Goal: Task Accomplishment & Management: Use online tool/utility

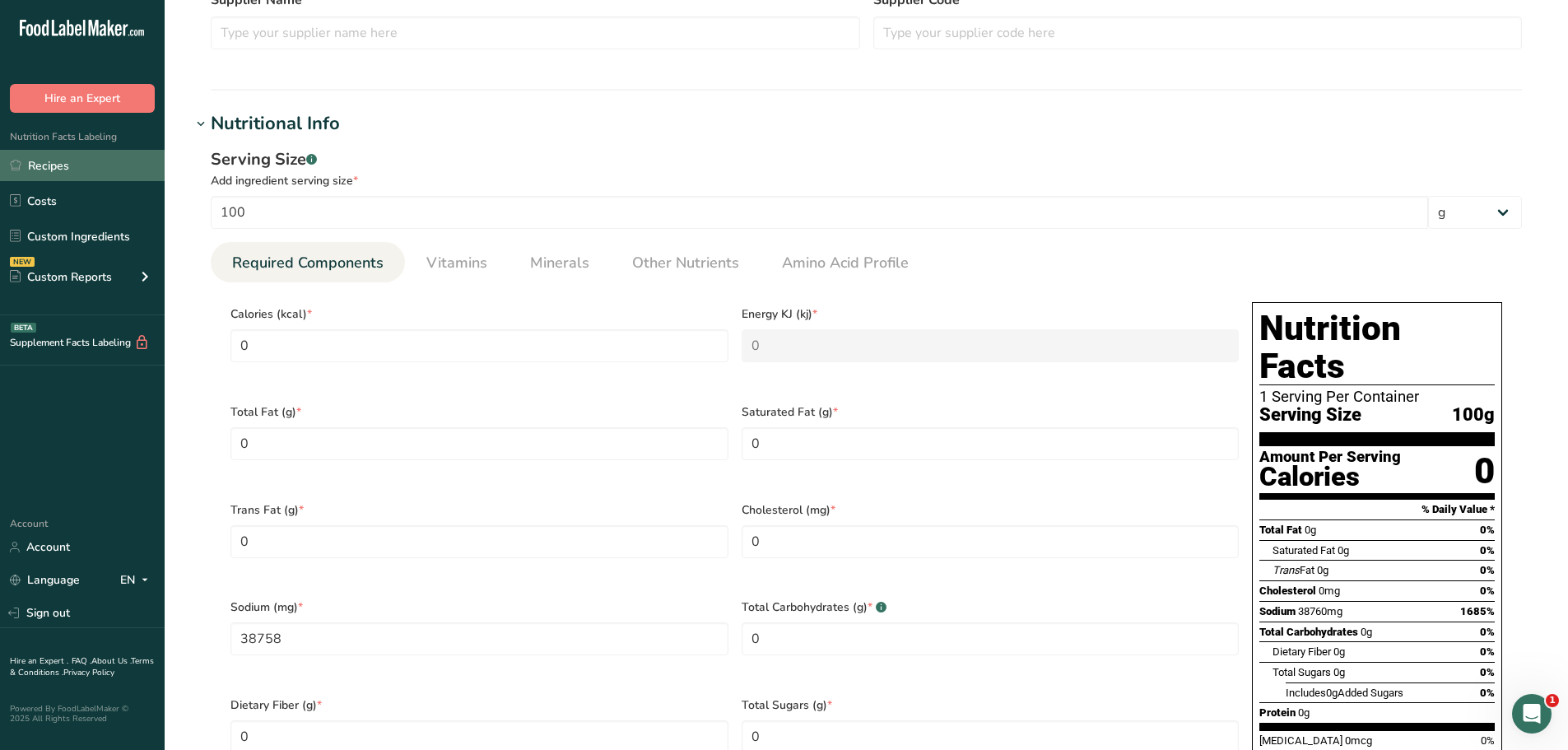
click at [57, 169] on link "Recipes" at bounding box center [82, 165] width 164 height 31
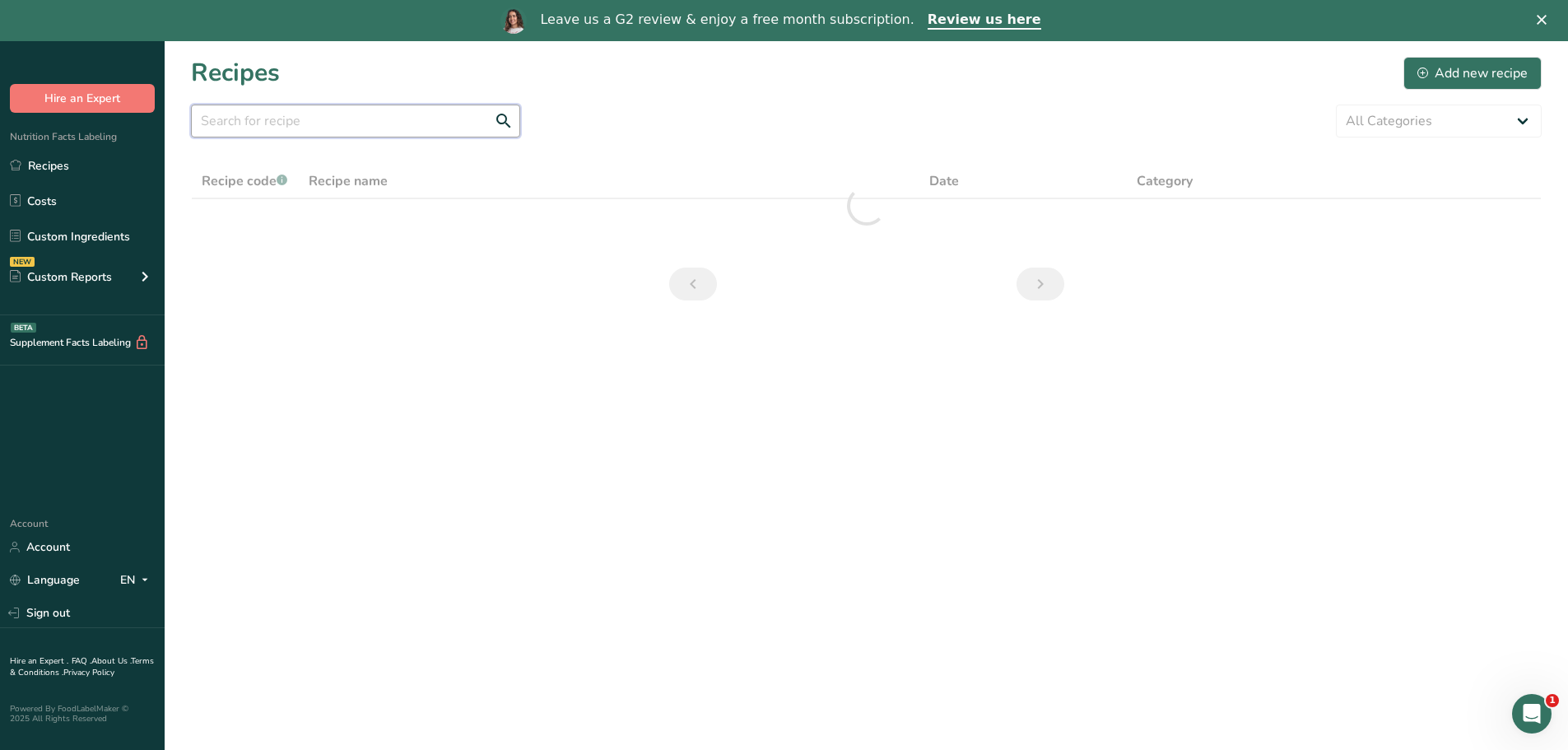
click at [304, 127] on input "text" at bounding box center [355, 121] width 329 height 33
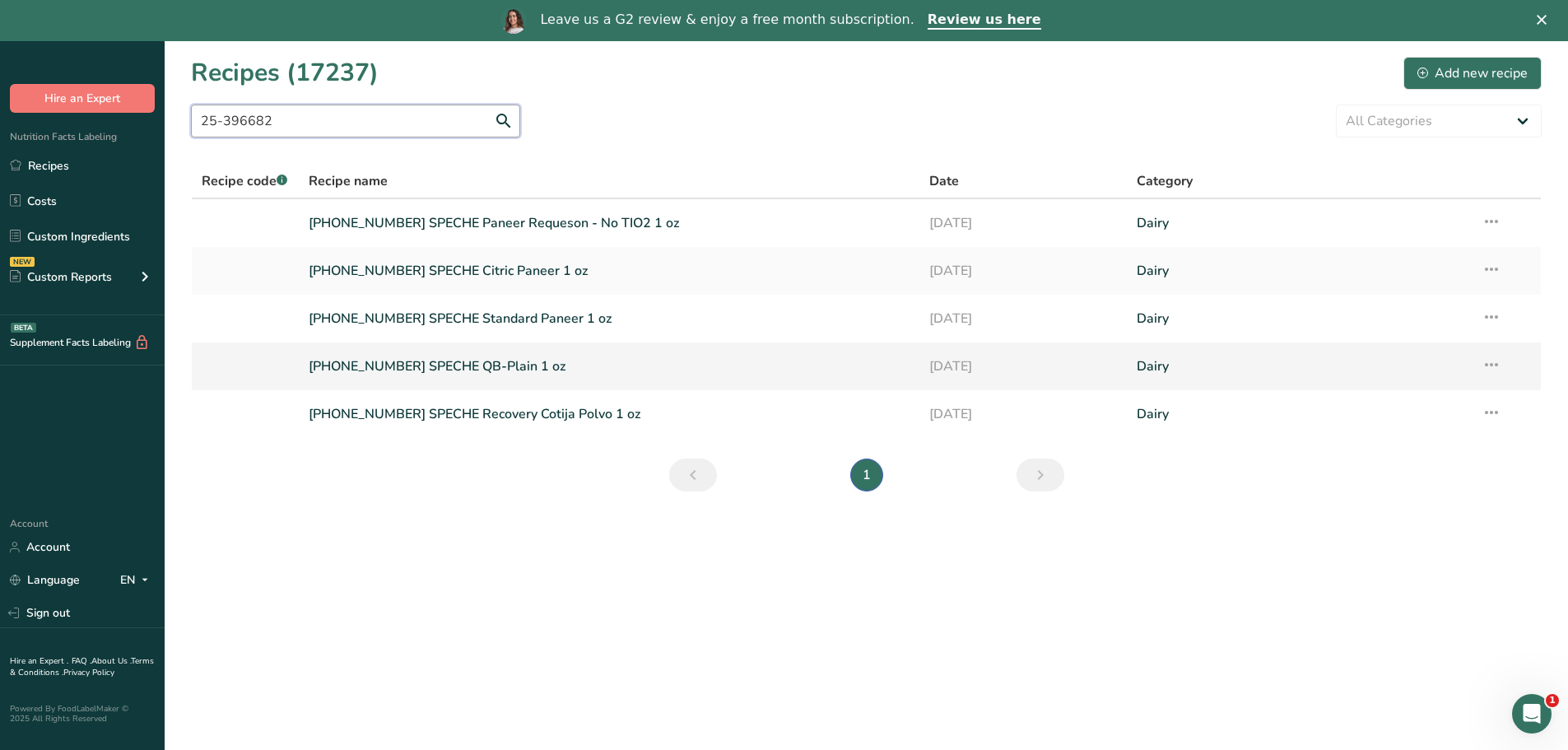
type input "25-396682"
click at [499, 366] on link "[PHONE_NUMBER] SPECHE QB-Plain 1 oz" at bounding box center [609, 366] width 602 height 35
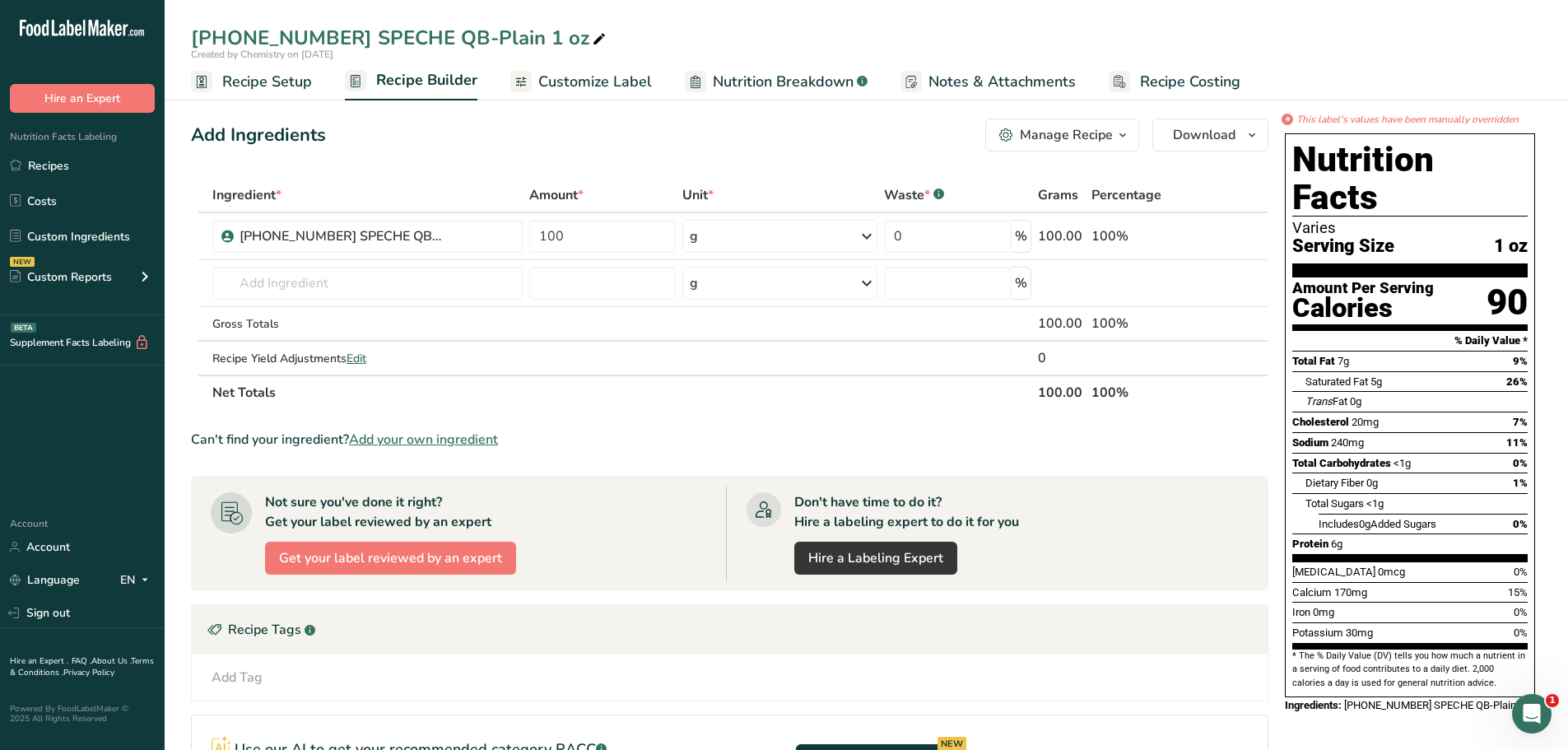
click at [592, 41] on icon at bounding box center [599, 40] width 15 height 23
click at [592, 41] on icon at bounding box center [599, 40] width 15 height 23
click at [508, 41] on input "[PHONE_NUMBER] SPECHE QB-Plain 1 oz" at bounding box center [866, 38] width 1351 height 30
click at [666, 37] on input "[PHONE_NUMBER] SPECHE QB-Pressed 1 oz" at bounding box center [866, 38] width 1351 height 30
type input "[PHONE_NUMBER] SPECHE QB-Pressed 1 oz"
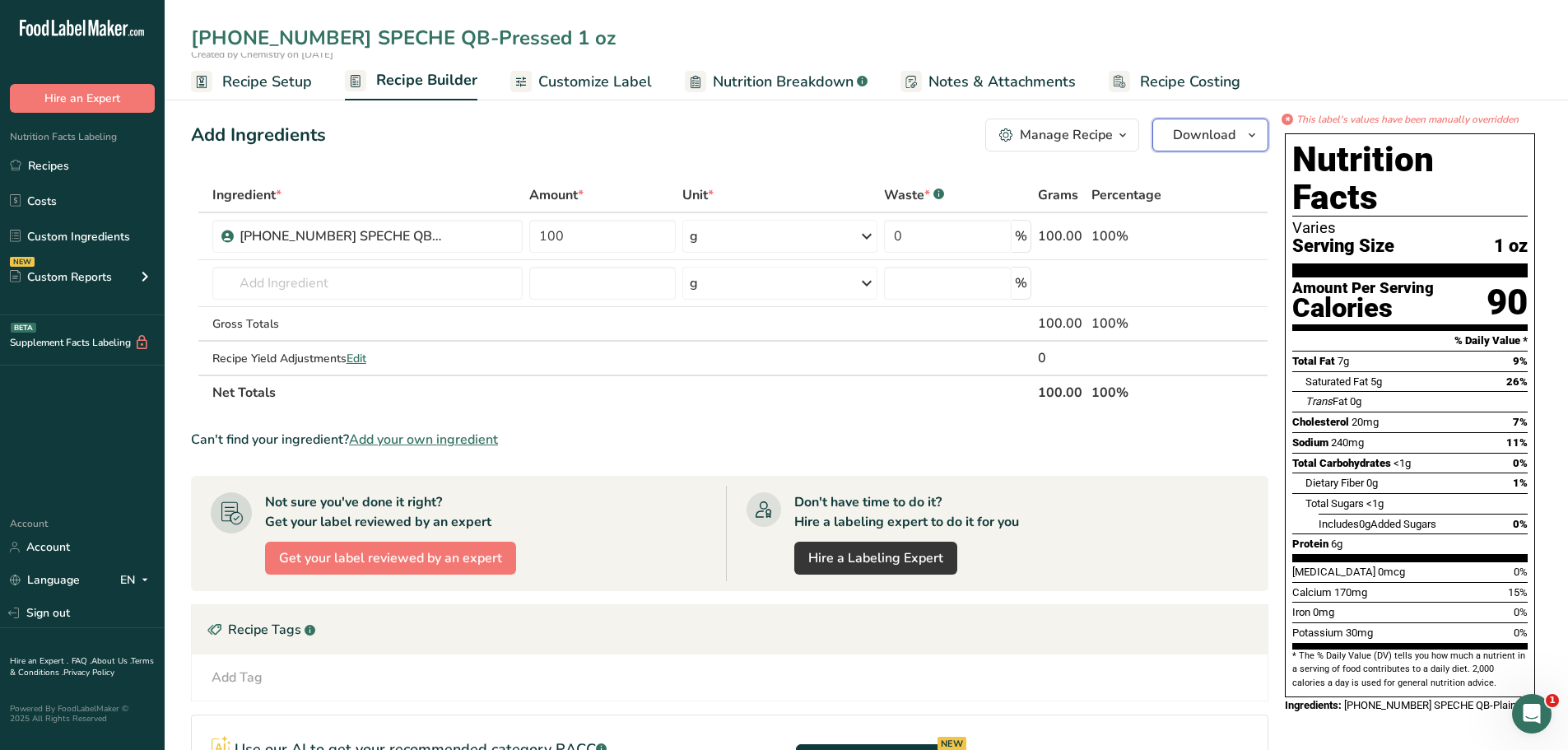
click at [1253, 137] on icon "button" at bounding box center [1252, 135] width 13 height 21
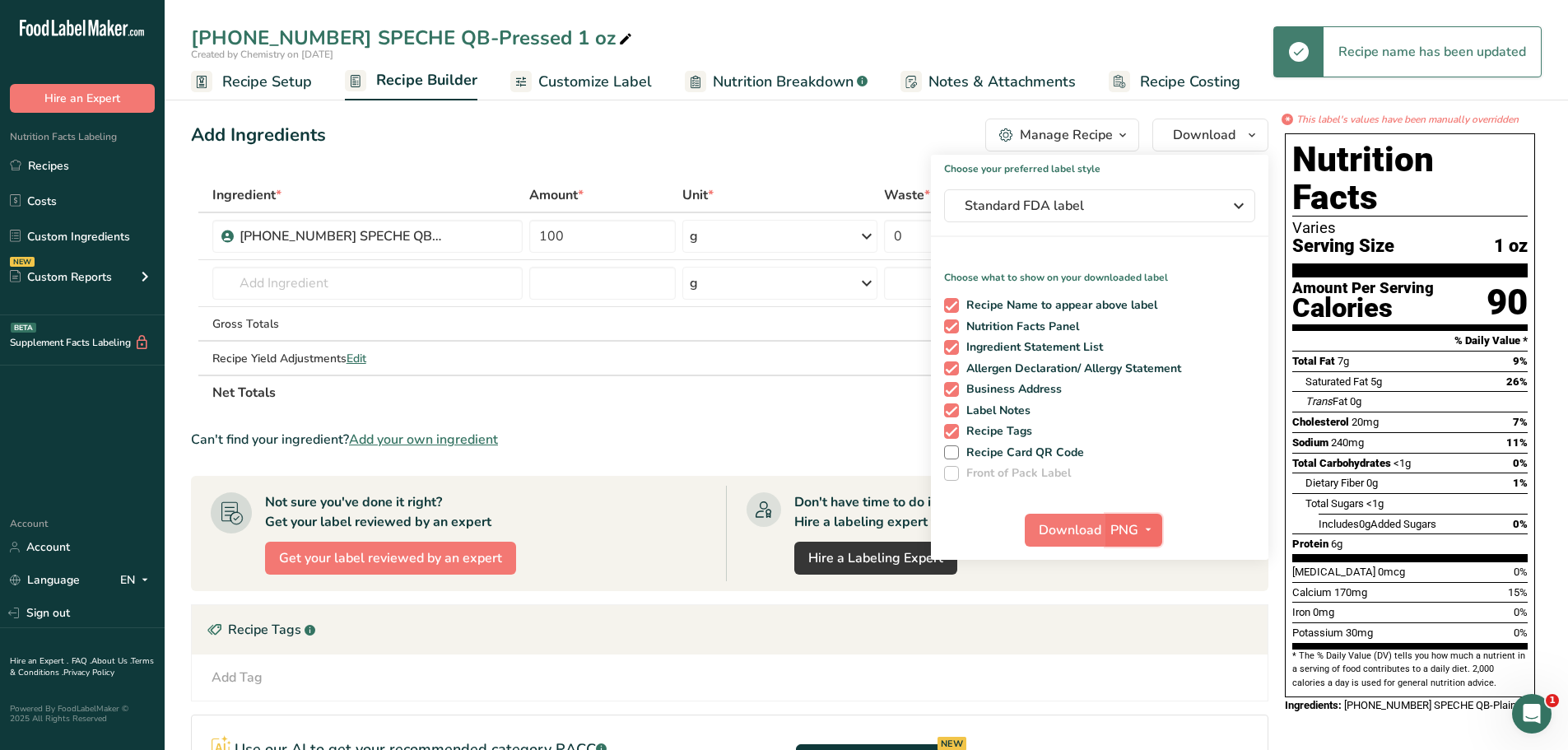
click at [1143, 528] on icon "button" at bounding box center [1148, 529] width 13 height 21
click at [1141, 647] on link "PDF" at bounding box center [1137, 645] width 53 height 27
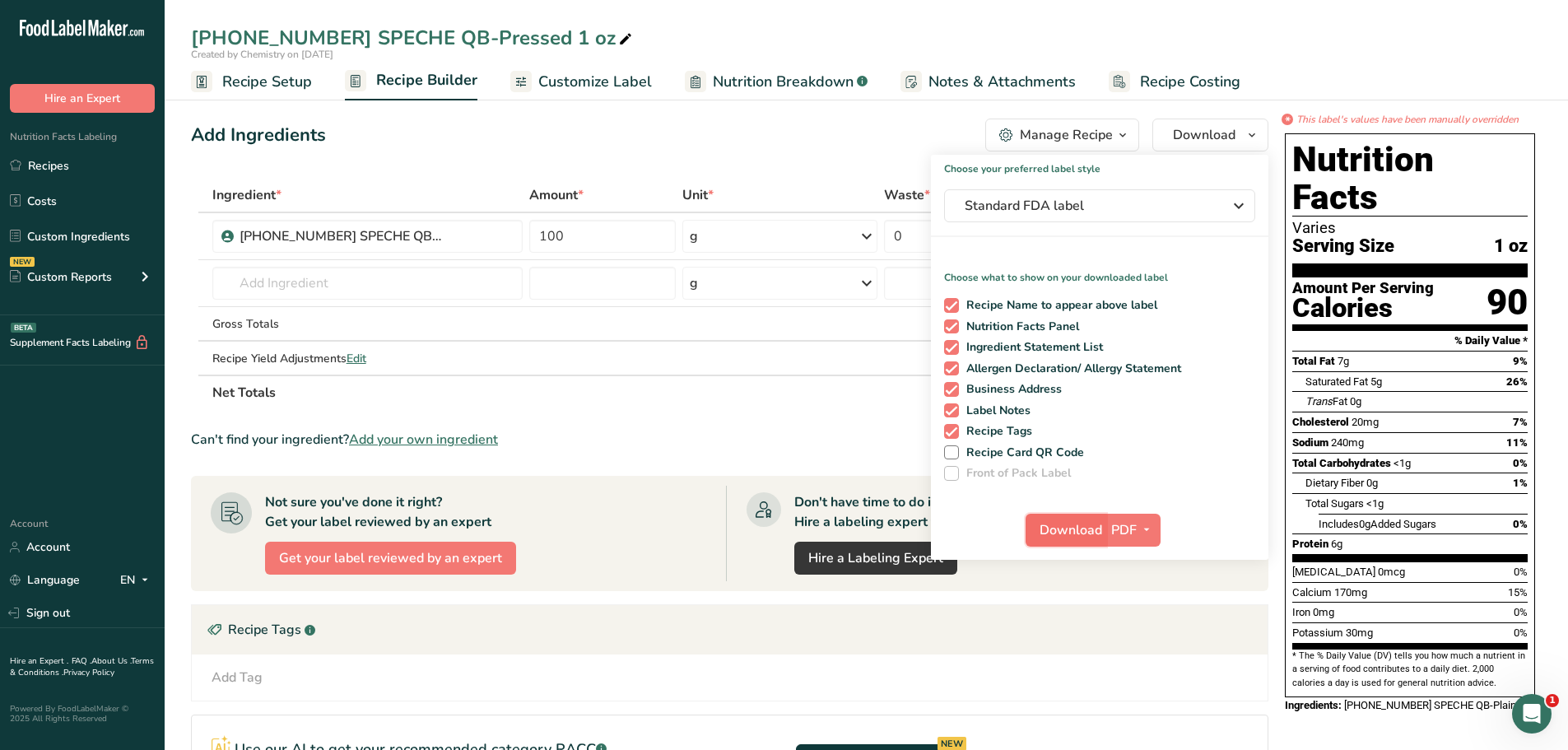
click at [1058, 523] on span "Download" at bounding box center [1071, 530] width 63 height 20
click at [550, 132] on div "Add Ingredients Manage Recipe Delete Recipe Duplicate Recipe Scale Recipe Save …" at bounding box center [730, 135] width 1078 height 33
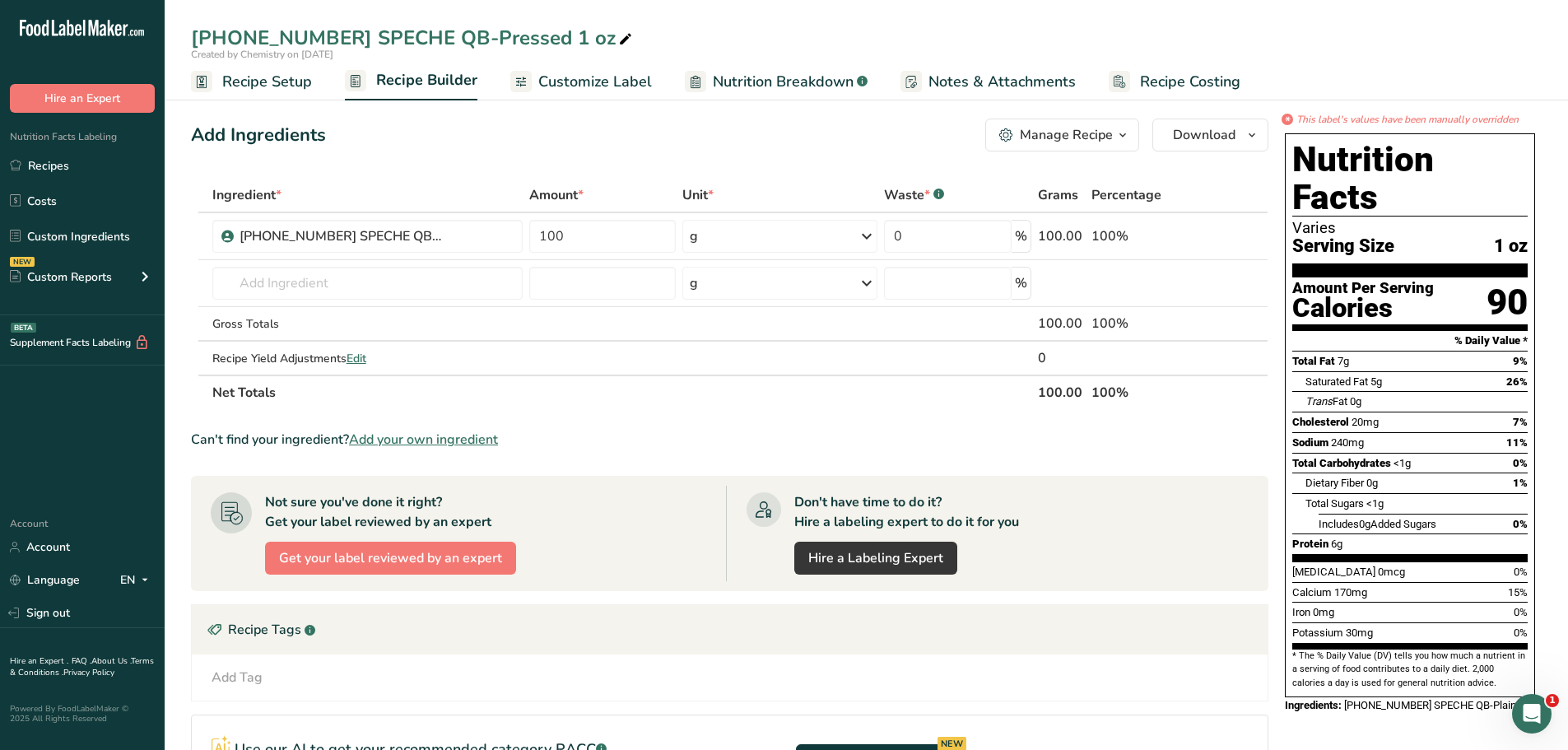
click at [558, 85] on span "Customize Label" at bounding box center [594, 82] width 113 height 22
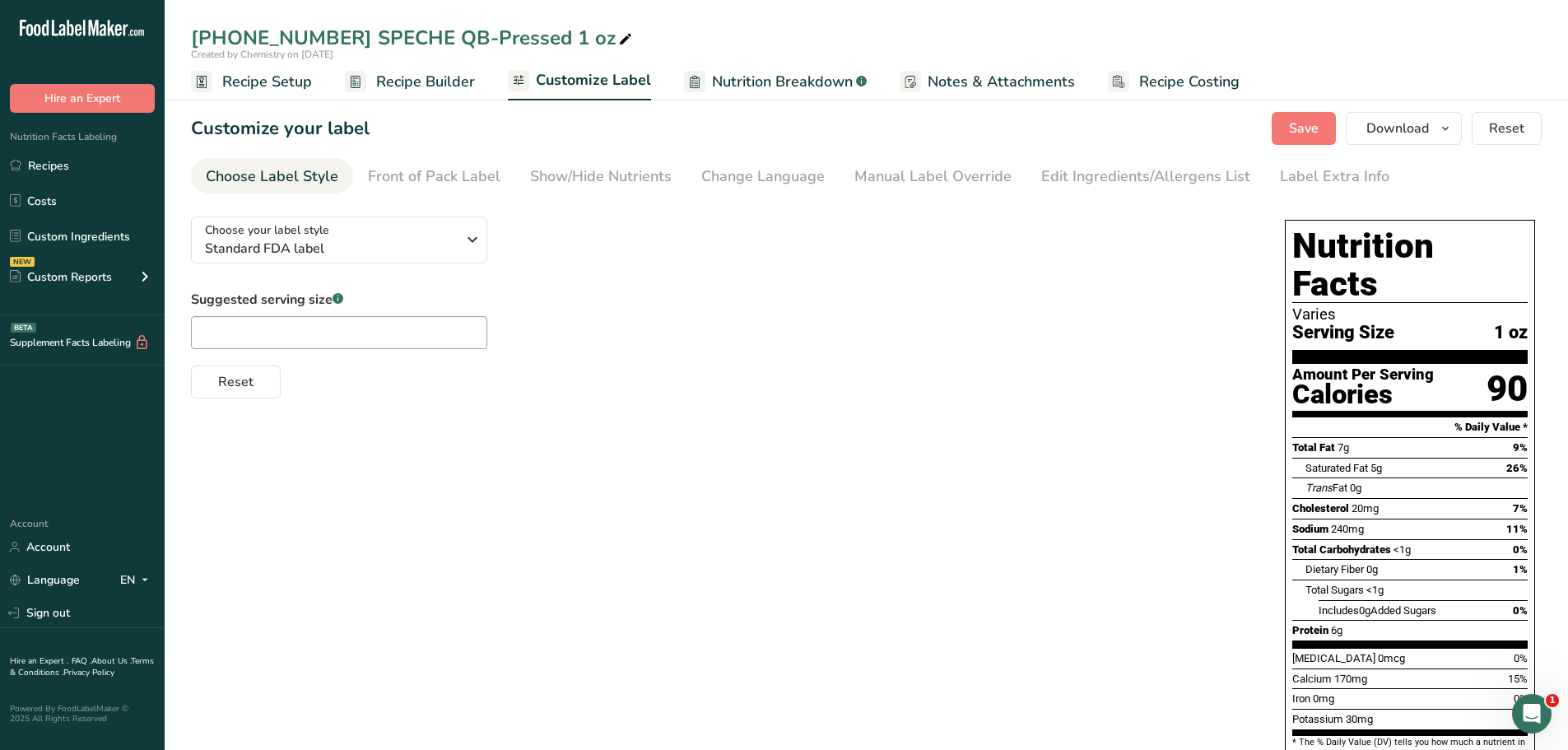
click at [280, 84] on span "Recipe Setup" at bounding box center [267, 82] width 90 height 22
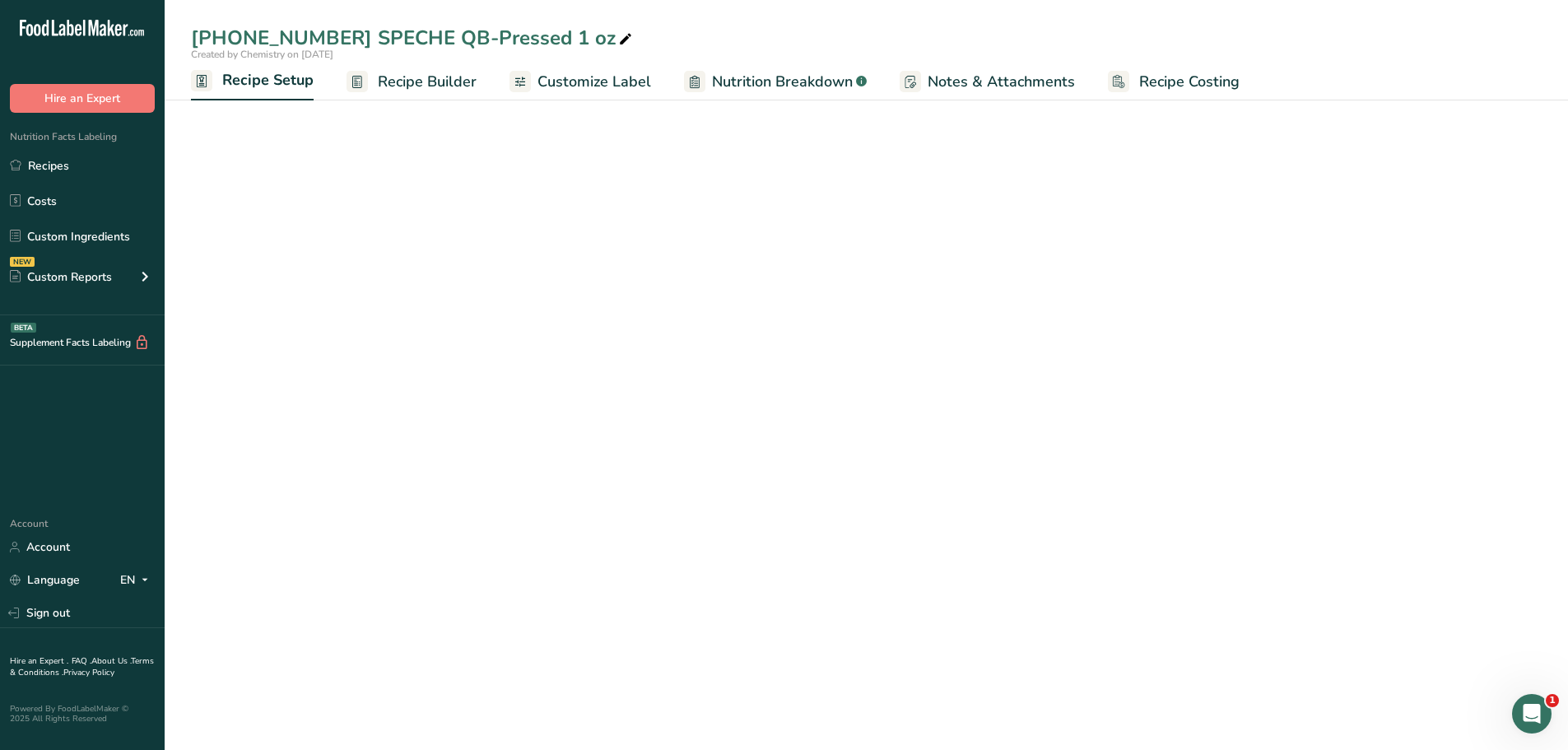
select select "5"
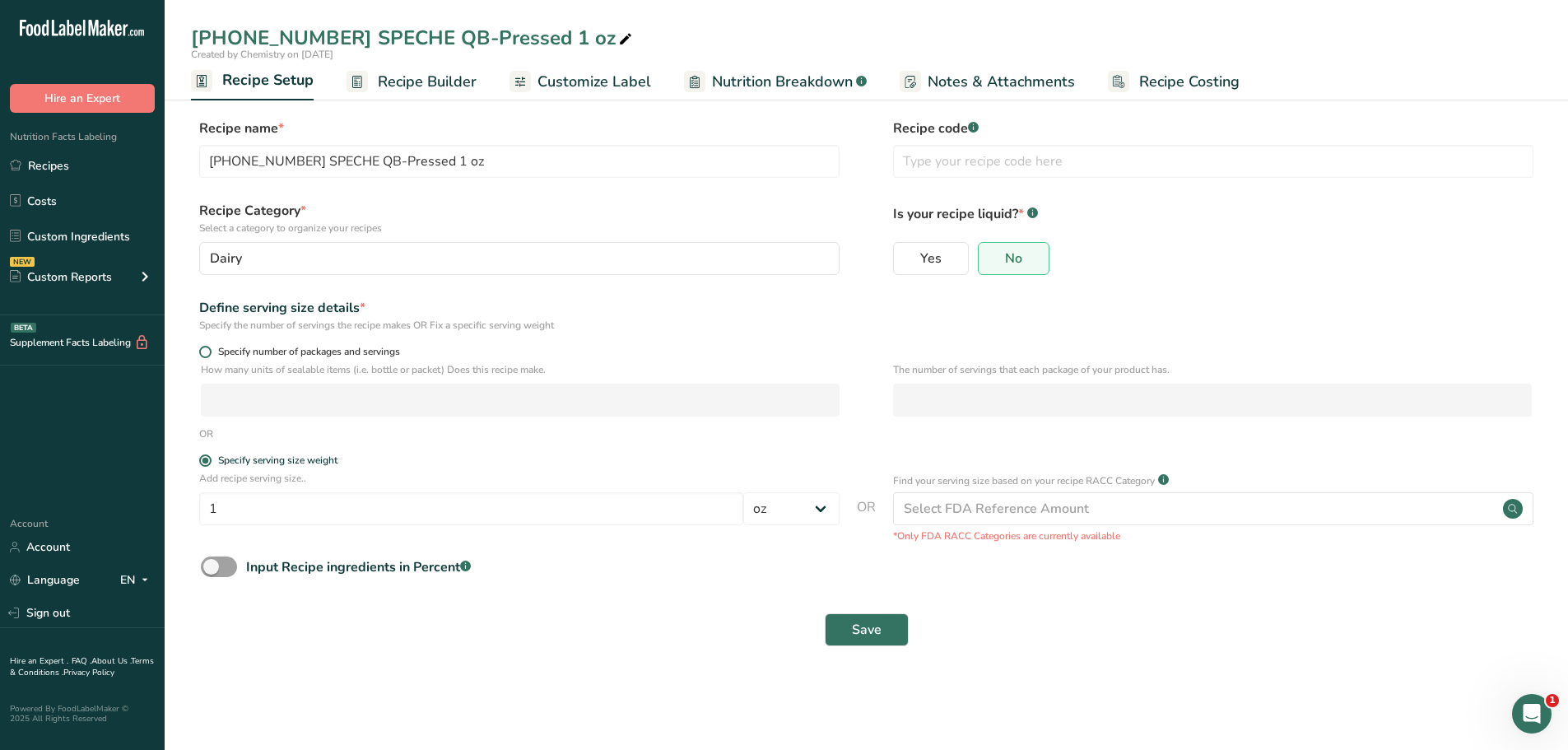
click at [203, 346] on form "Recipe name * [PHONE_NUMBER] SPECHE QB-Pressed 1 oz Recipe code .a-a{fill:#3473…" at bounding box center [866, 387] width 1351 height 537
click at [400, 79] on span "Recipe Builder" at bounding box center [427, 82] width 99 height 22
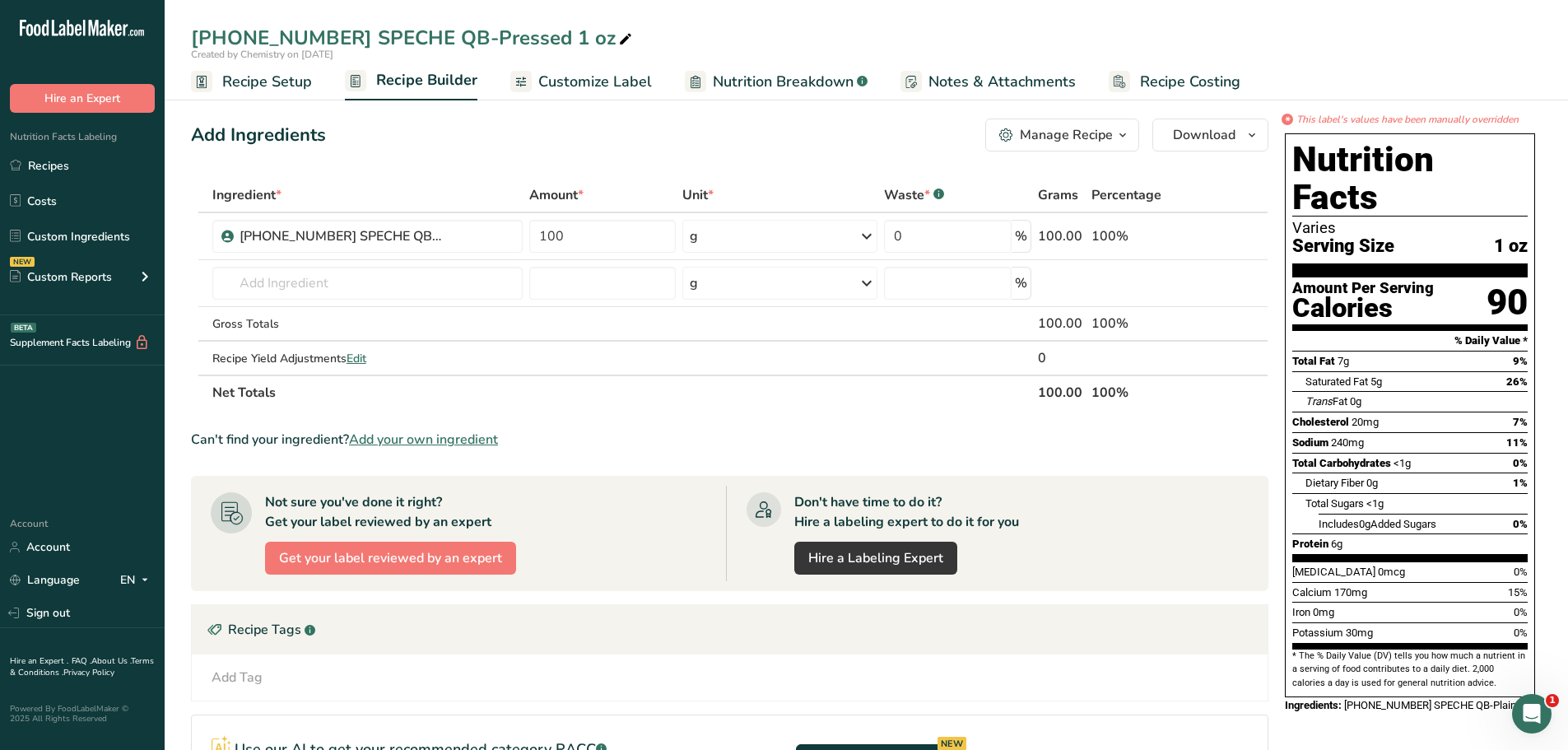
click at [574, 77] on span "Customize Label" at bounding box center [594, 82] width 113 height 22
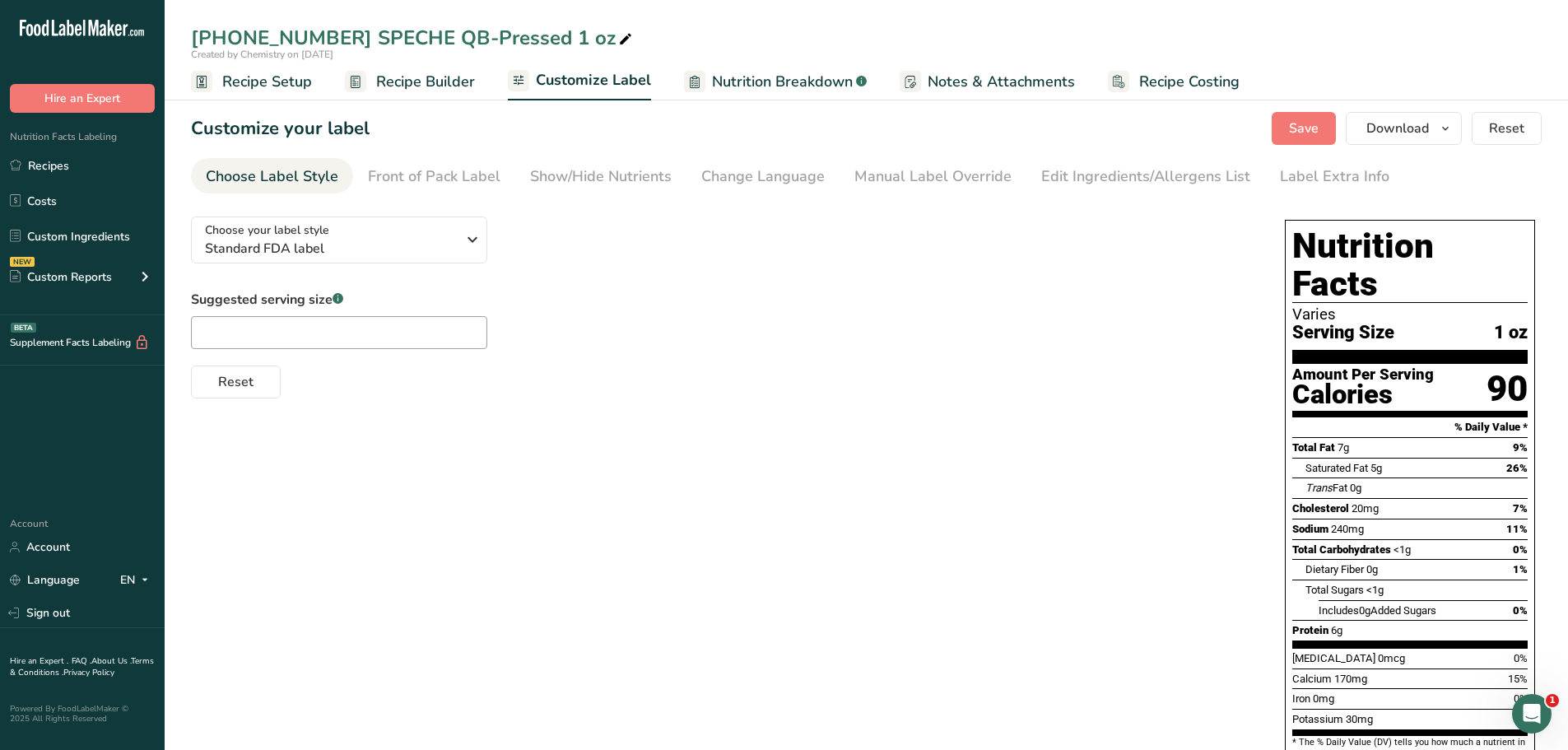
click at [772, 87] on span "Nutrition Breakdown" at bounding box center [782, 82] width 141 height 22
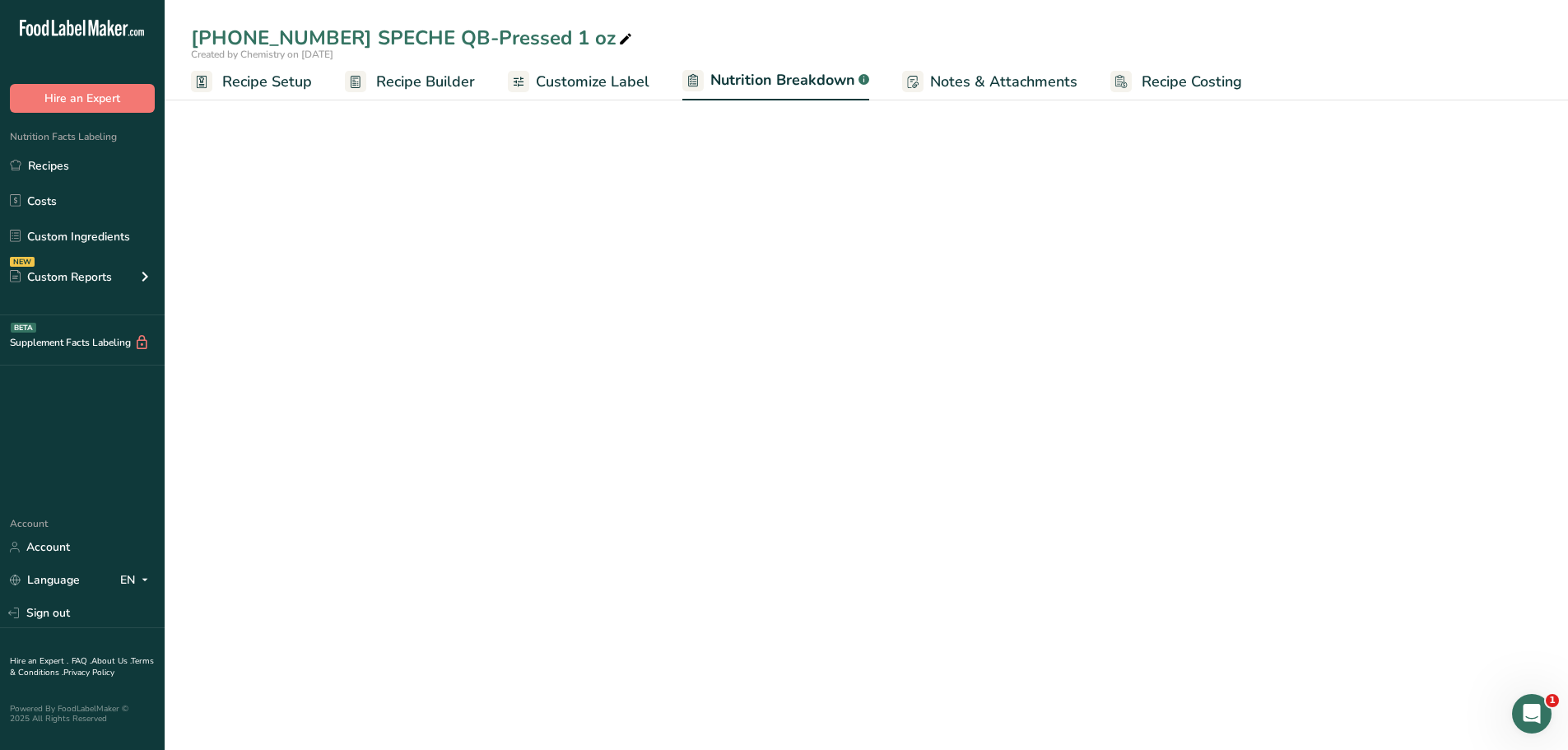
select select "Calories"
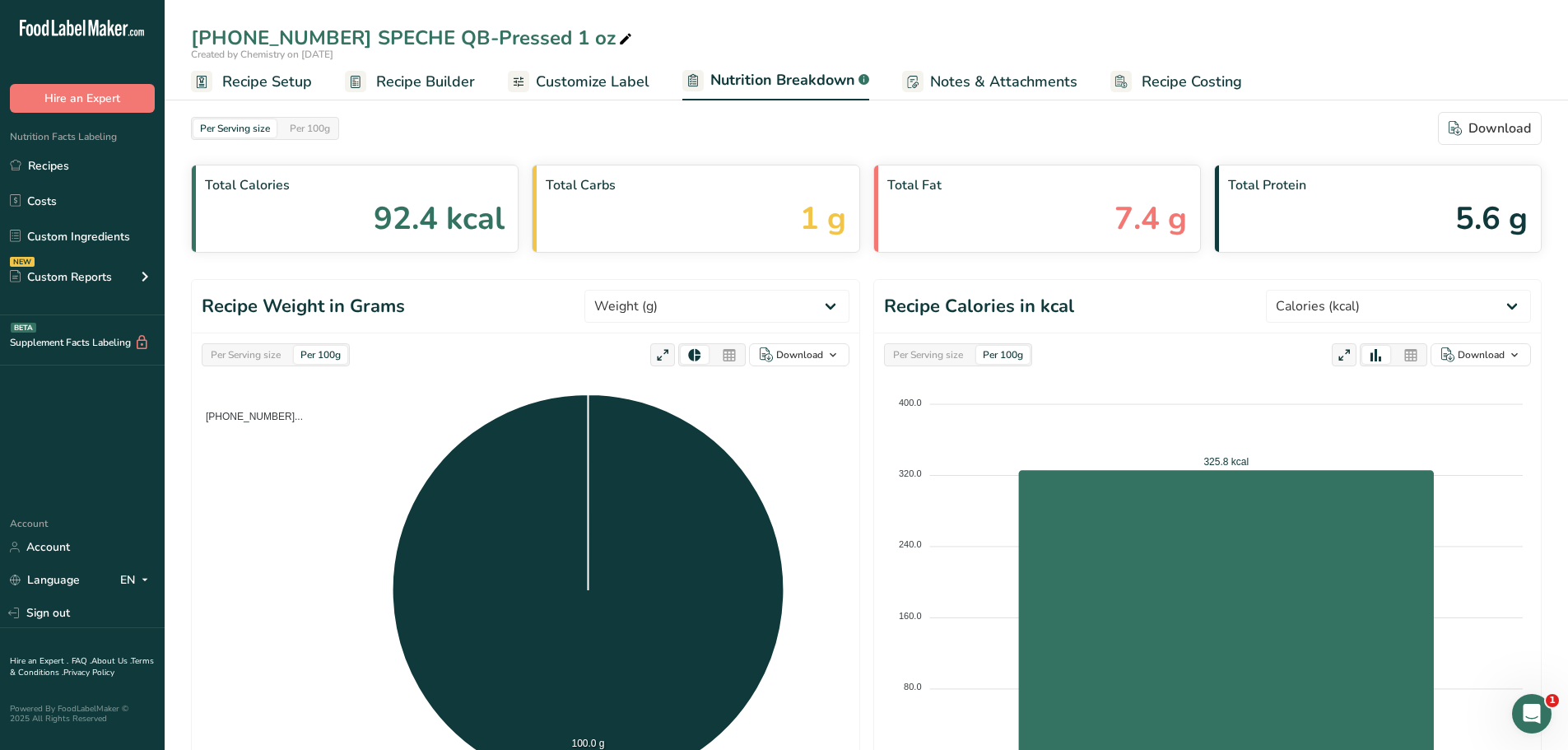
click at [236, 85] on span "Recipe Setup" at bounding box center [267, 82] width 90 height 22
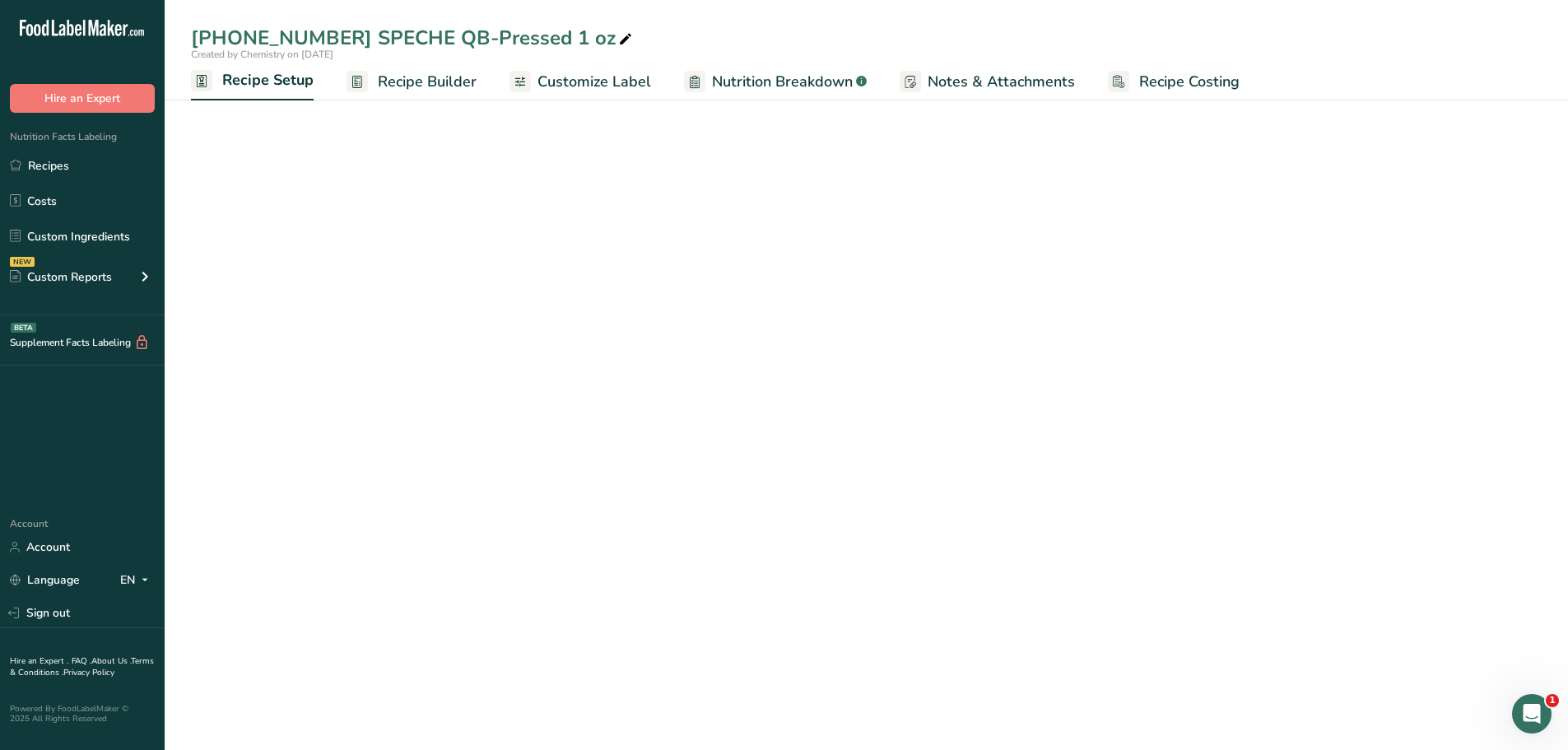
select select "5"
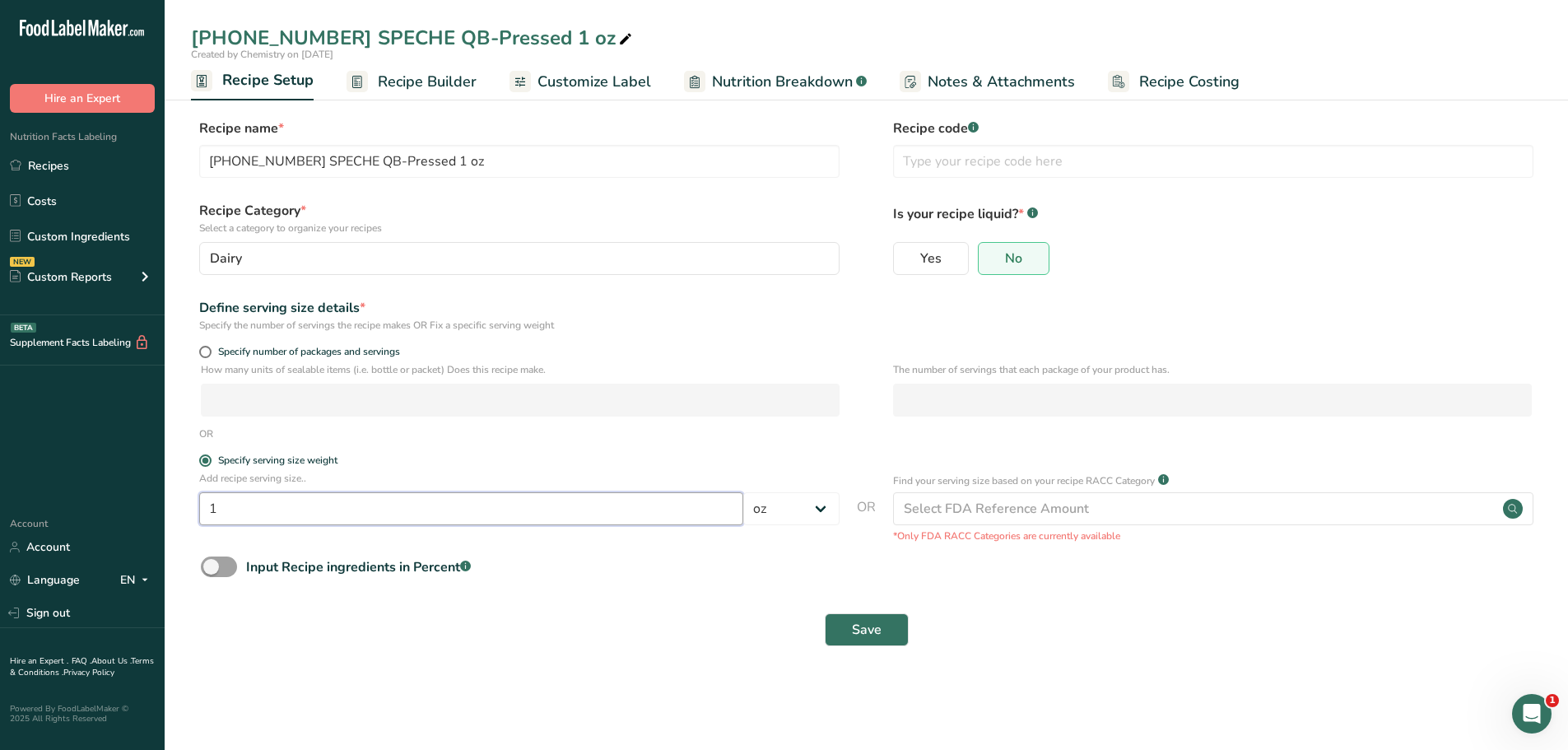
click at [336, 513] on input "1" at bounding box center [471, 509] width 544 height 33
type input "100"
click at [813, 504] on select "Grams kg mg mcg lb oz l mL fl oz tbsp tsp cup qt gallon" at bounding box center [791, 509] width 97 height 33
select select "0"
click at [743, 493] on select "Grams kg mg mcg lb oz l mL fl oz tbsp tsp cup qt gallon" at bounding box center [791, 509] width 97 height 33
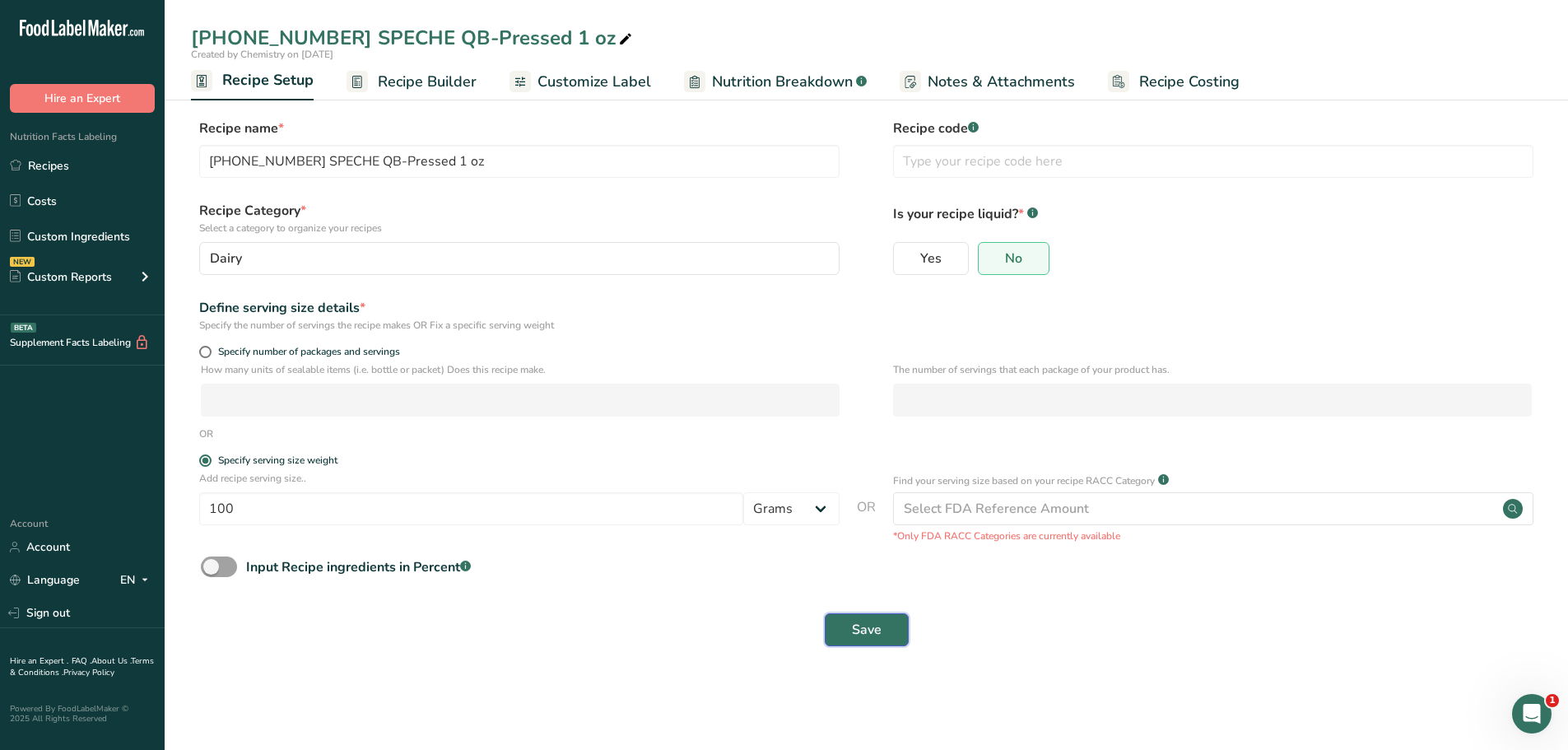
click at [875, 633] on span "Save" at bounding box center [867, 630] width 30 height 20
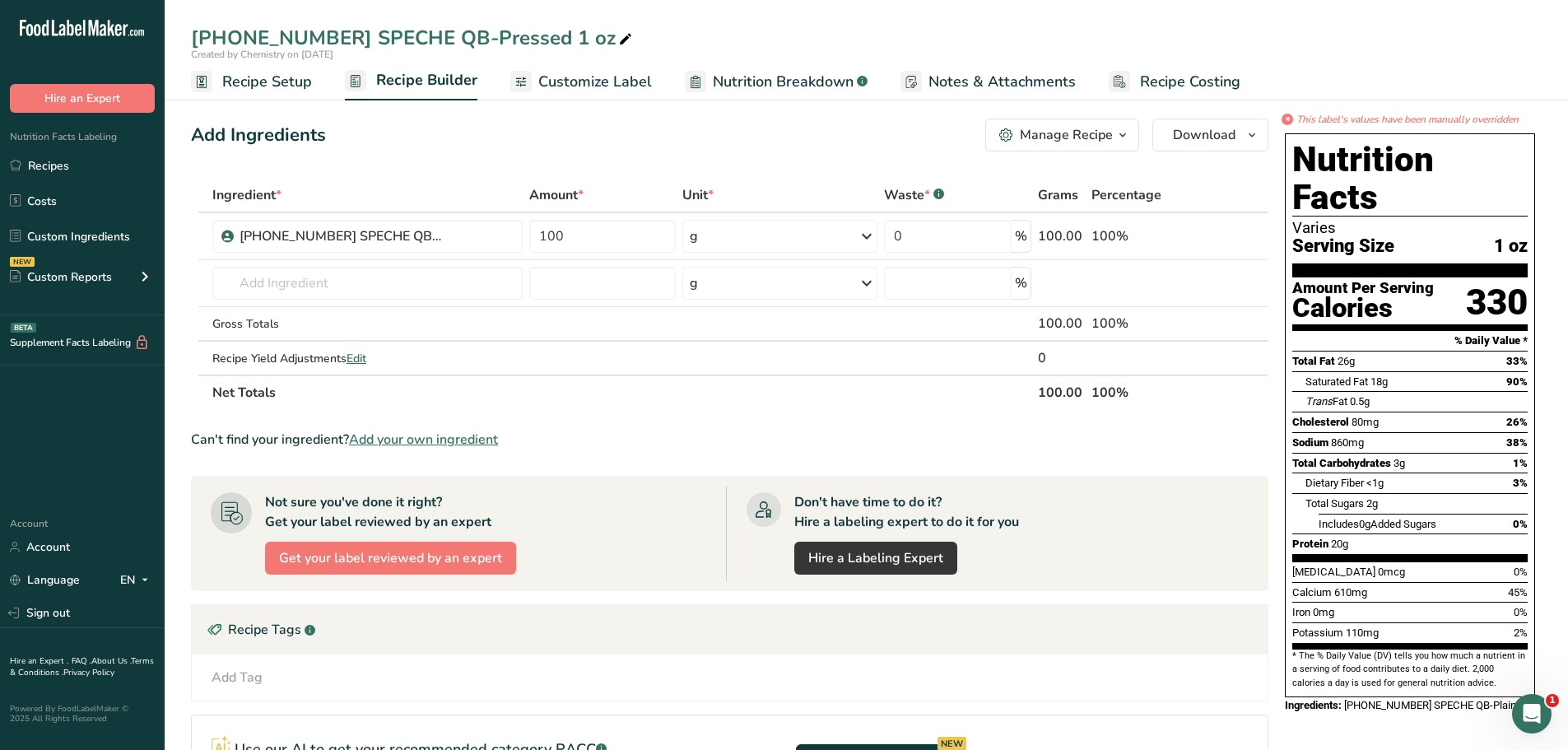
click at [266, 82] on span "Recipe Setup" at bounding box center [267, 82] width 90 height 22
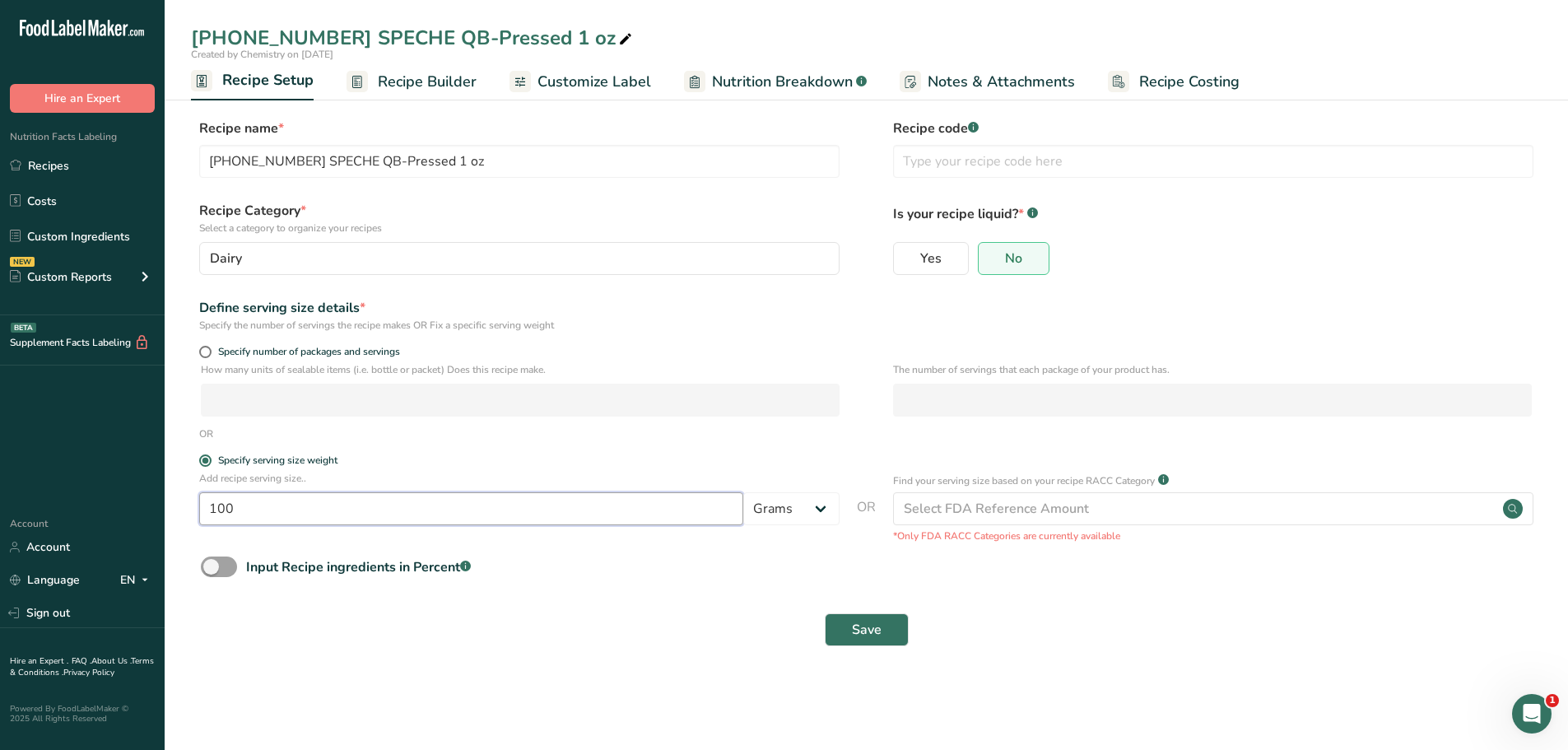
click at [287, 523] on input "100" at bounding box center [471, 509] width 544 height 33
type input "1"
click at [820, 504] on select "Grams kg mg mcg lb oz l mL fl oz tbsp tsp cup qt gallon" at bounding box center [791, 509] width 97 height 33
select select "5"
click at [743, 493] on select "Grams kg mg mcg lb oz l mL fl oz tbsp tsp cup qt gallon" at bounding box center [791, 509] width 97 height 33
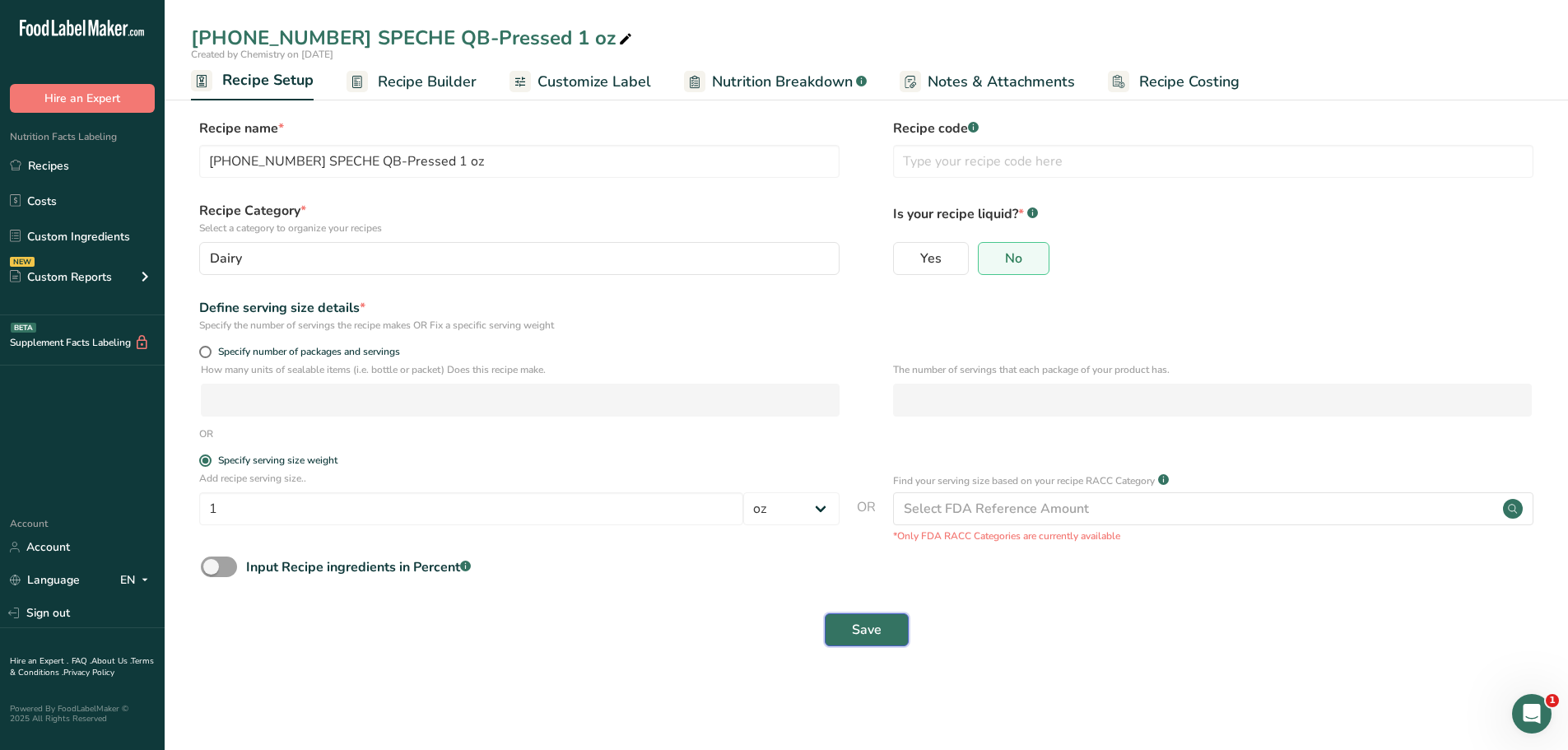
click at [865, 638] on span "Save" at bounding box center [867, 630] width 30 height 20
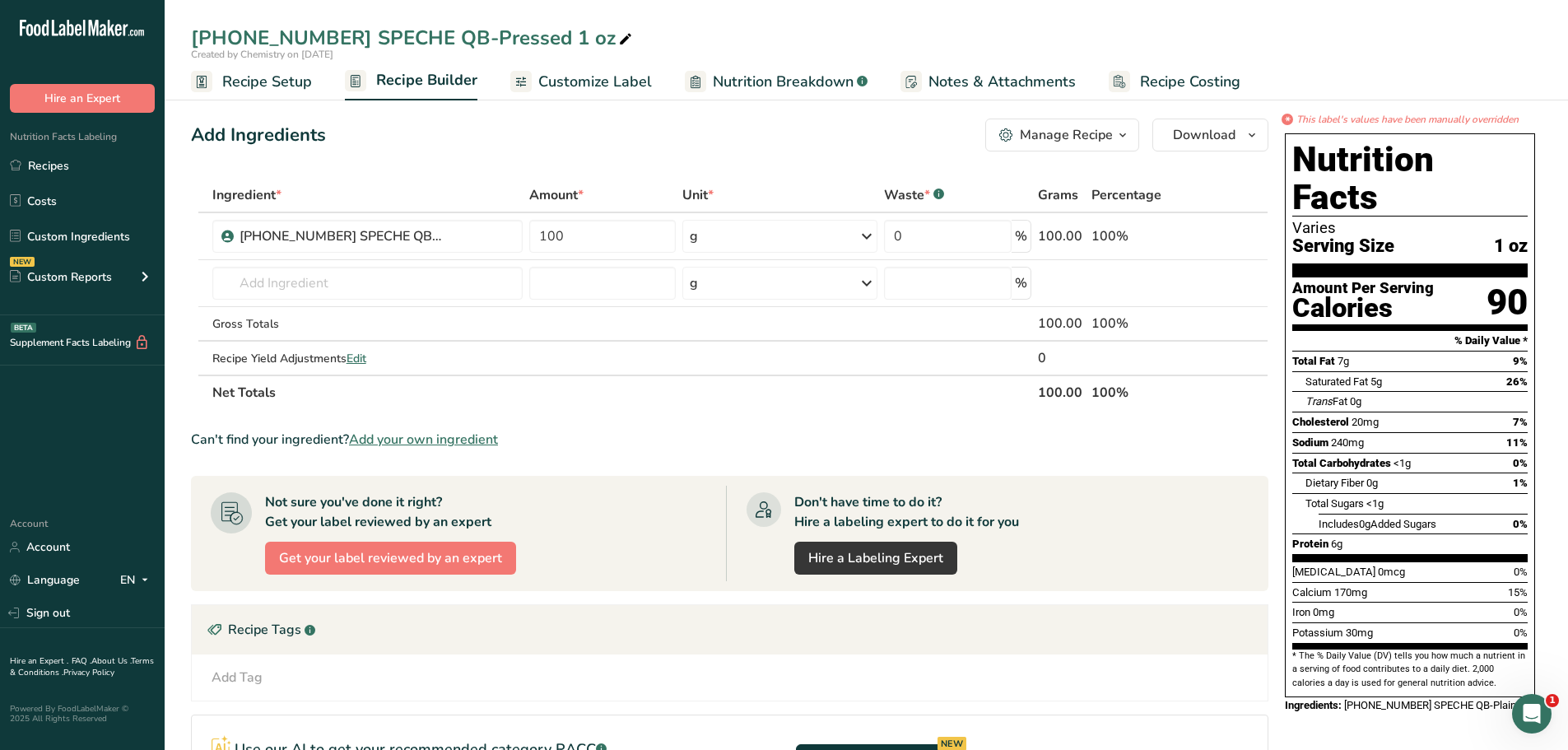
click at [250, 83] on span "Recipe Setup" at bounding box center [267, 82] width 90 height 22
select select "5"
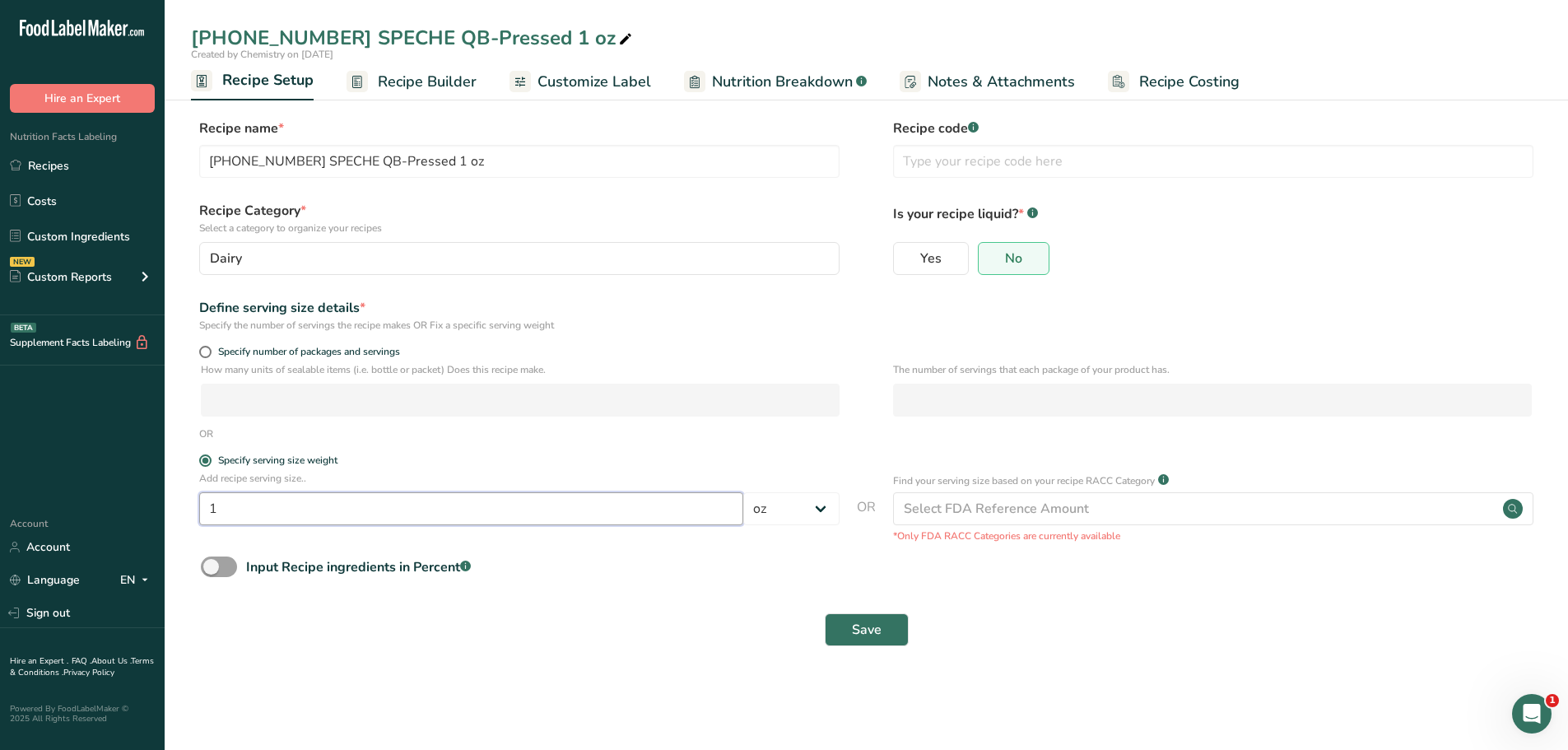
click at [341, 504] on input "1" at bounding box center [471, 509] width 544 height 33
type input "100"
click at [817, 507] on select "Grams kg mg mcg lb oz l mL fl oz tbsp tsp cup qt gallon" at bounding box center [791, 509] width 97 height 33
select select "0"
click at [743, 493] on select "Grams kg mg mcg lb oz l mL fl oz tbsp tsp cup qt gallon" at bounding box center [791, 509] width 97 height 33
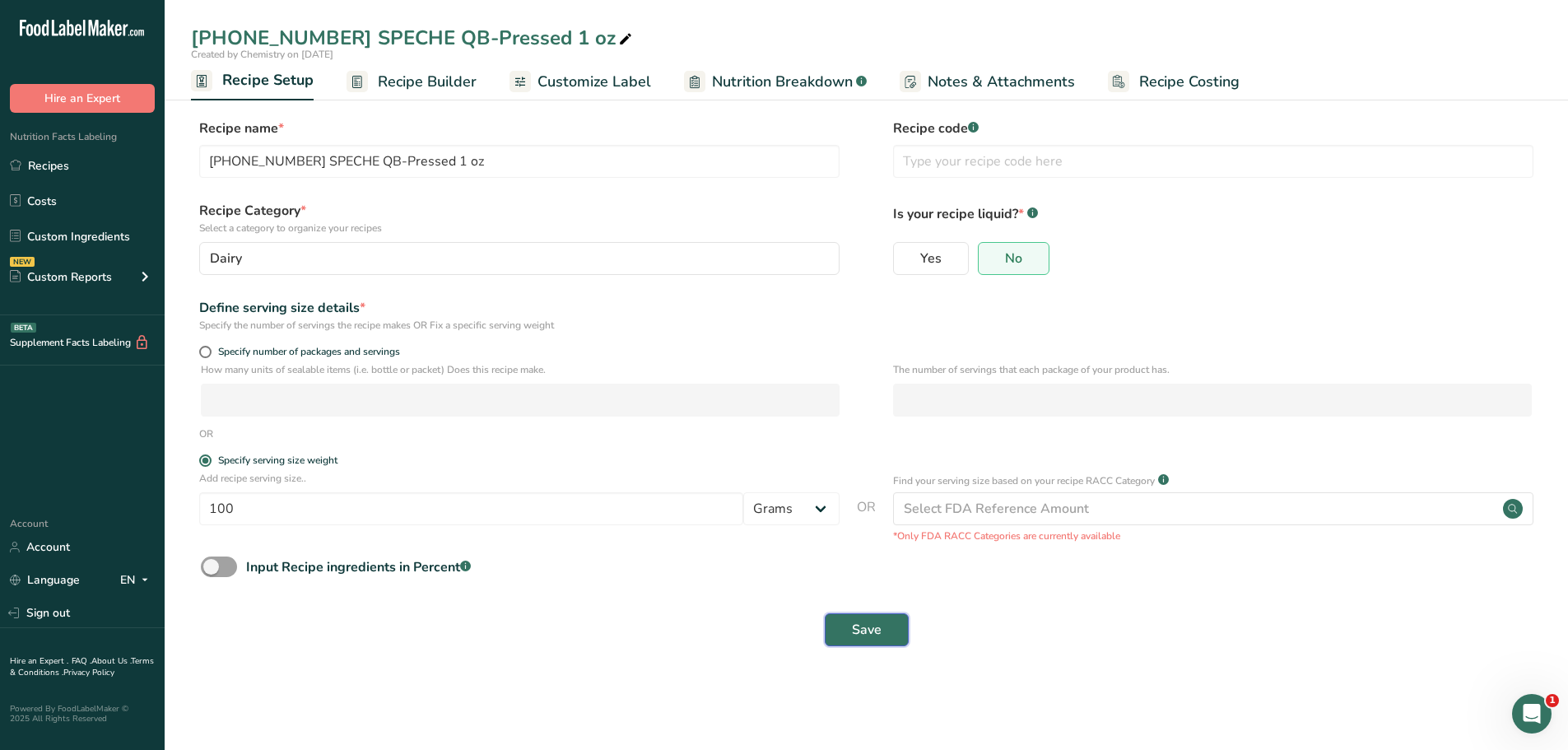
click at [853, 626] on span "Save" at bounding box center [867, 630] width 30 height 20
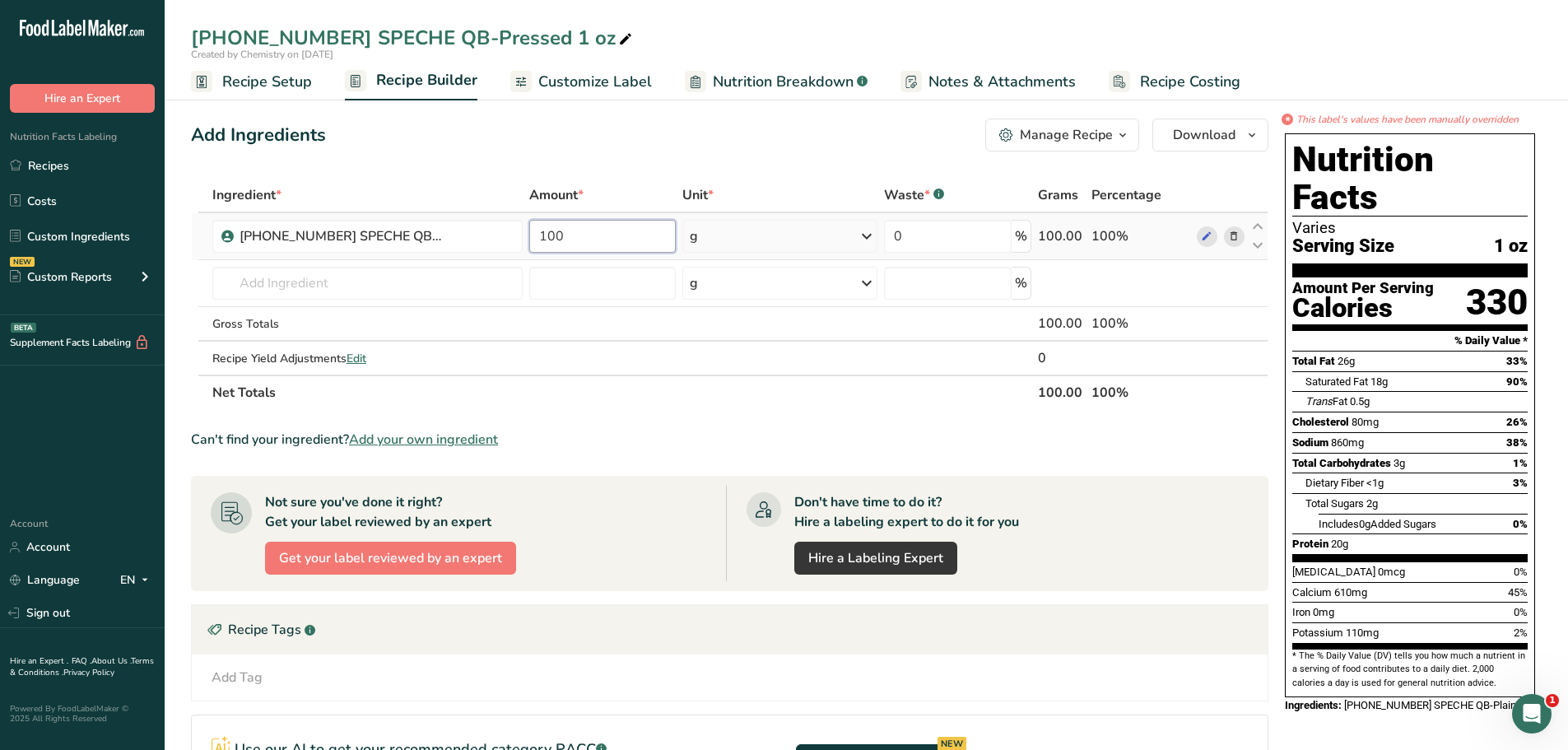
click at [641, 244] on input "100" at bounding box center [602, 236] width 146 height 33
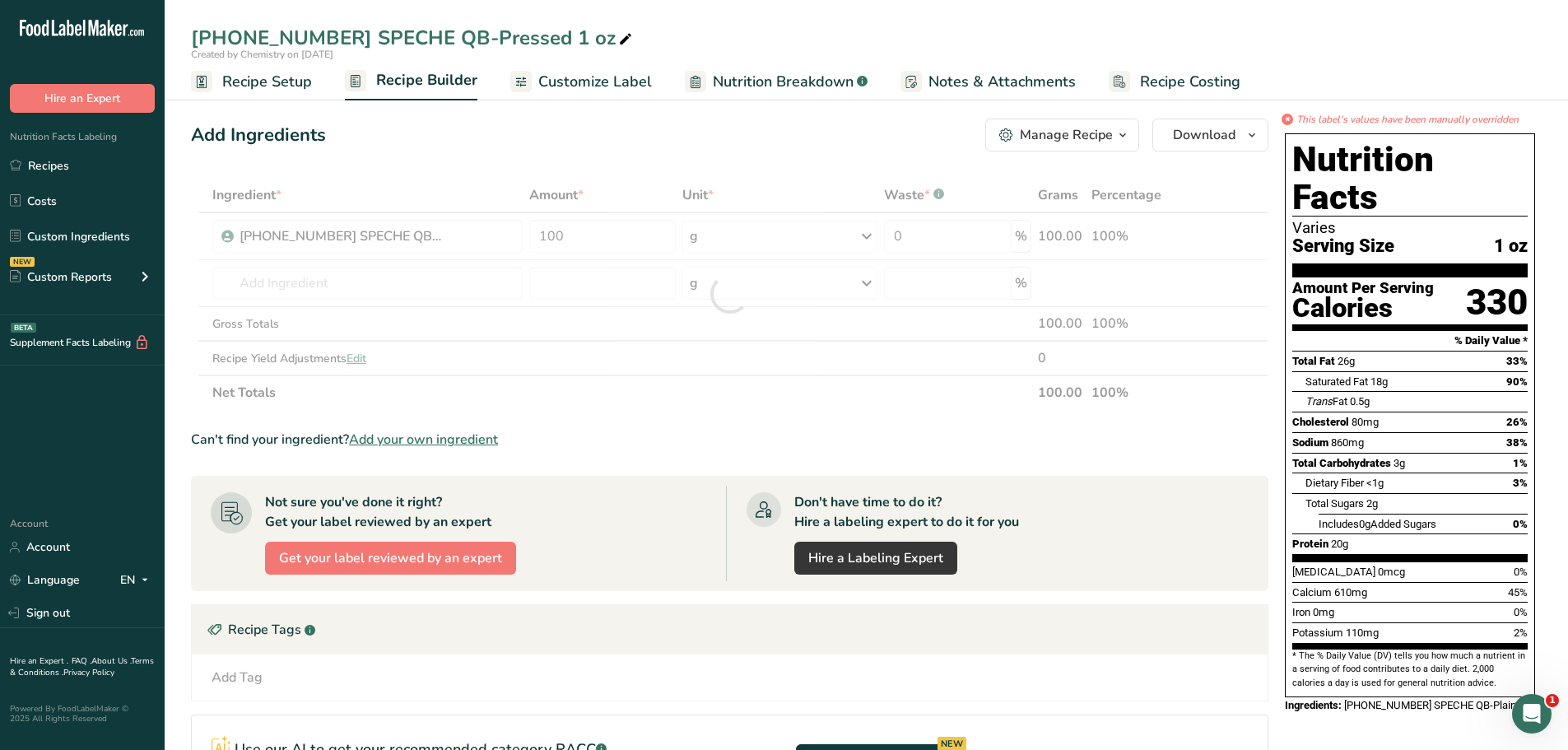
click at [265, 81] on span "Recipe Setup" at bounding box center [267, 82] width 90 height 22
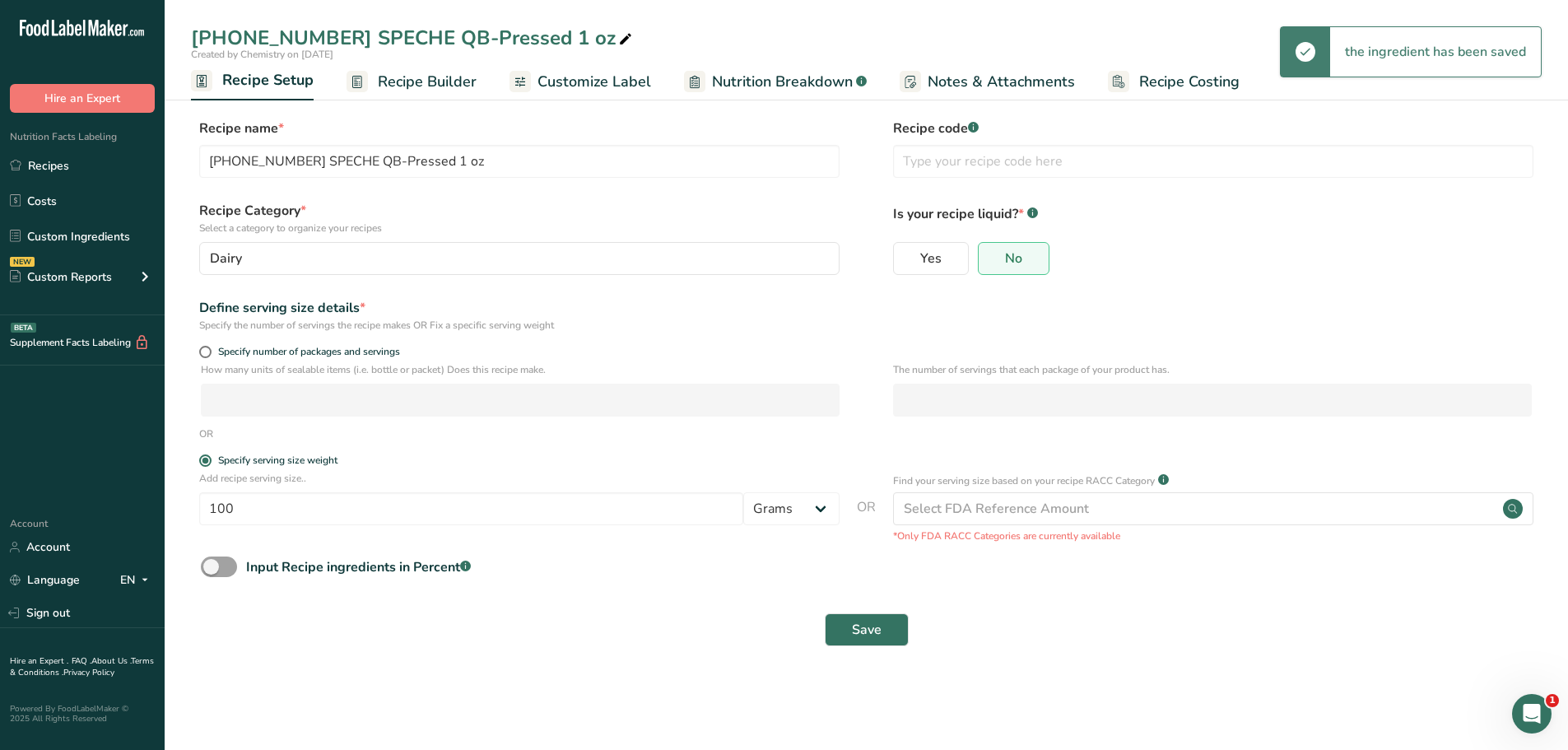
click at [268, 487] on div "Add recipe serving size.. 100 Grams kg mg mcg lb oz l mL fl oz tbsp tsp cup qt …" at bounding box center [519, 503] width 641 height 63
click at [261, 504] on input "100" at bounding box center [471, 509] width 544 height 33
type input "1"
click at [804, 504] on select "Grams kg mg mcg lb oz l mL fl oz tbsp tsp cup qt gallon" at bounding box center [791, 509] width 97 height 33
select select "5"
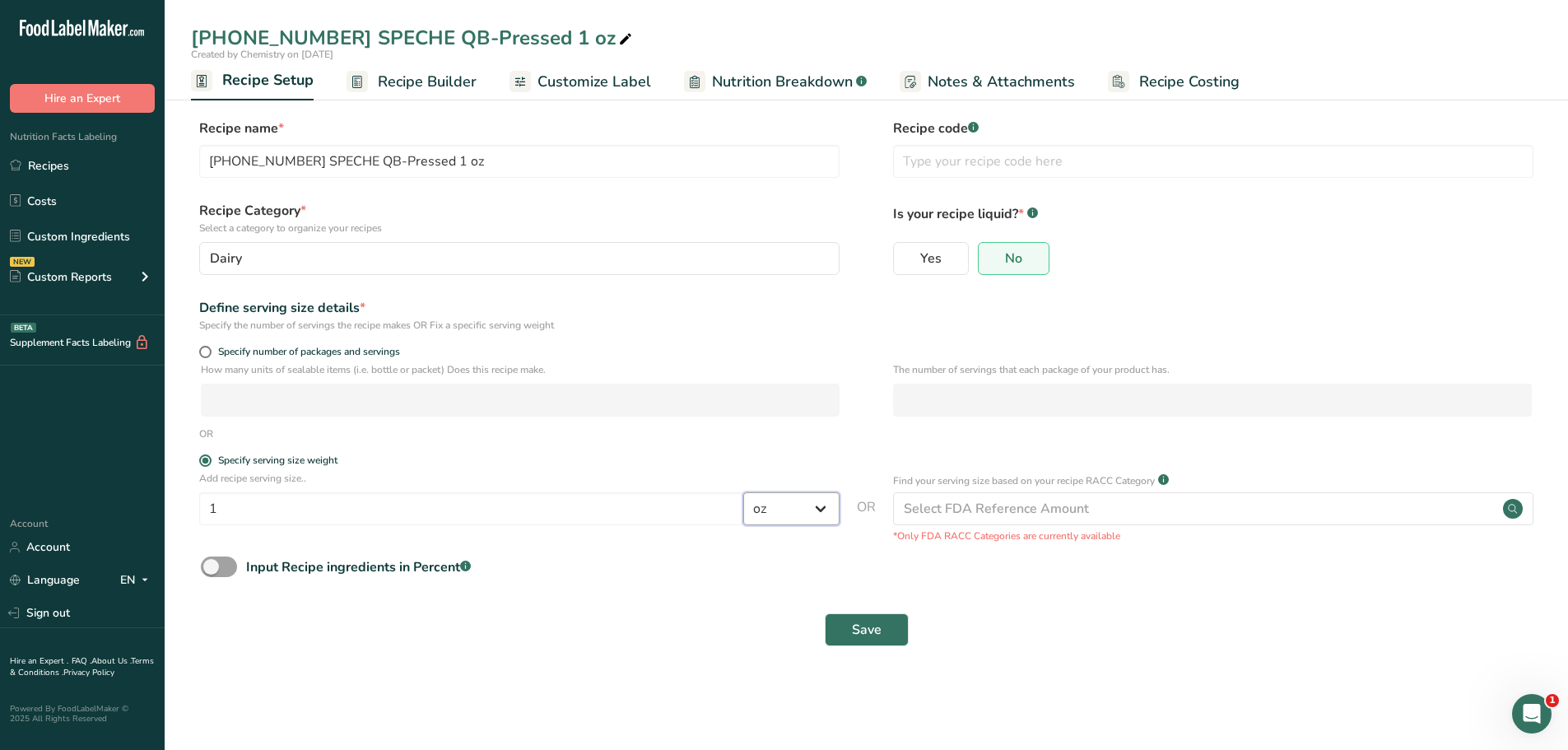
click at [743, 493] on select "Grams kg mg mcg lb oz l mL fl oz tbsp tsp cup qt gallon" at bounding box center [791, 509] width 97 height 33
click at [852, 630] on span "Save" at bounding box center [867, 630] width 30 height 20
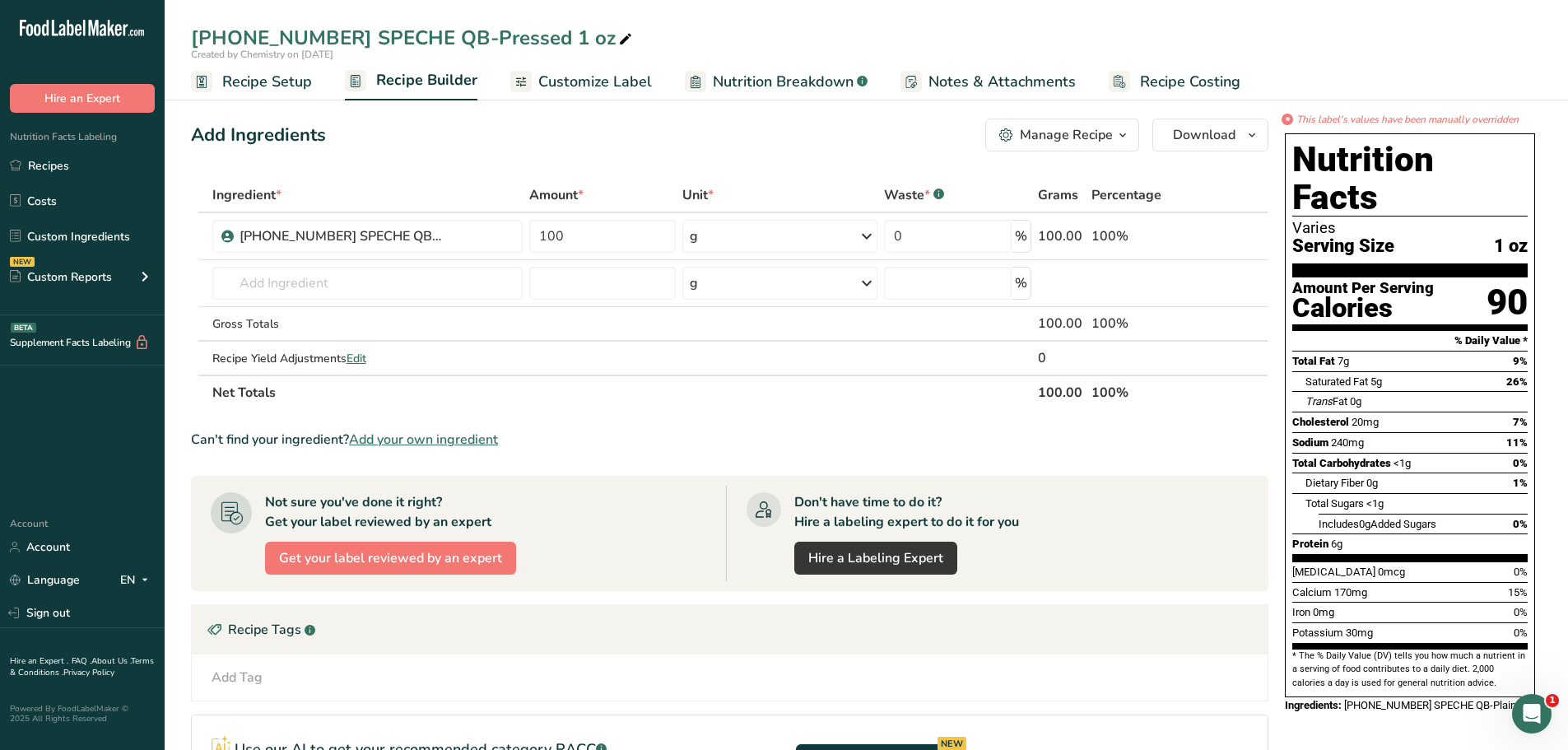
click at [246, 85] on span "Recipe Setup" at bounding box center [267, 82] width 90 height 22
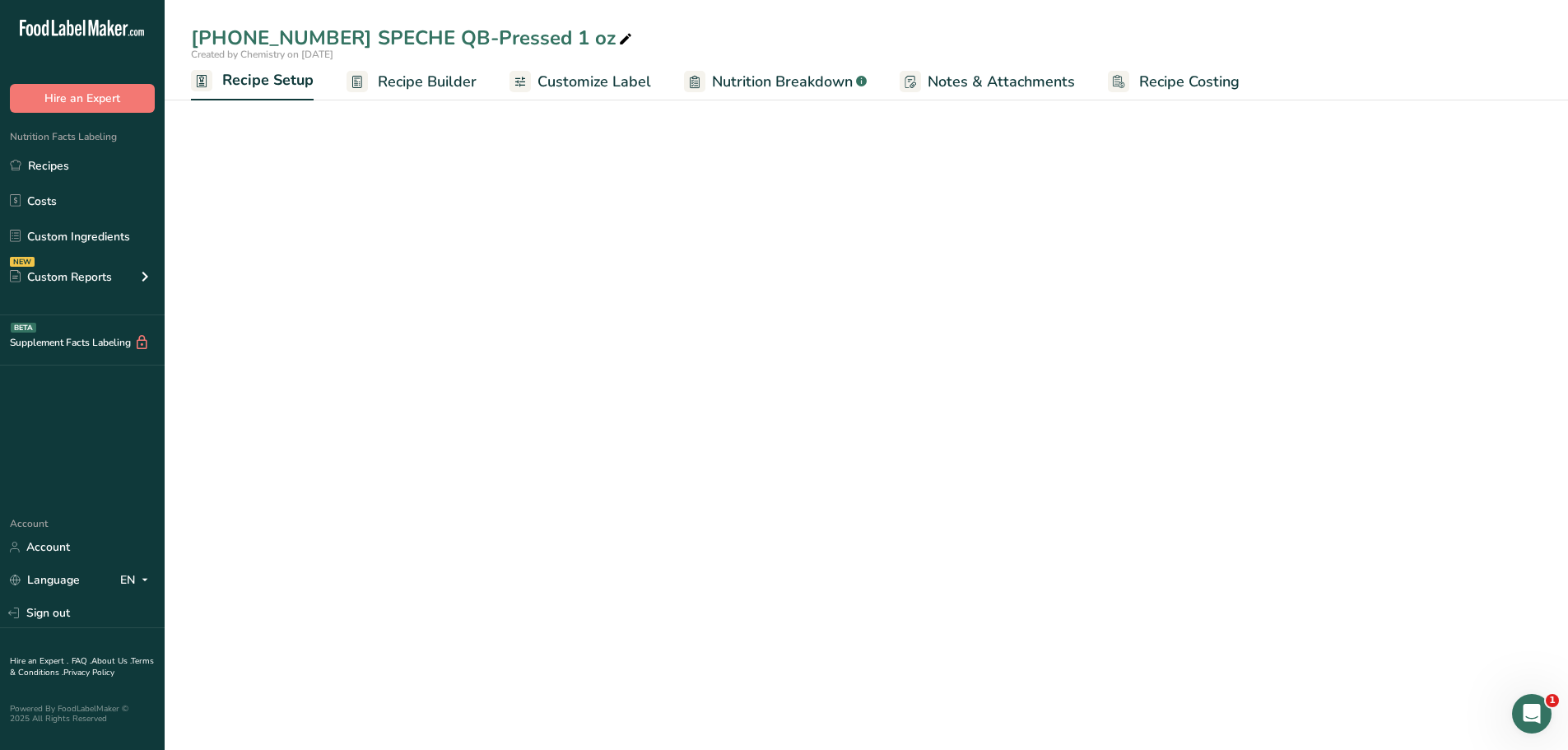
select select "5"
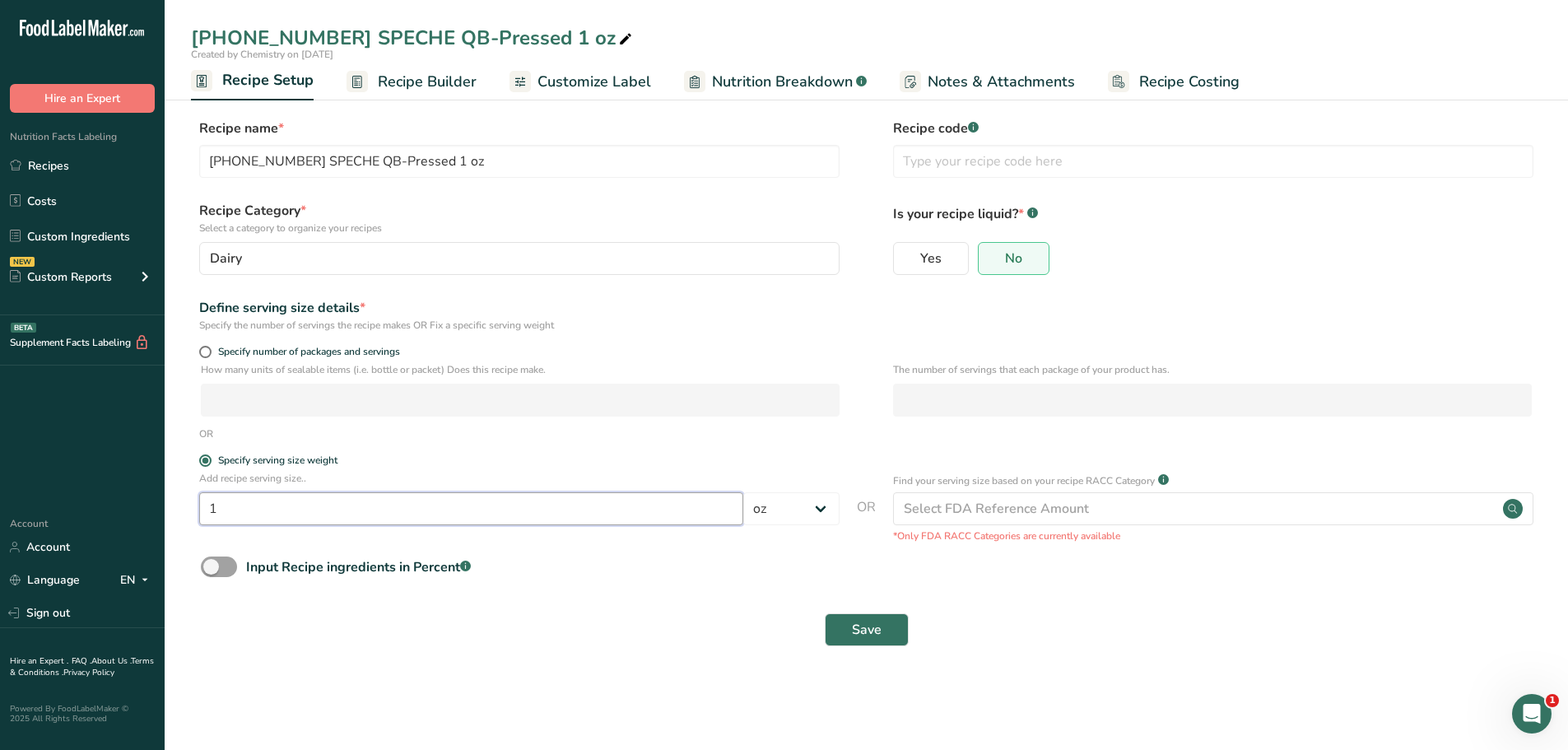
click at [319, 500] on input "1" at bounding box center [471, 509] width 544 height 33
type input "100"
click at [809, 509] on select "Grams kg mg mcg lb oz l mL fl oz tbsp tsp cup qt gallon" at bounding box center [791, 509] width 97 height 33
select select "0"
click at [743, 493] on select "Grams kg mg mcg lb oz l mL fl oz tbsp tsp cup qt gallon" at bounding box center [791, 509] width 97 height 33
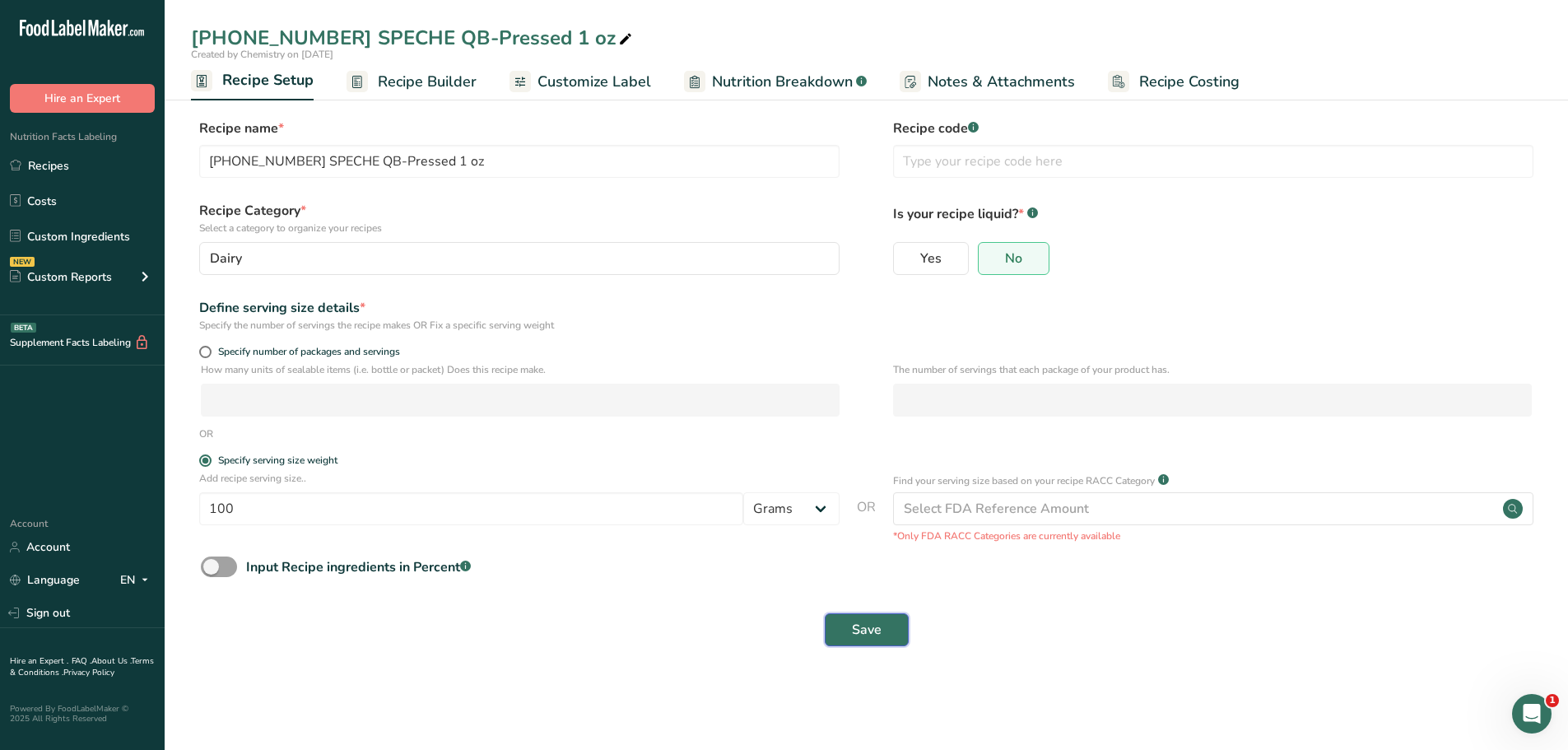
click at [882, 629] on button "Save" at bounding box center [867, 630] width 84 height 33
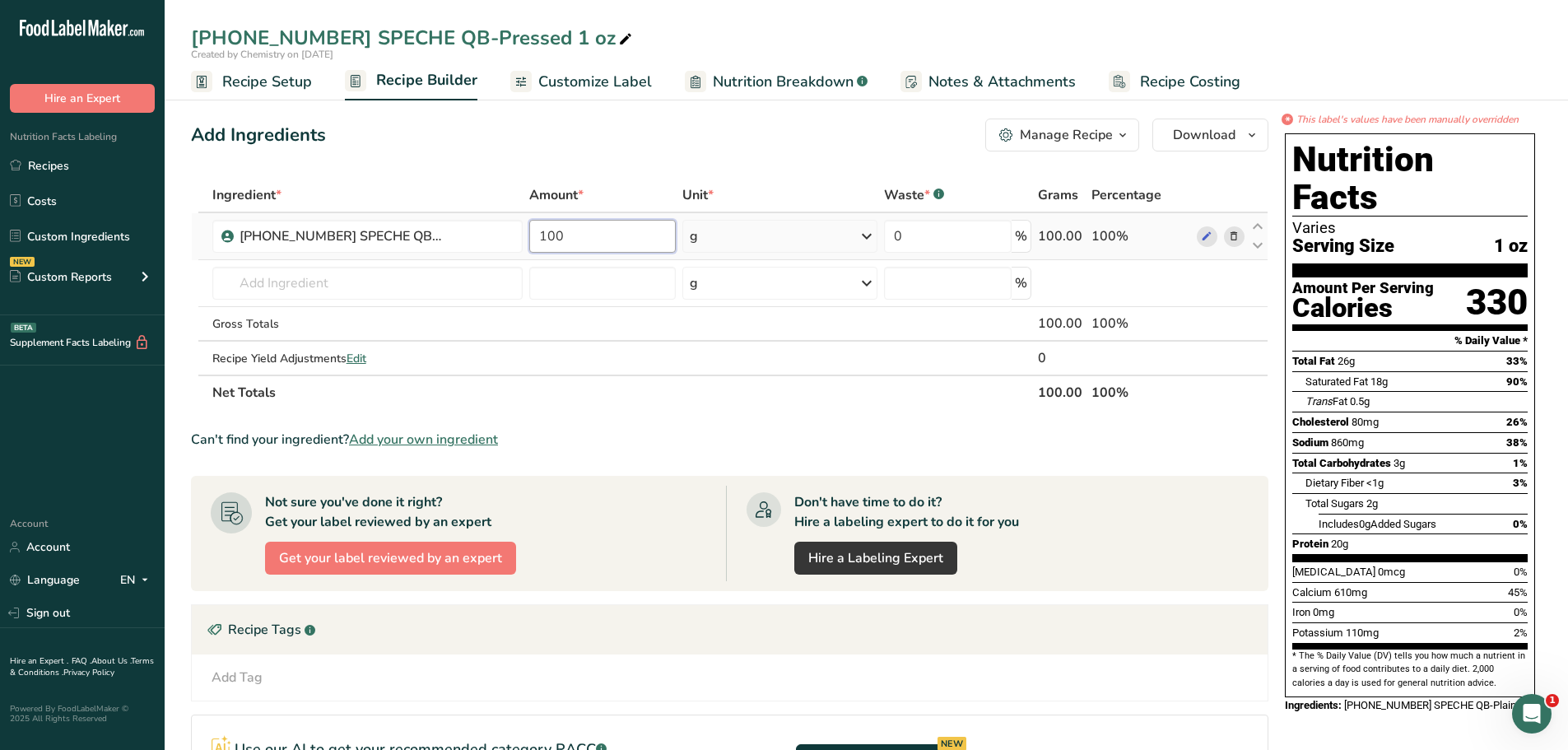
click at [607, 241] on input "100" at bounding box center [602, 236] width 146 height 33
type input "100"
click at [664, 139] on div "Add Ingredients Manage Recipe Delete Recipe Duplicate Recipe Scale Recipe Save …" at bounding box center [730, 135] width 1078 height 33
click at [264, 84] on span "Recipe Setup" at bounding box center [267, 82] width 90 height 22
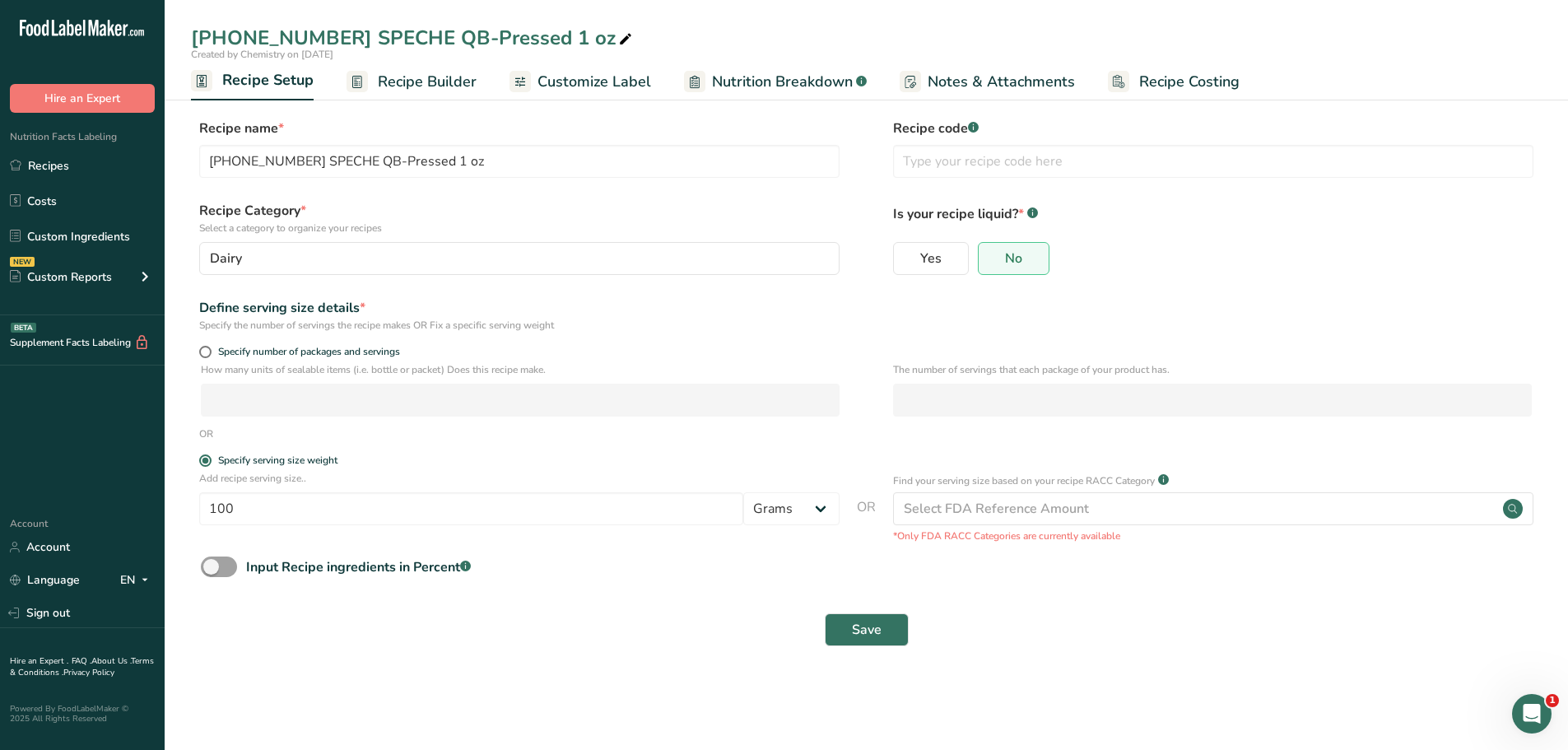
click at [431, 75] on span "Recipe Builder" at bounding box center [427, 82] width 99 height 22
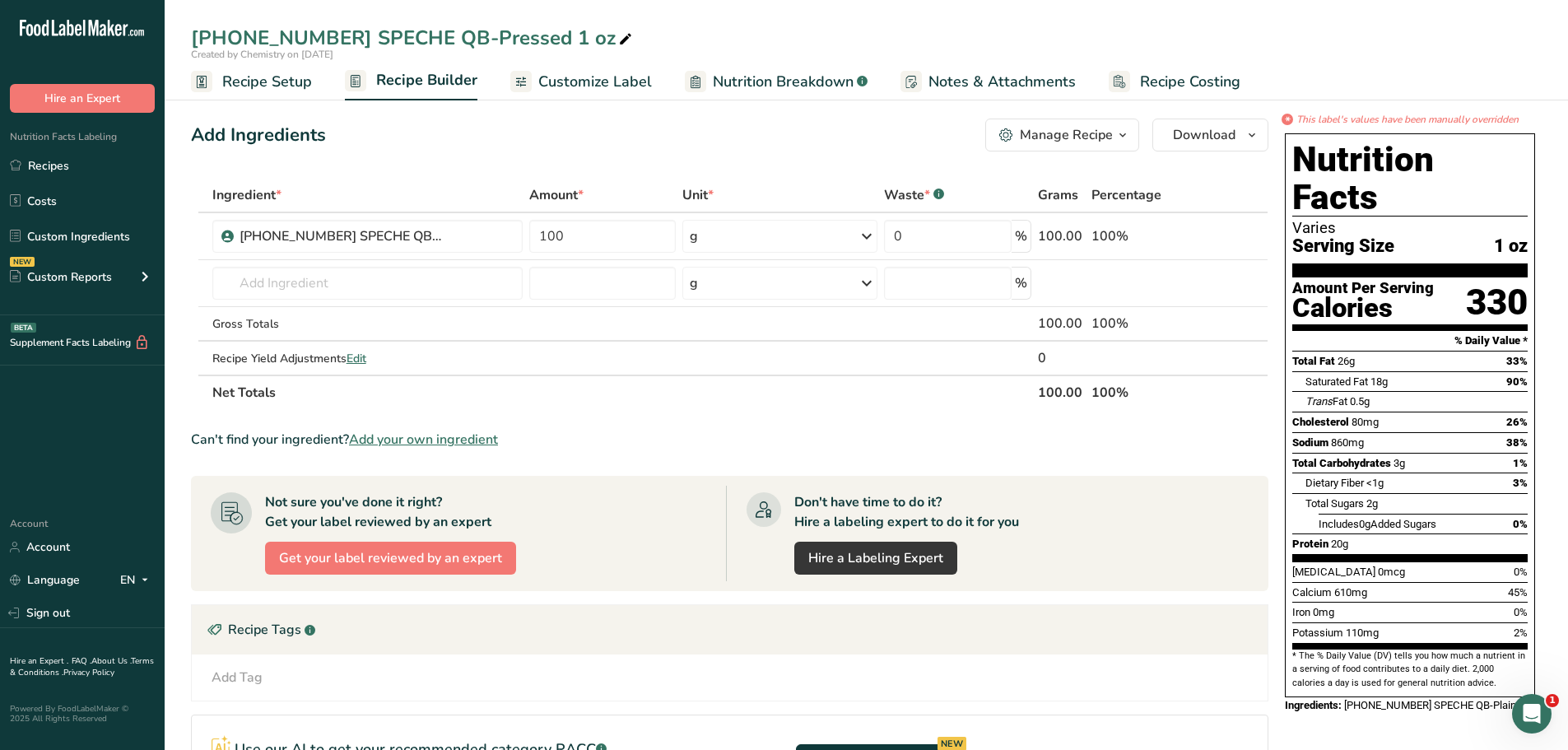
click at [565, 84] on span "Customize Label" at bounding box center [594, 82] width 113 height 22
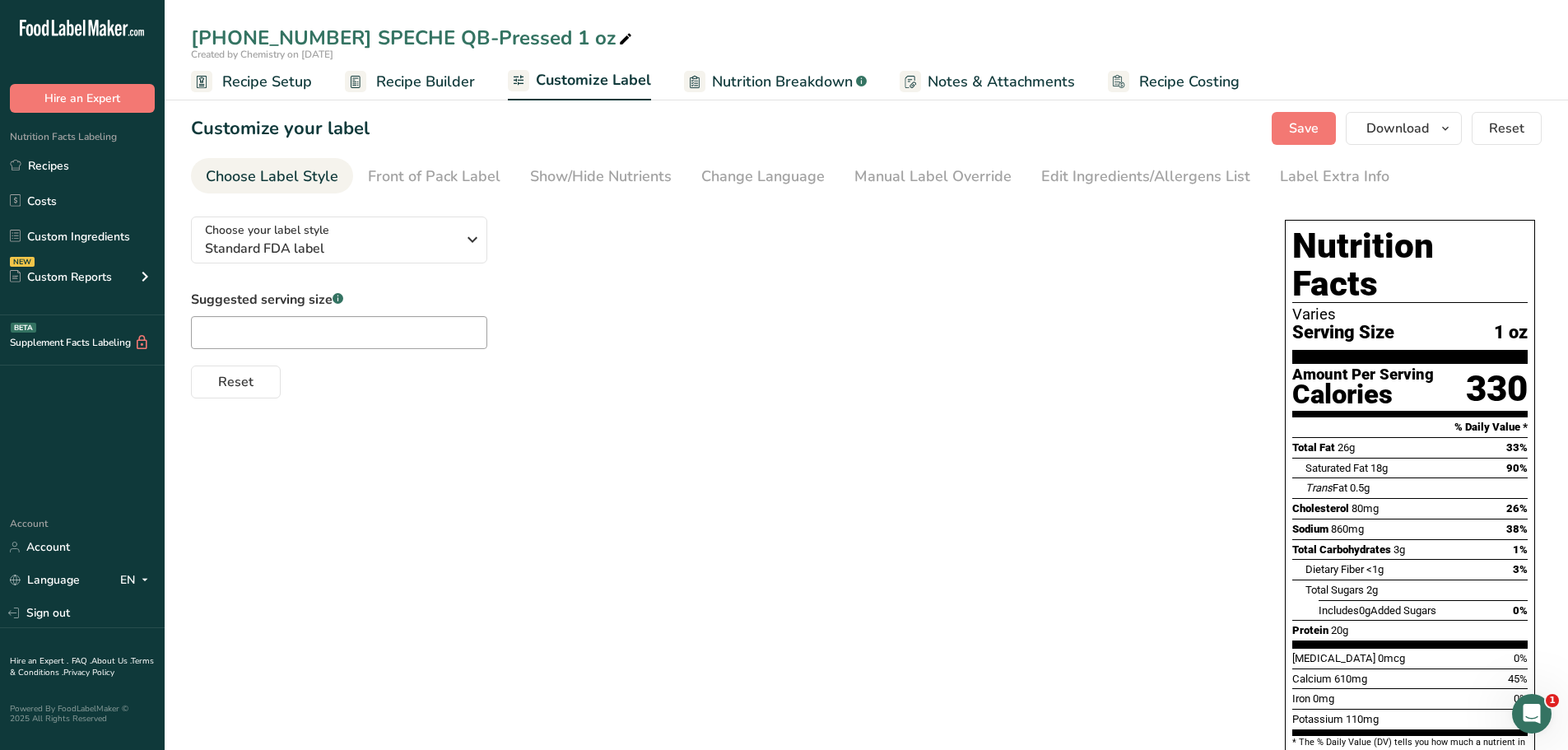
click at [745, 88] on span "Nutrition Breakdown" at bounding box center [782, 82] width 141 height 22
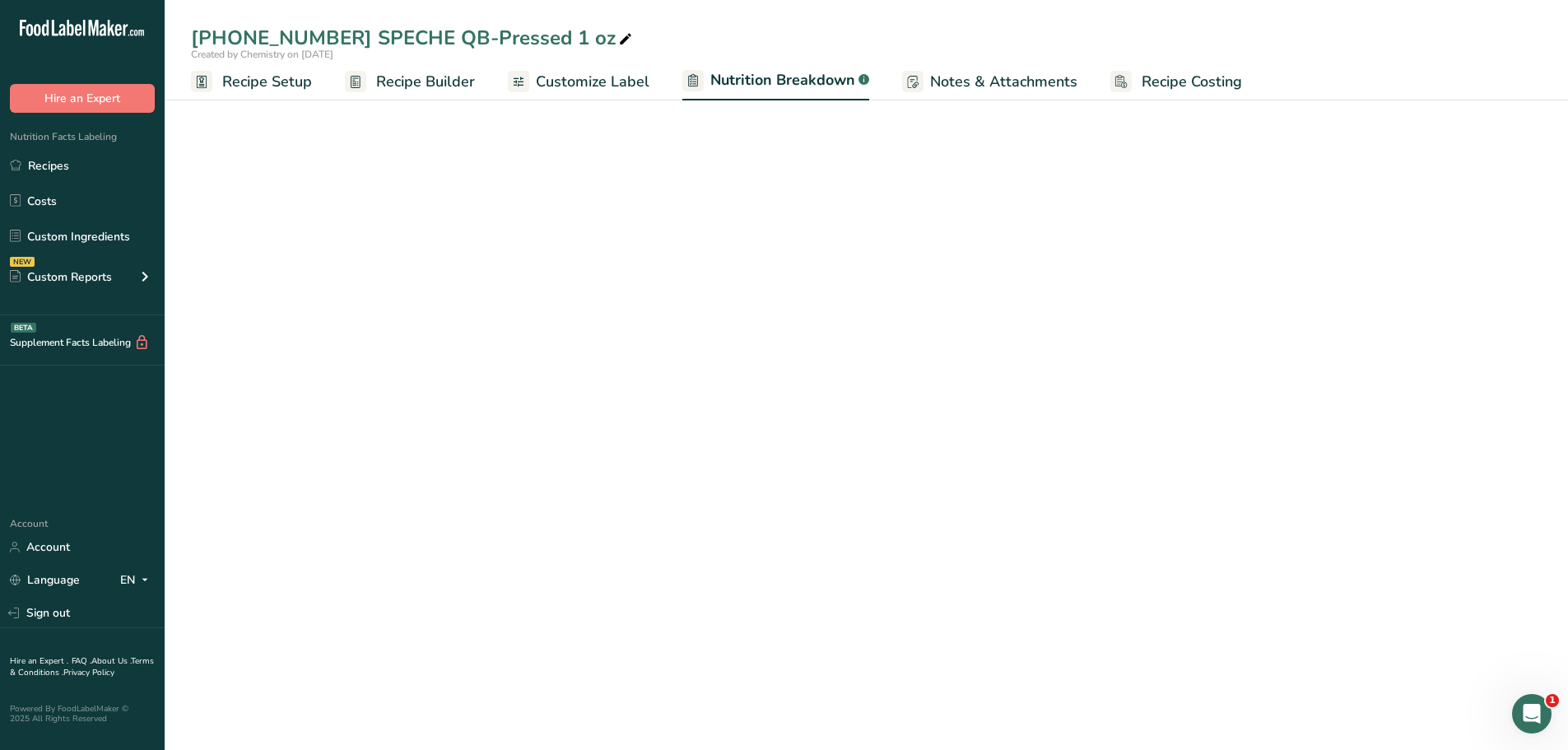
select select "Calories"
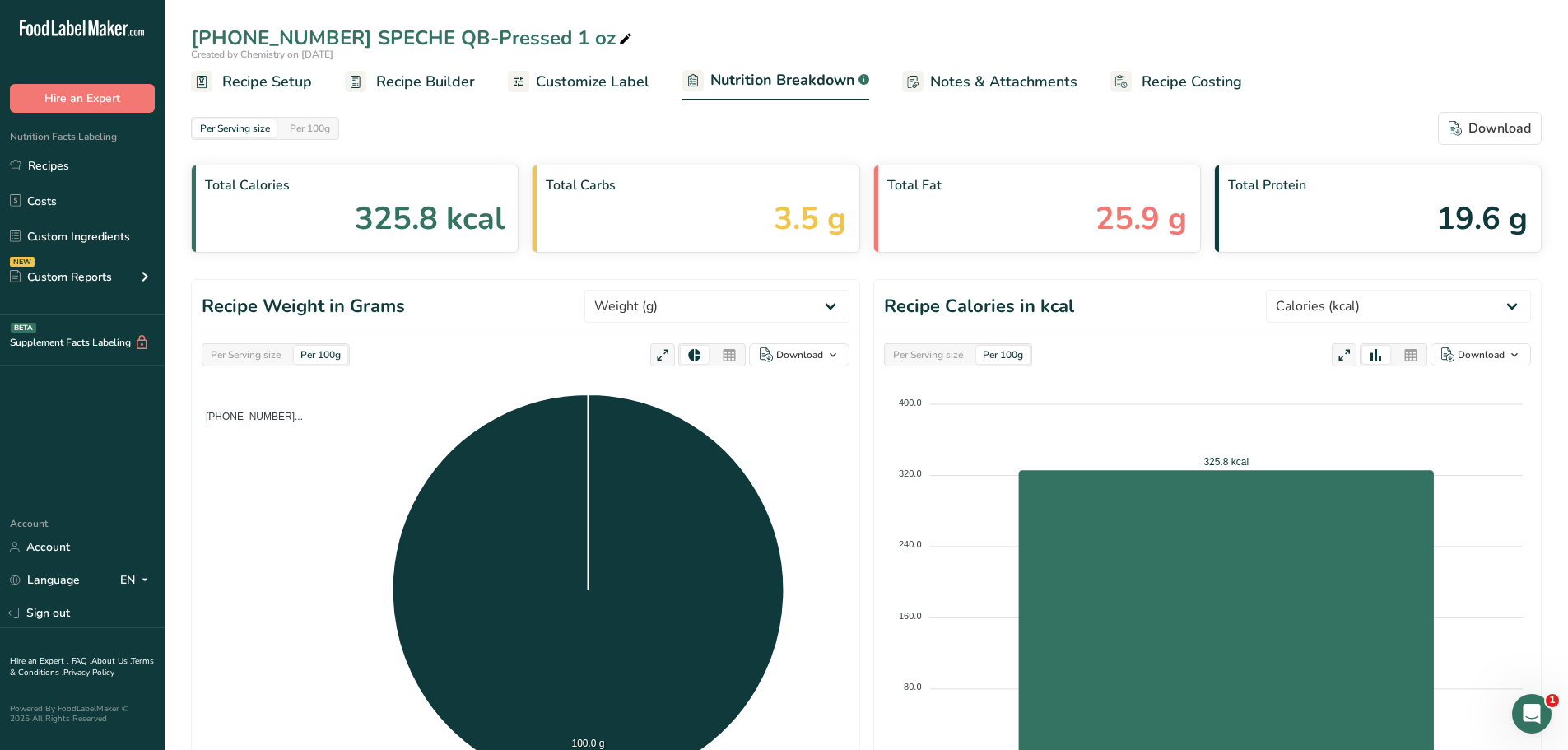
click at [950, 80] on span "Notes & Attachments" at bounding box center [1003, 82] width 147 height 22
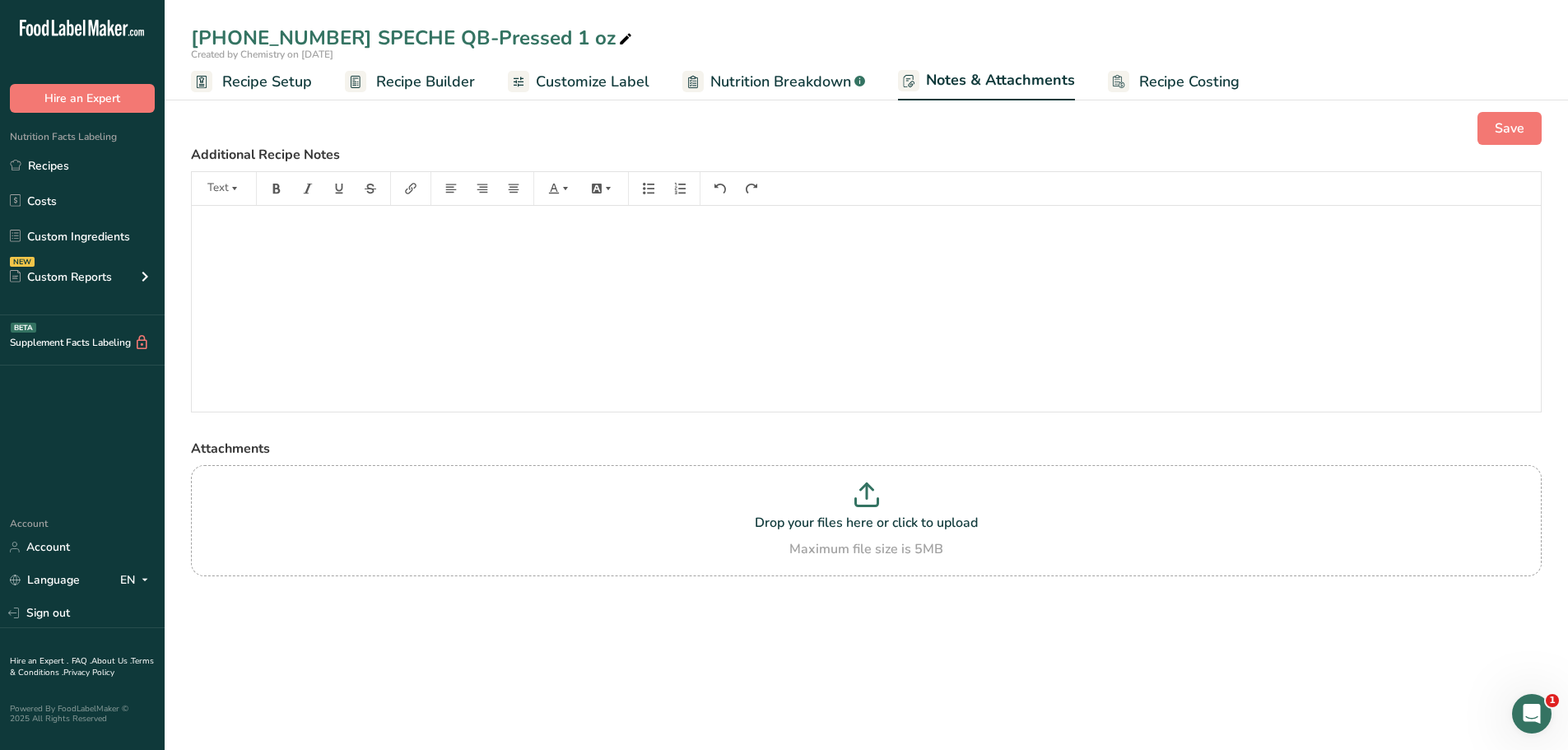
click at [277, 79] on span "Recipe Setup" at bounding box center [267, 82] width 90 height 22
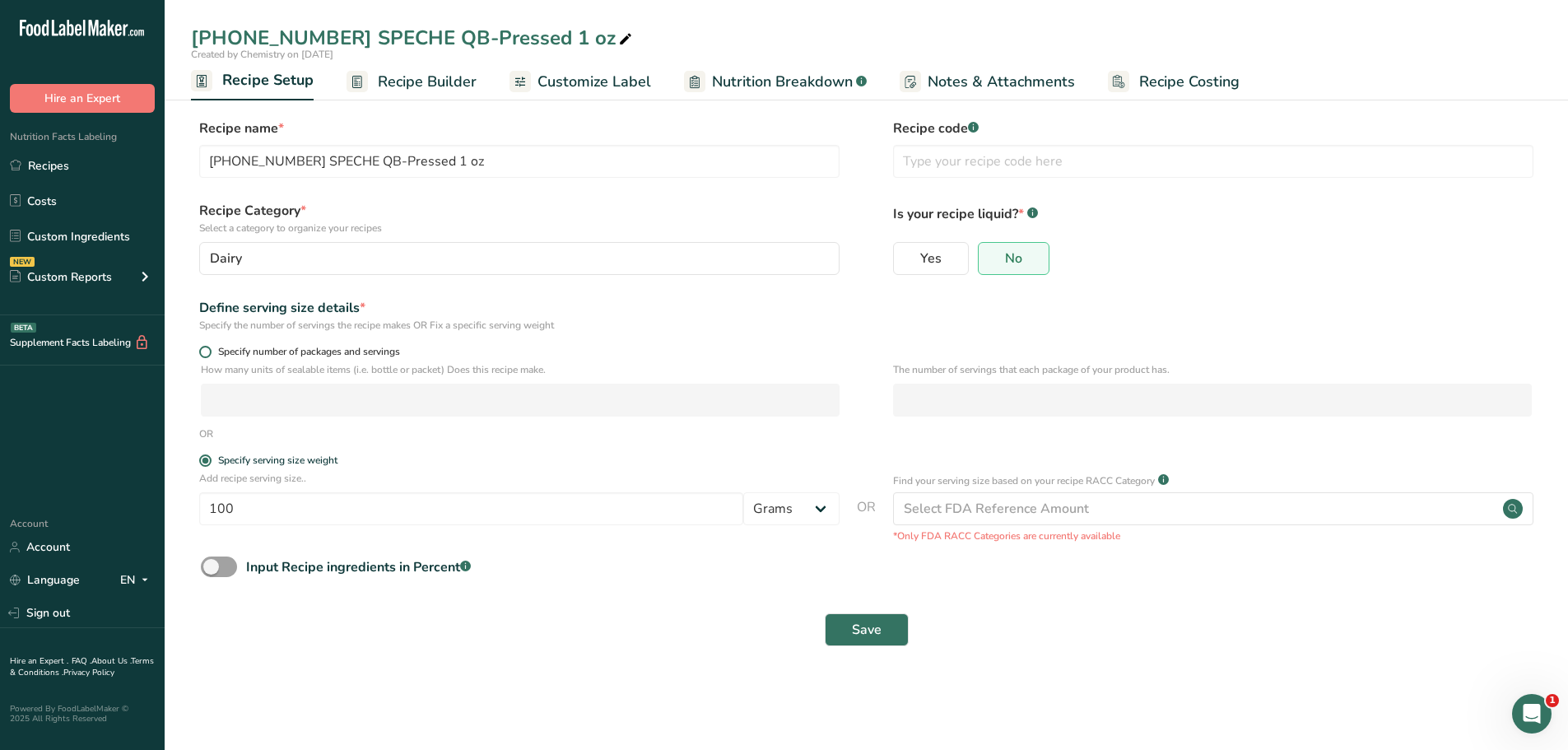
click at [207, 355] on span at bounding box center [205, 351] width 12 height 12
click at [207, 355] on input "Specify number of packages and servings" at bounding box center [204, 351] width 11 height 11
radio input "true"
radio input "false"
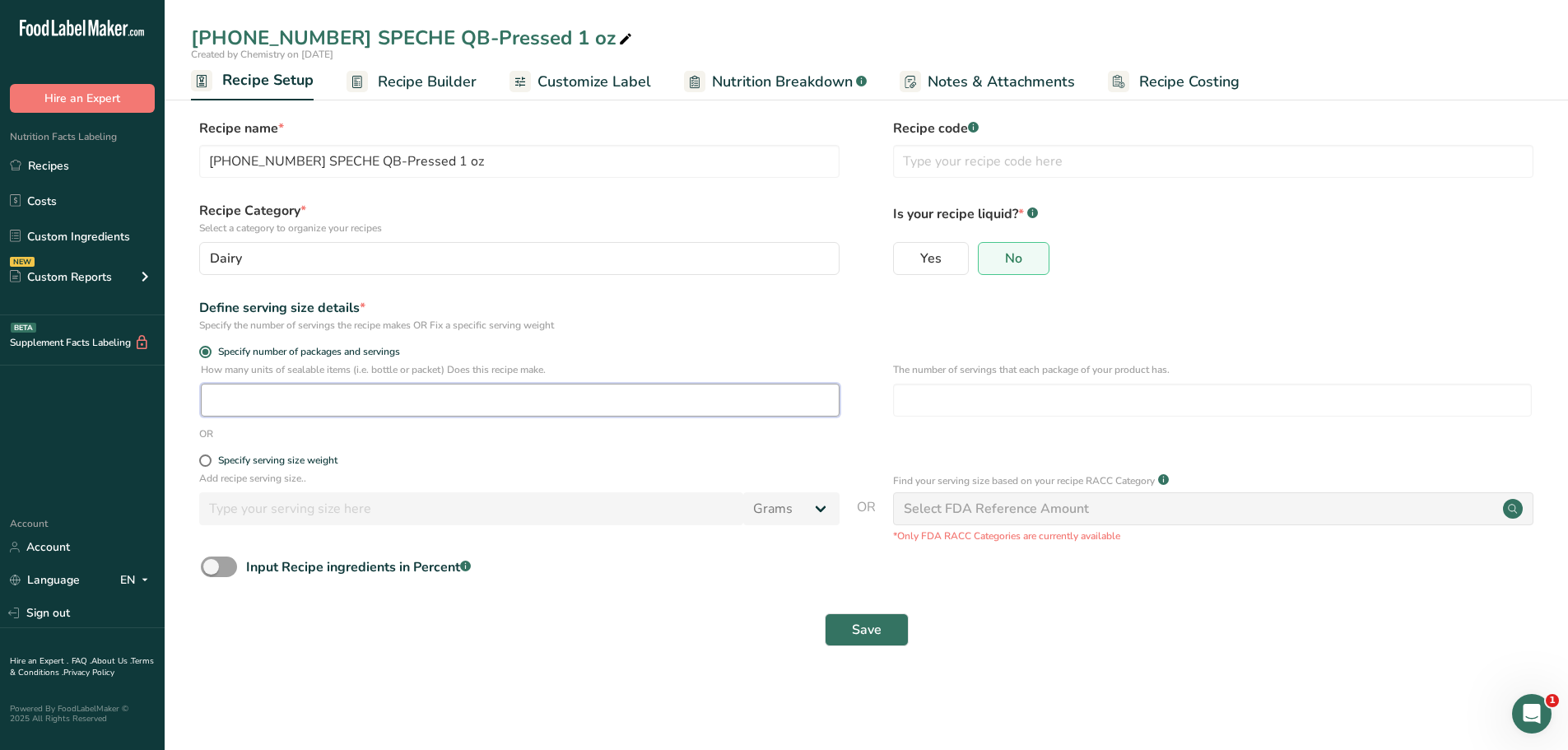
click at [274, 394] on input "number" at bounding box center [520, 400] width 639 height 33
click at [211, 457] on span at bounding box center [205, 461] width 12 height 12
click at [210, 457] on input "Specify serving size weight" at bounding box center [204, 461] width 11 height 11
radio input "true"
radio input "false"
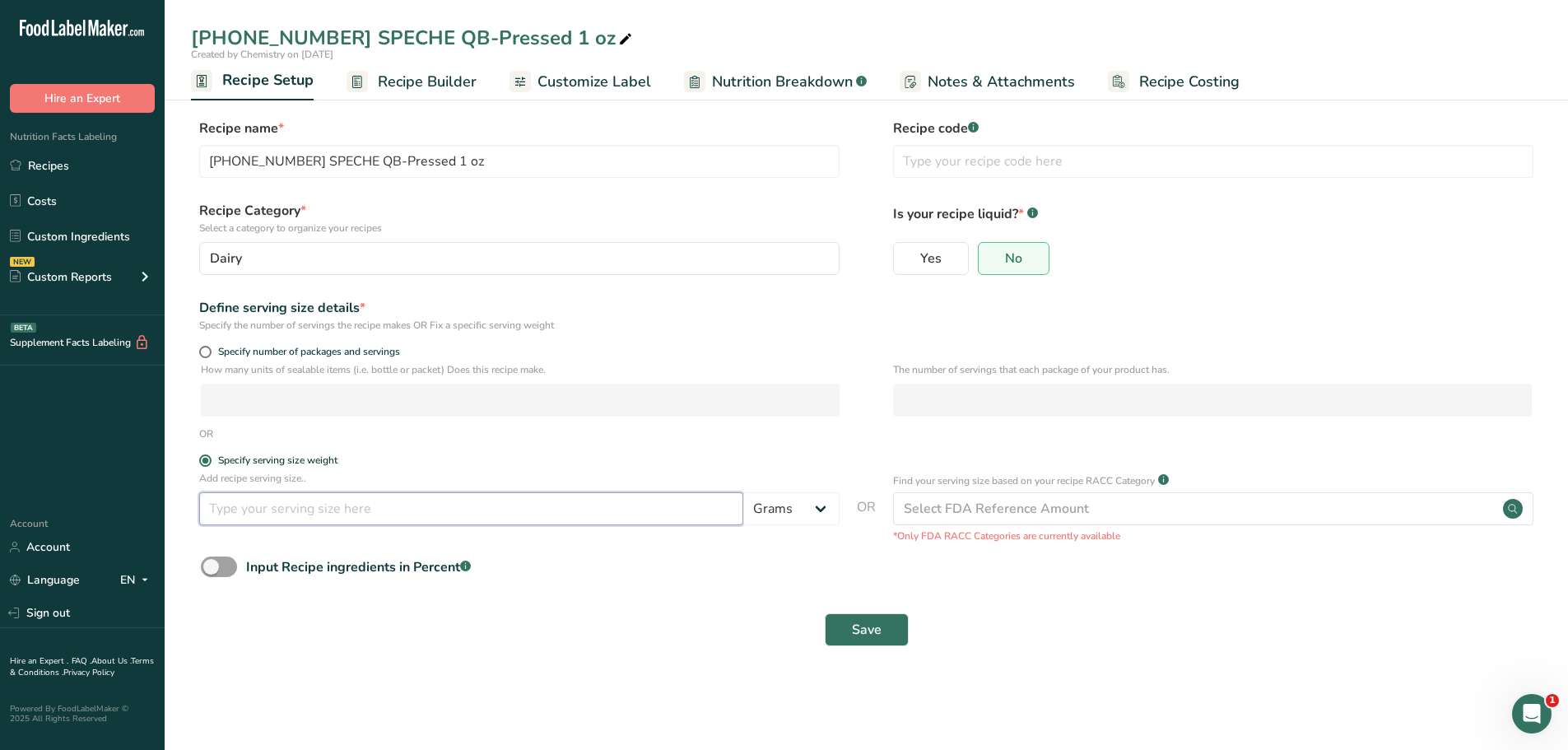
click at [282, 497] on input "number" at bounding box center [471, 509] width 544 height 33
type input "1"
click at [811, 504] on select "Grams kg mg mcg lb oz l mL fl oz tbsp tsp cup qt gallon" at bounding box center [791, 509] width 97 height 33
select select "5"
click at [743, 493] on select "Grams kg mg mcg lb oz l mL fl oz tbsp tsp cup qt gallon" at bounding box center [791, 509] width 97 height 33
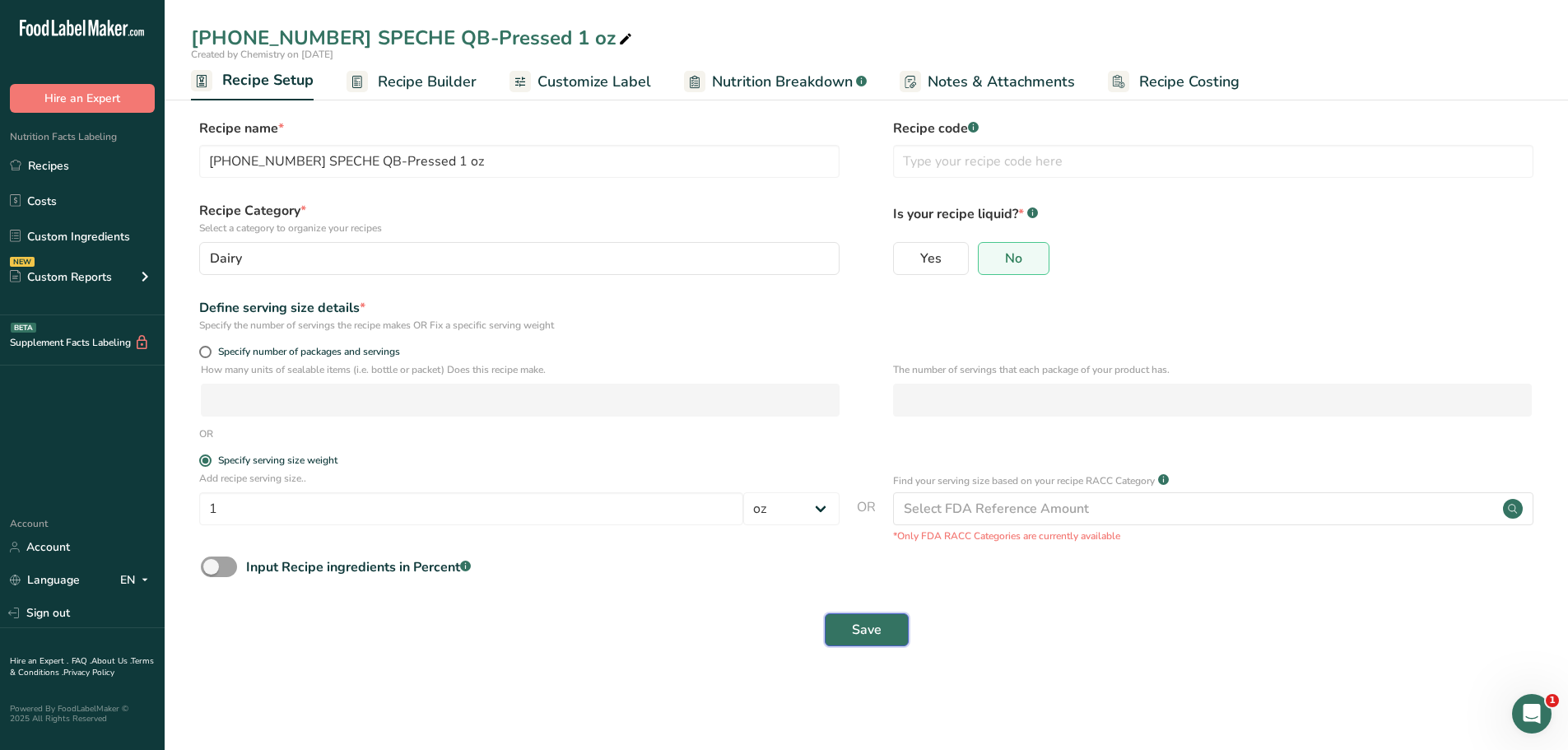
click at [856, 627] on span "Save" at bounding box center [867, 630] width 30 height 20
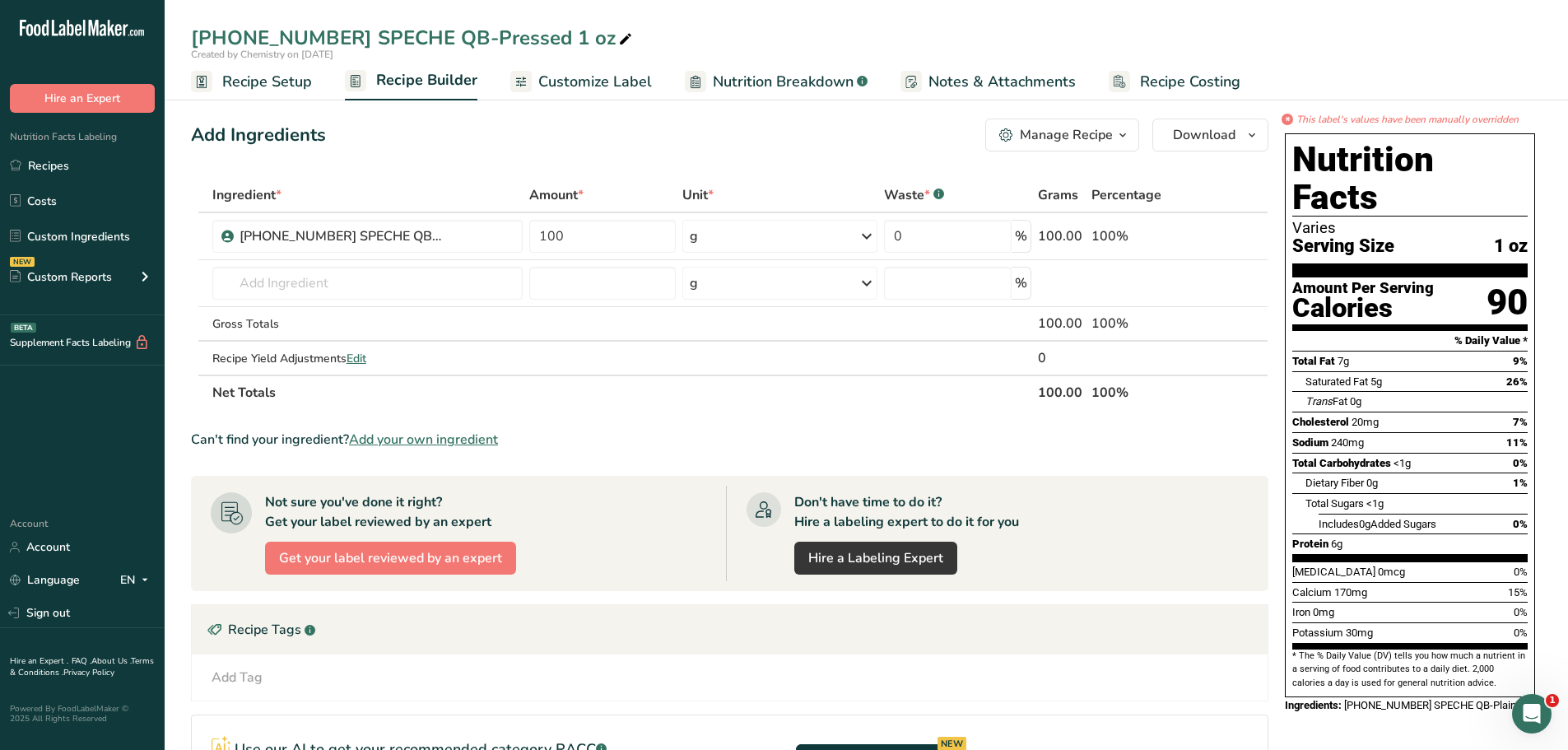
click at [267, 74] on span "Recipe Setup" at bounding box center [267, 82] width 90 height 22
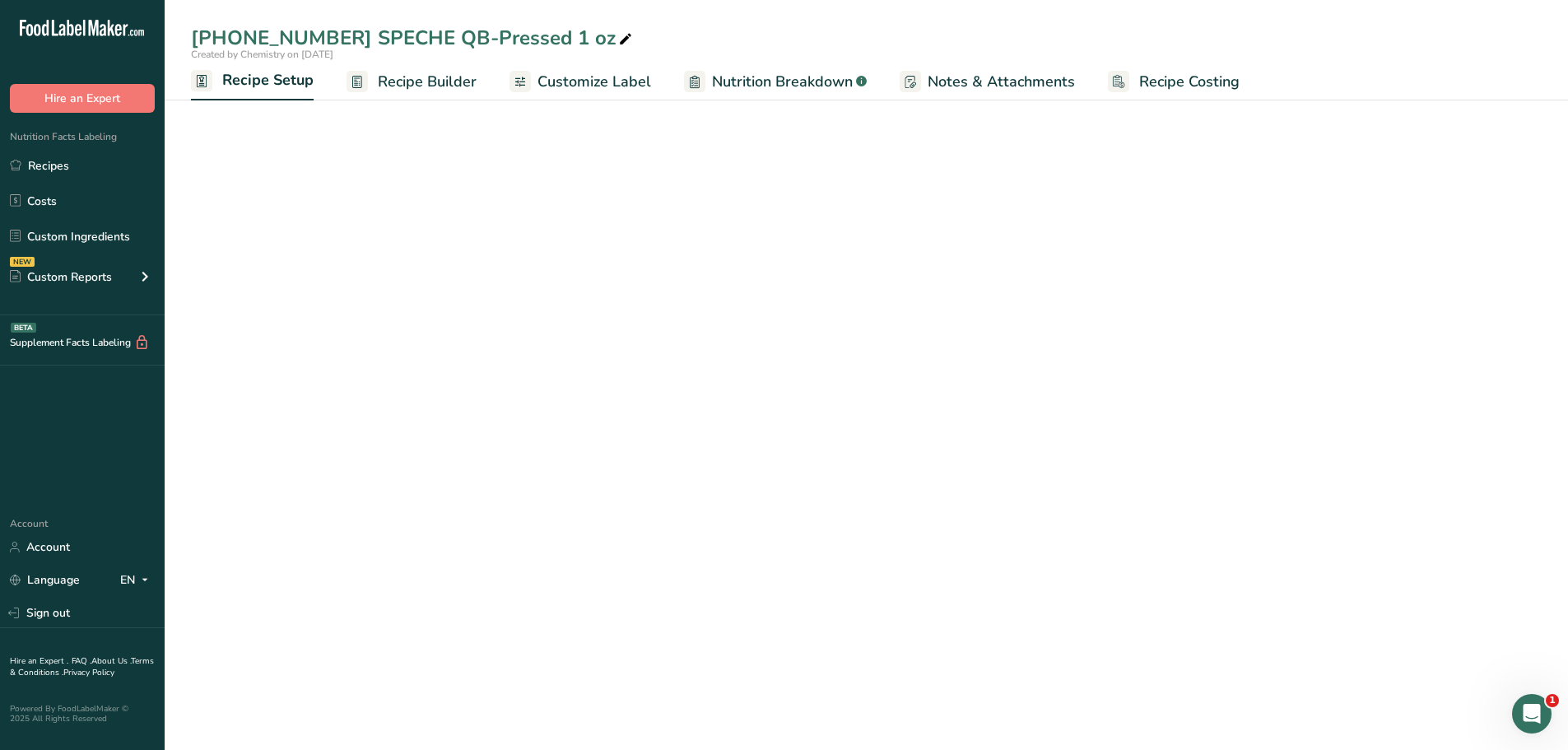
select select "5"
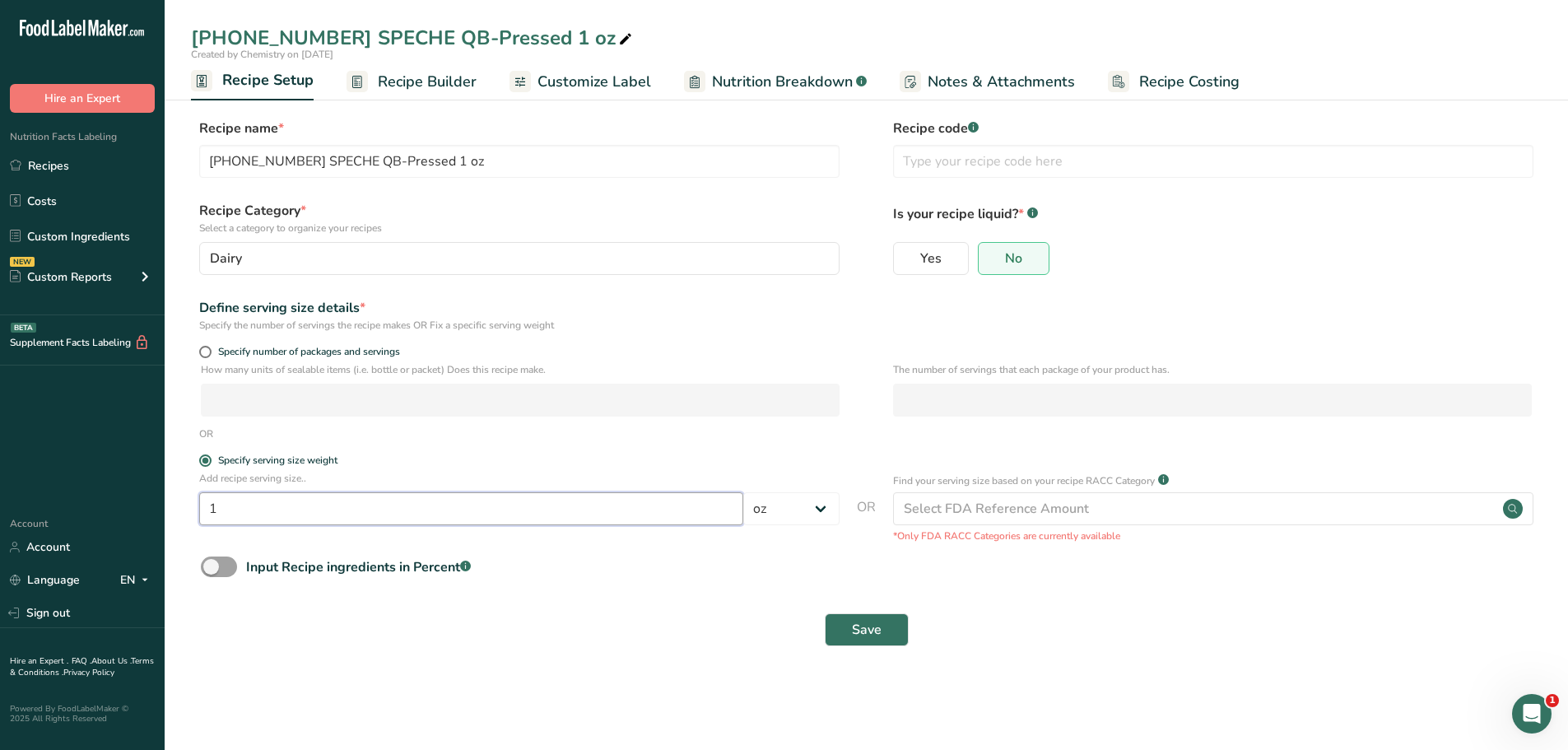
click at [342, 504] on input "1" at bounding box center [471, 509] width 544 height 33
type input "100"
click at [818, 518] on select "Grams kg mg mcg lb oz l mL fl oz tbsp tsp cup qt gallon" at bounding box center [791, 509] width 97 height 33
select select "0"
click at [743, 493] on select "Grams kg mg mcg lb oz l mL fl oz tbsp tsp cup qt gallon" at bounding box center [791, 509] width 97 height 33
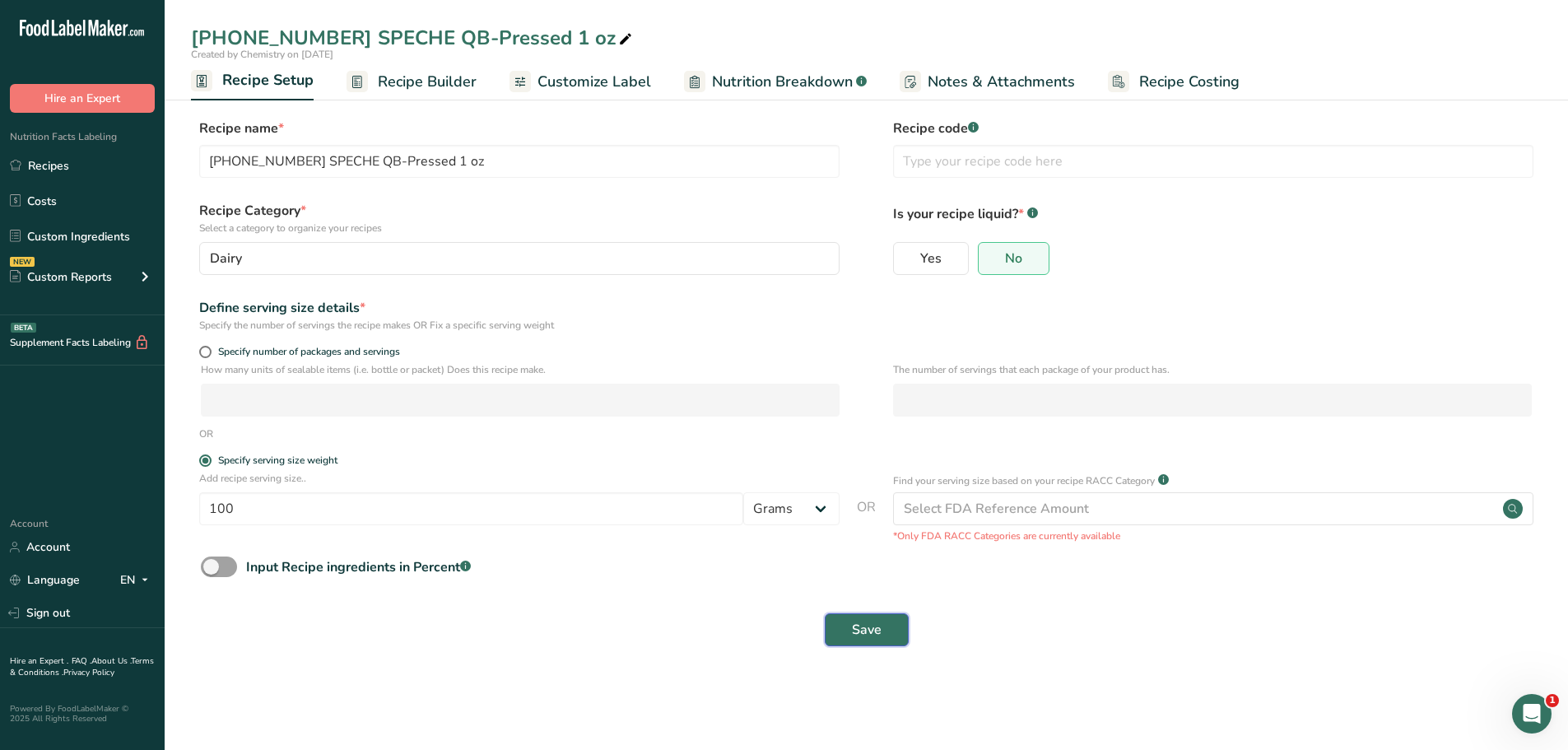
click at [875, 631] on span "Save" at bounding box center [867, 630] width 30 height 20
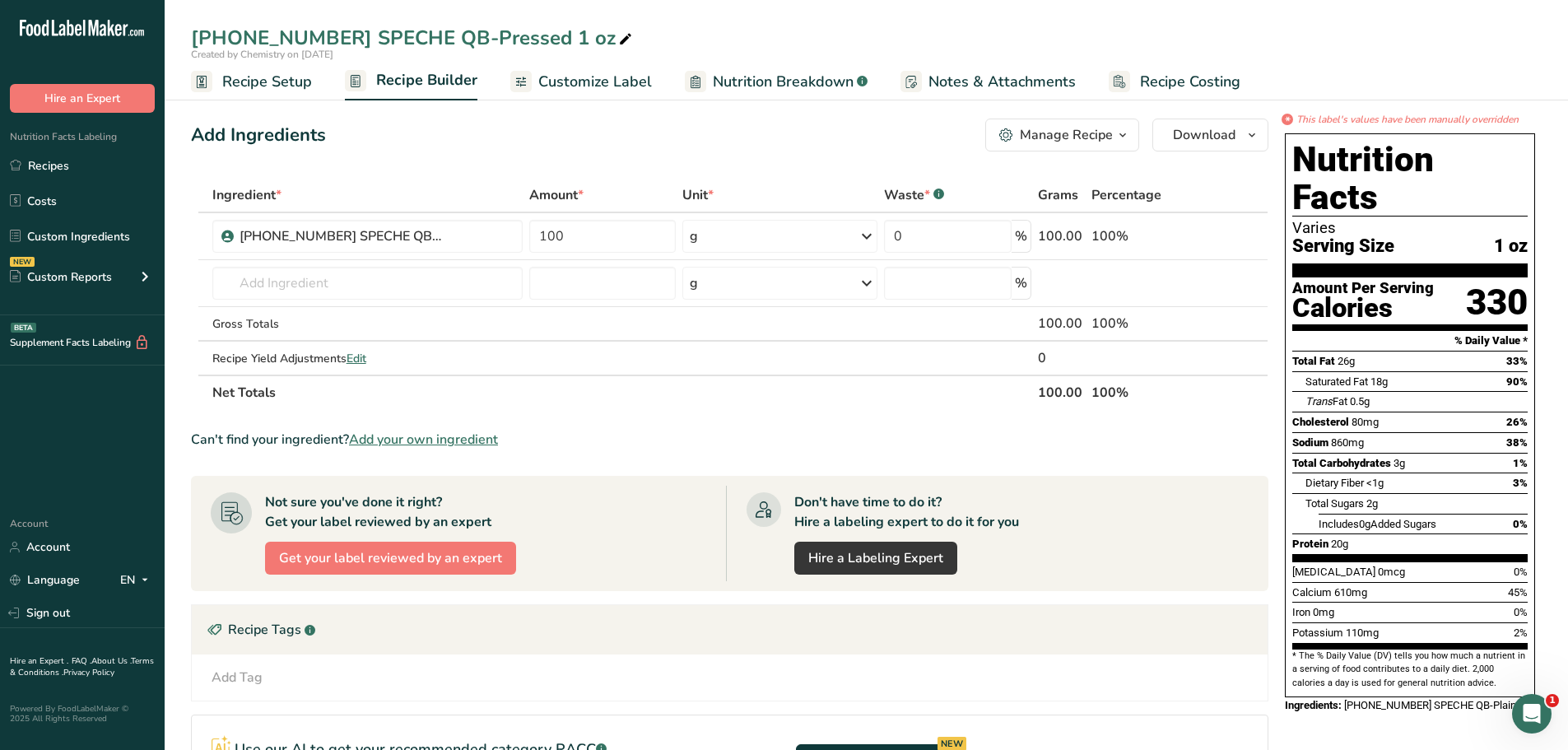
click at [262, 79] on span "Recipe Setup" at bounding box center [267, 82] width 90 height 22
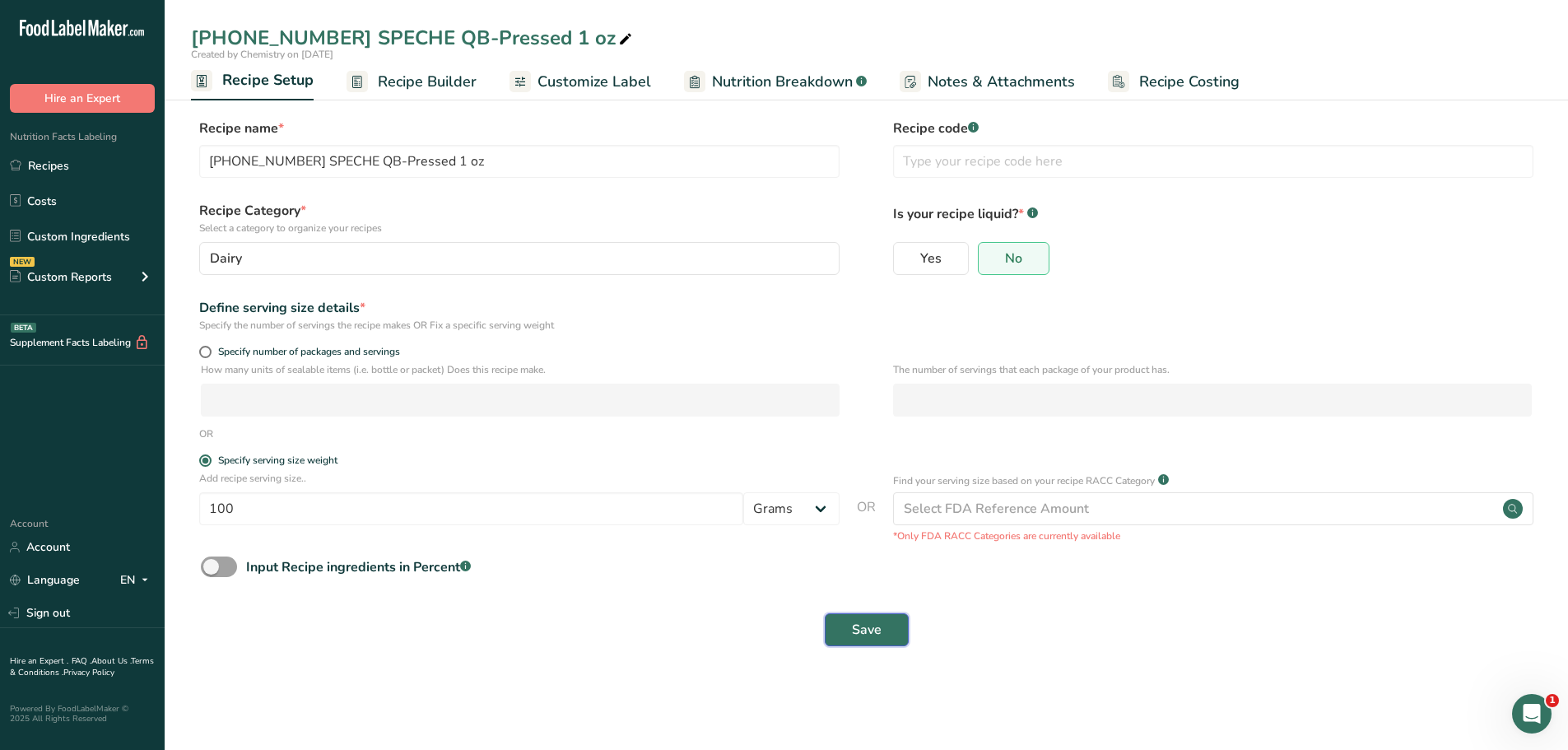
click at [864, 635] on span "Save" at bounding box center [867, 630] width 30 height 20
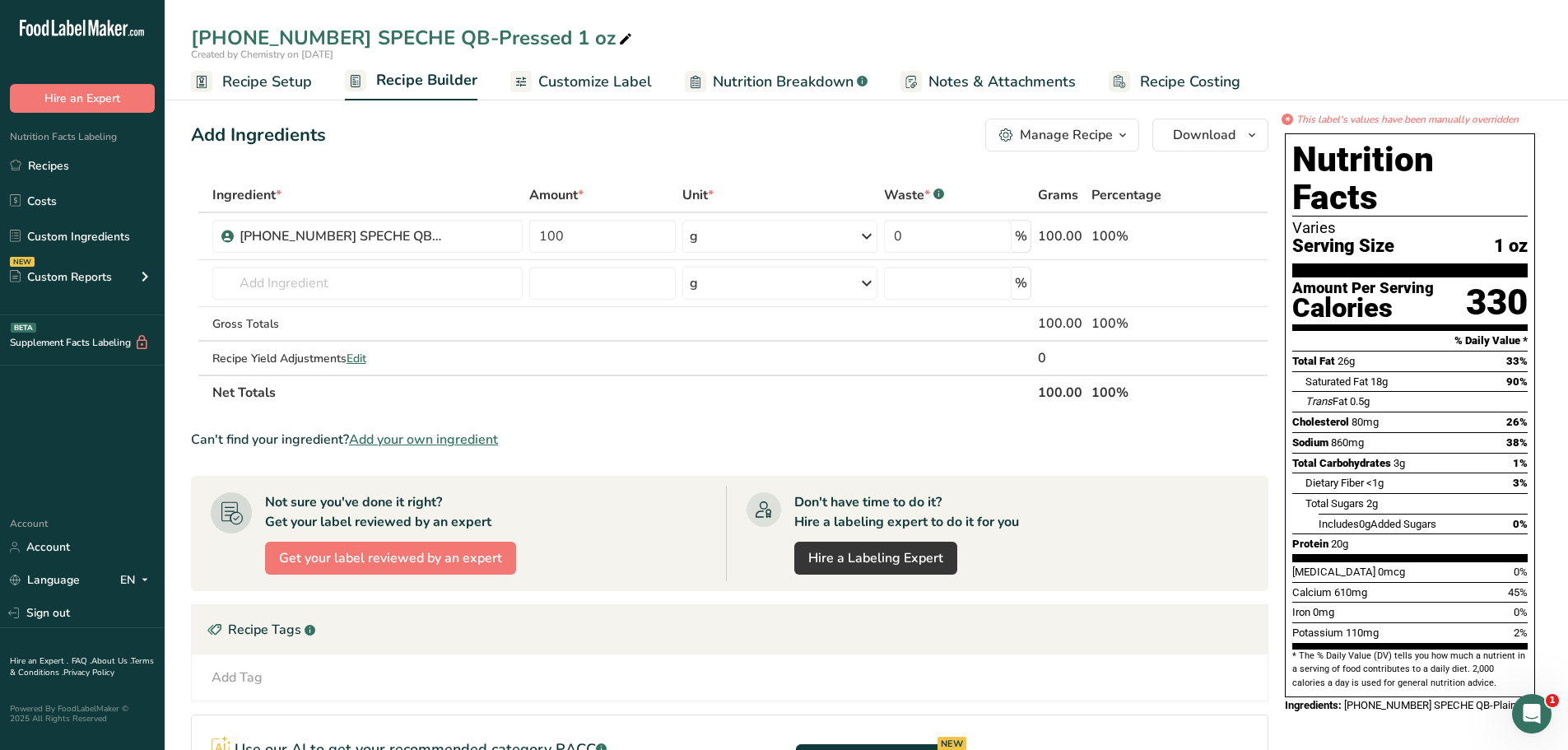
click at [549, 79] on span "Customize Label" at bounding box center [594, 82] width 113 height 22
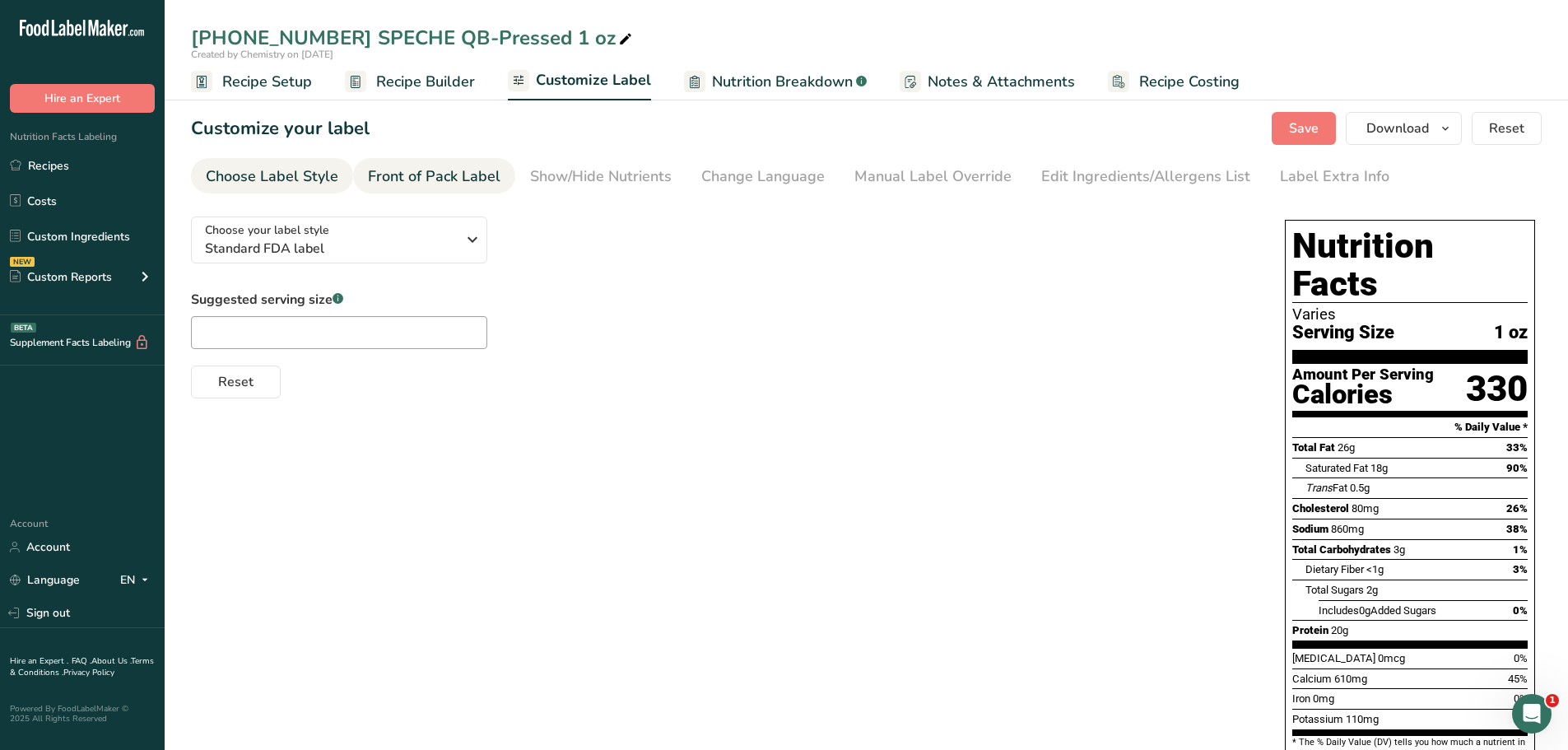
click at [473, 174] on div "Front of Pack Label" at bounding box center [434, 176] width 132 height 22
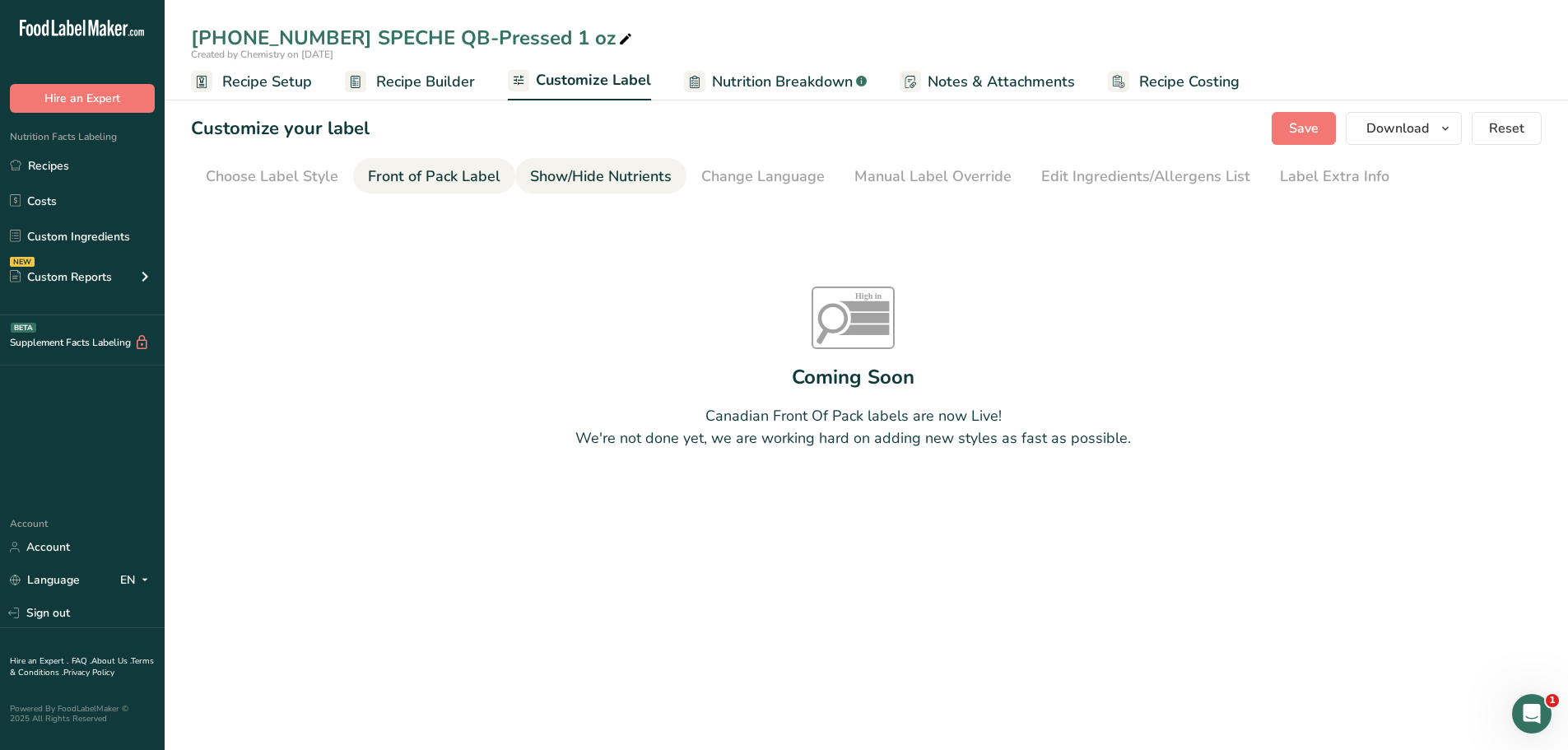
click at [582, 175] on div "Show/Hide Nutrients" at bounding box center [600, 176] width 141 height 22
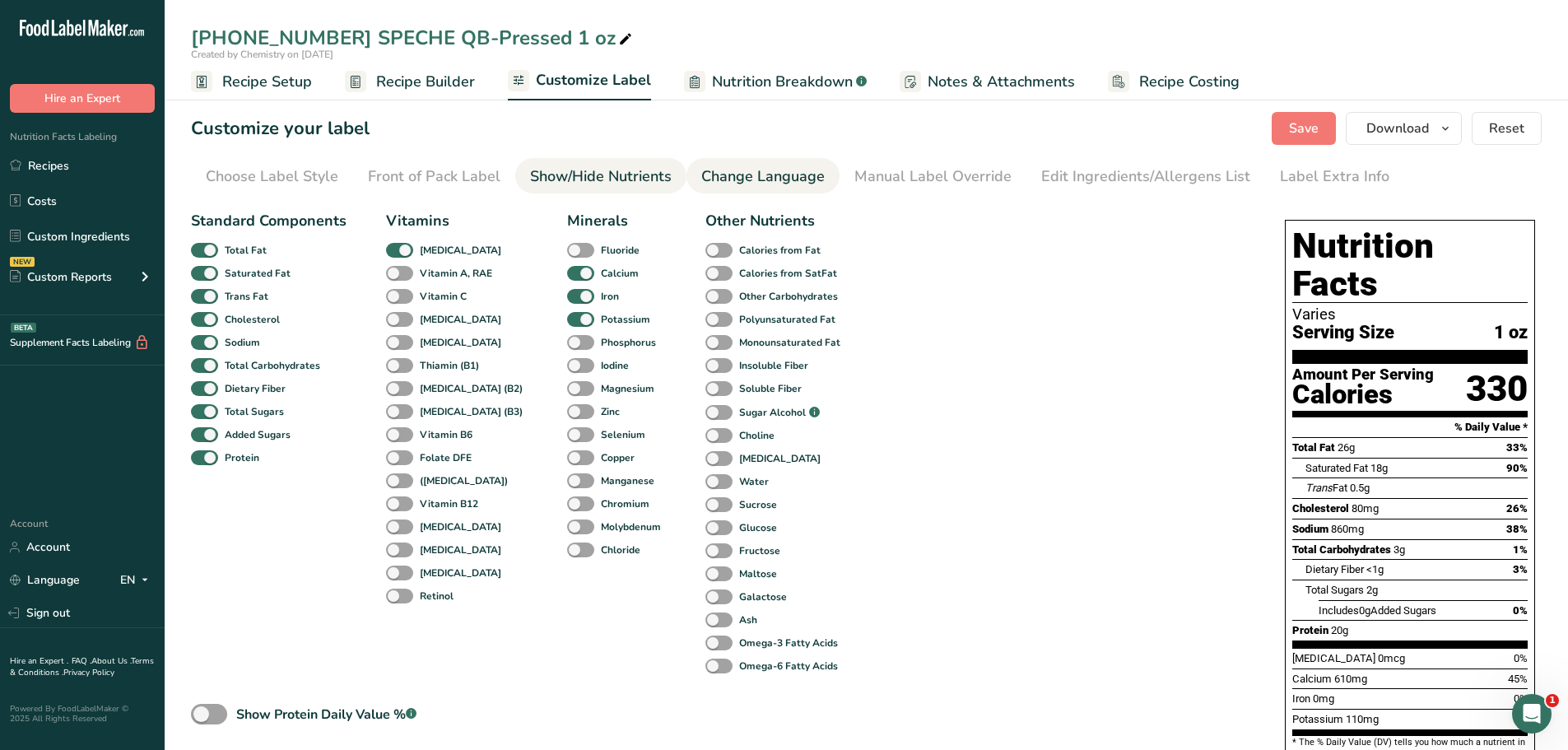
click at [735, 185] on div "Change Language" at bounding box center [763, 176] width 123 height 22
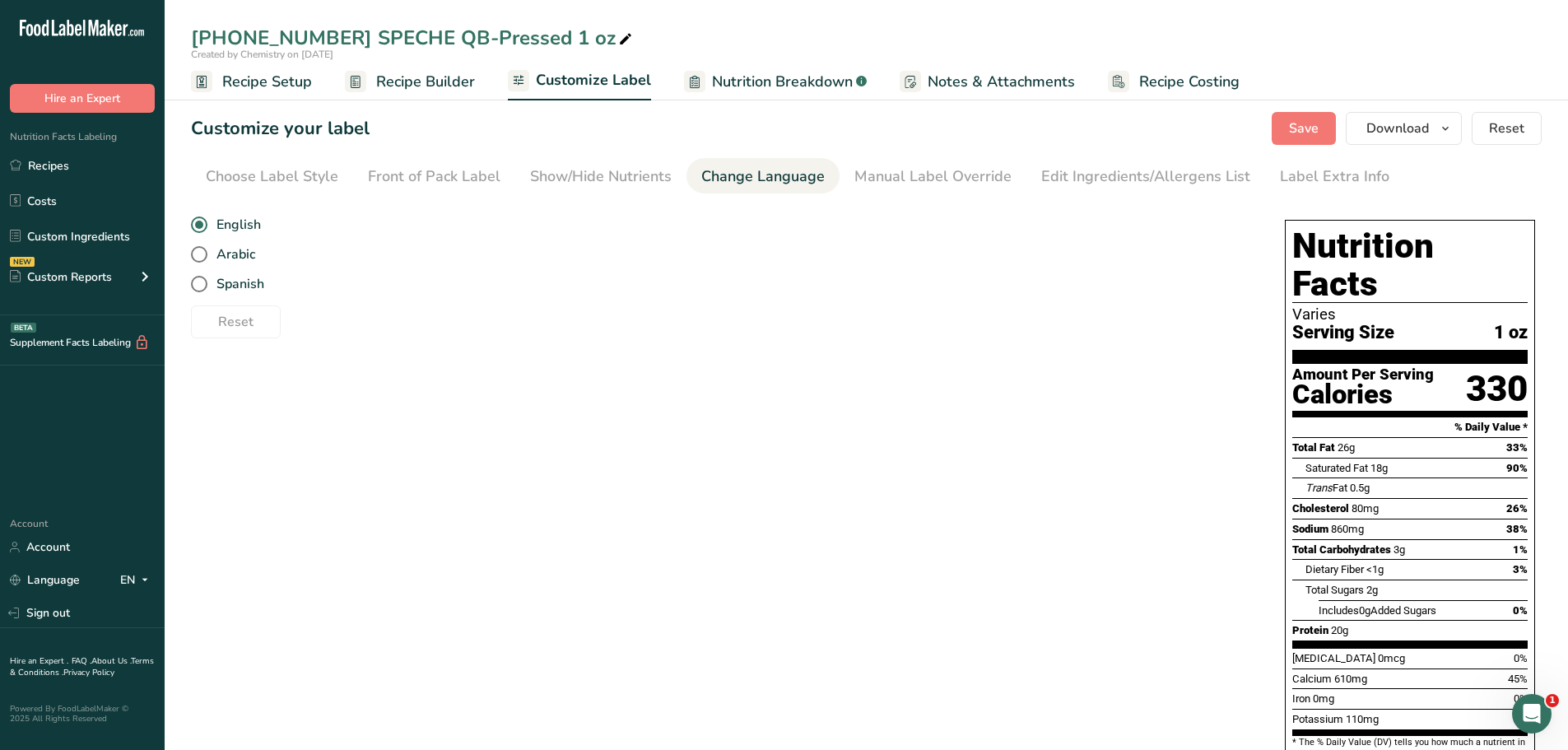
click at [884, 194] on section "Customize your label Save Download Choose what to show on your downloaded label…" at bounding box center [866, 465] width 1404 height 757
click at [893, 177] on div "Manual Label Override" at bounding box center [933, 176] width 157 height 22
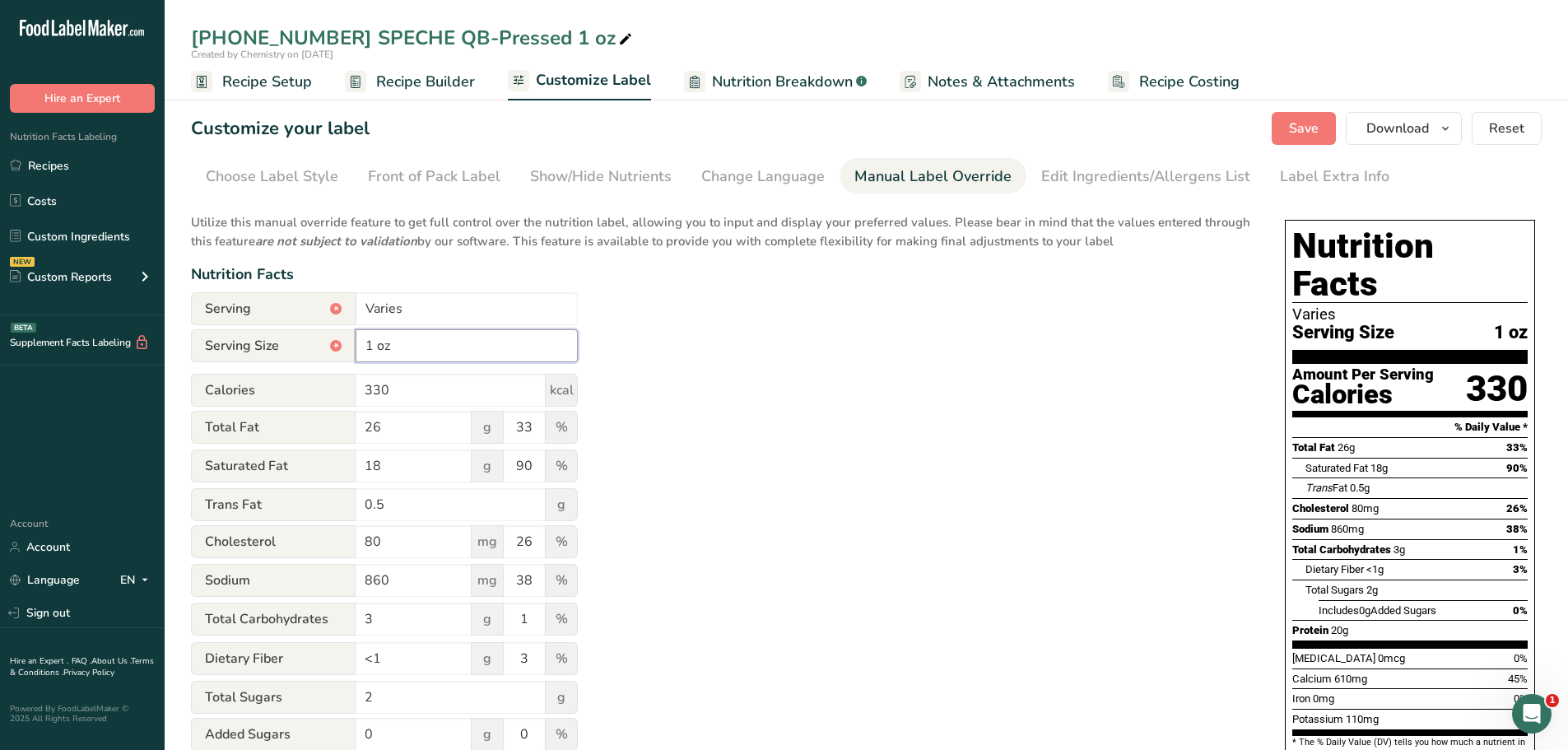
click at [374, 343] on input "1 oz" at bounding box center [466, 346] width 222 height 33
type input "100g"
click at [698, 350] on div "Utilize this manual override feature to get full control over the nutrition lab…" at bounding box center [722, 597] width 1061 height 788
click at [41, 175] on link "Recipes" at bounding box center [82, 165] width 164 height 31
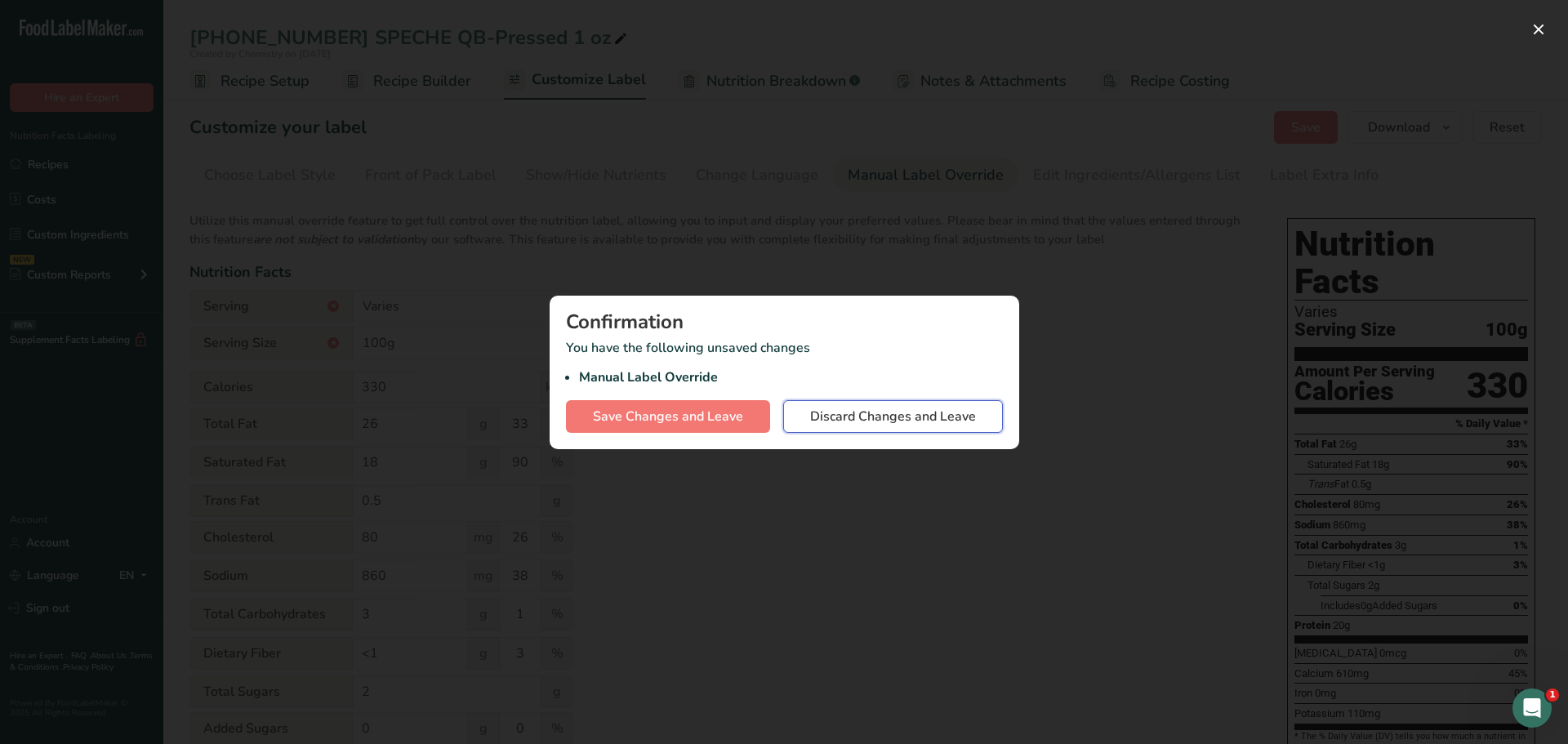
click at [907, 418] on span "Discard Changes and Leave" at bounding box center [893, 417] width 166 height 20
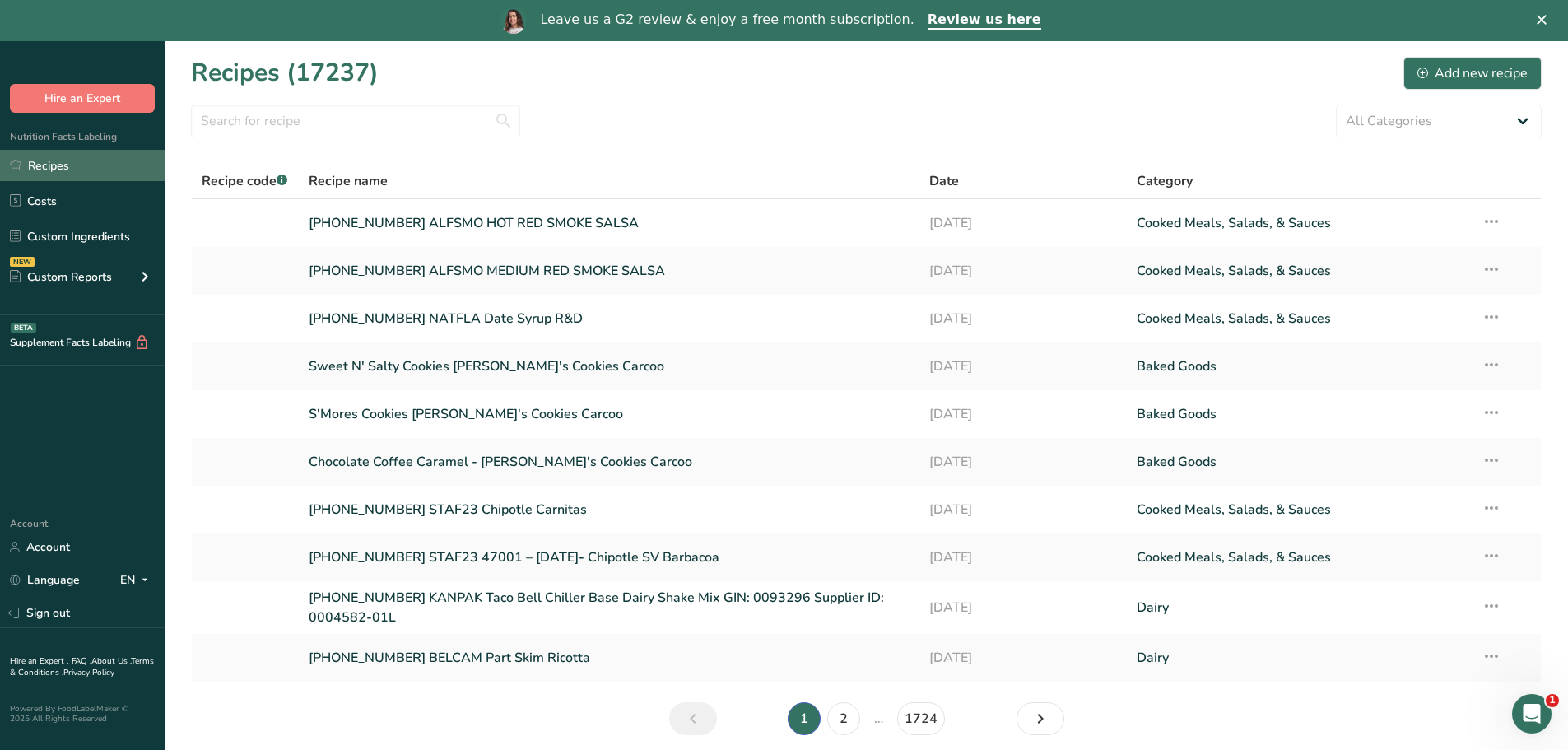
click at [83, 172] on link "Recipes" at bounding box center [82, 165] width 164 height 31
click at [265, 127] on input "text" at bounding box center [355, 121] width 329 height 33
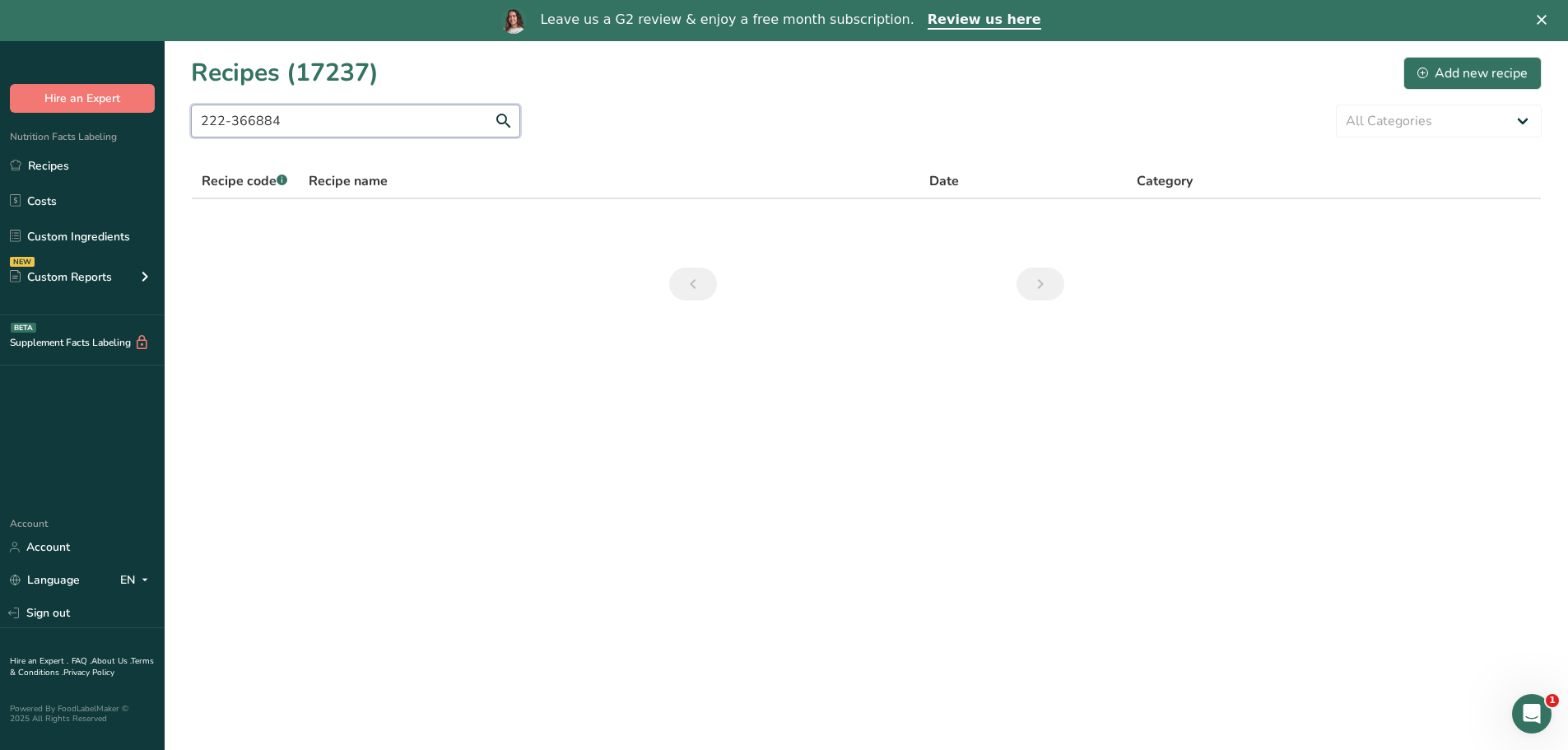
click at [332, 123] on input "222-366884" at bounding box center [355, 121] width 329 height 33
click at [332, 124] on input "222-366884" at bounding box center [355, 121] width 329 height 33
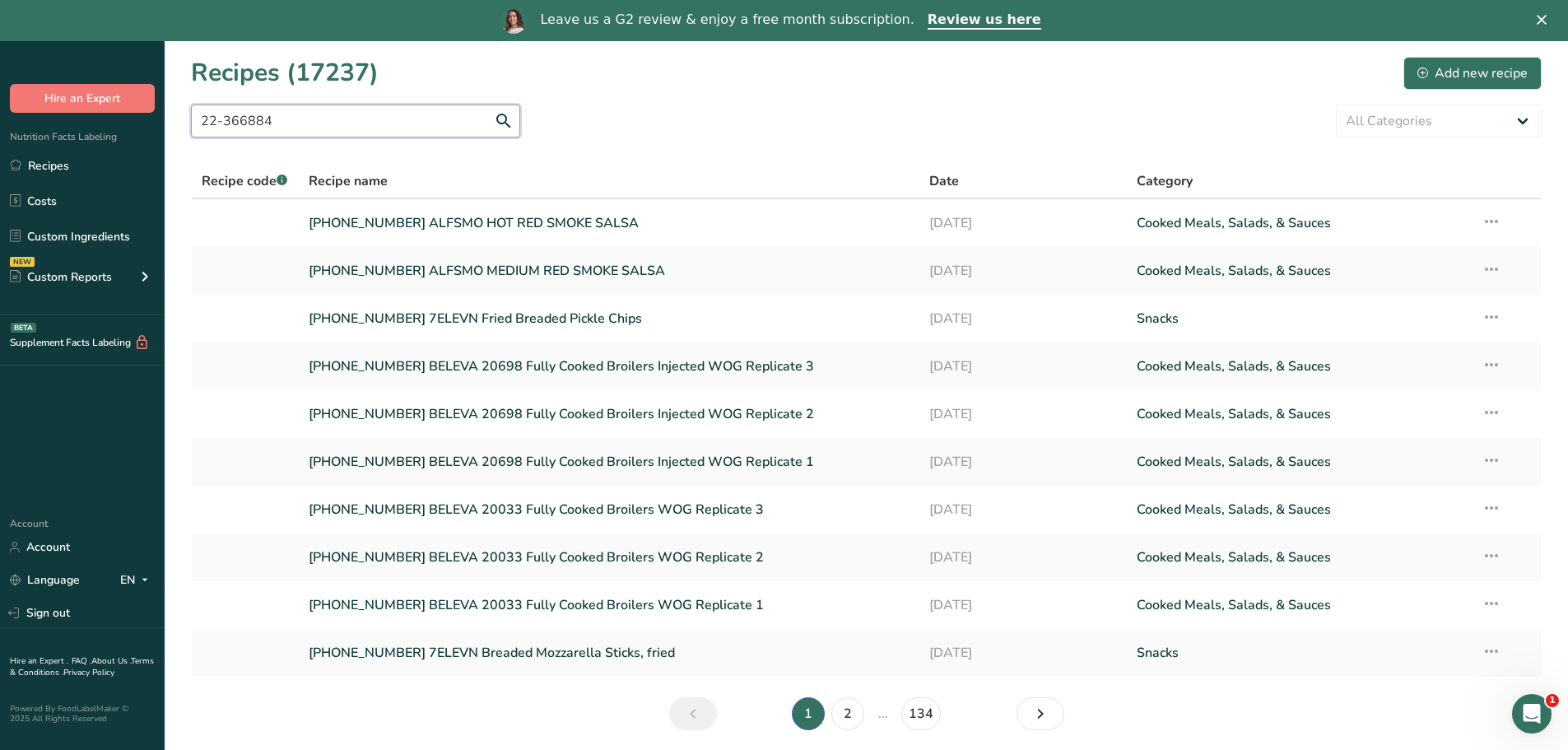
type input "22-366884"
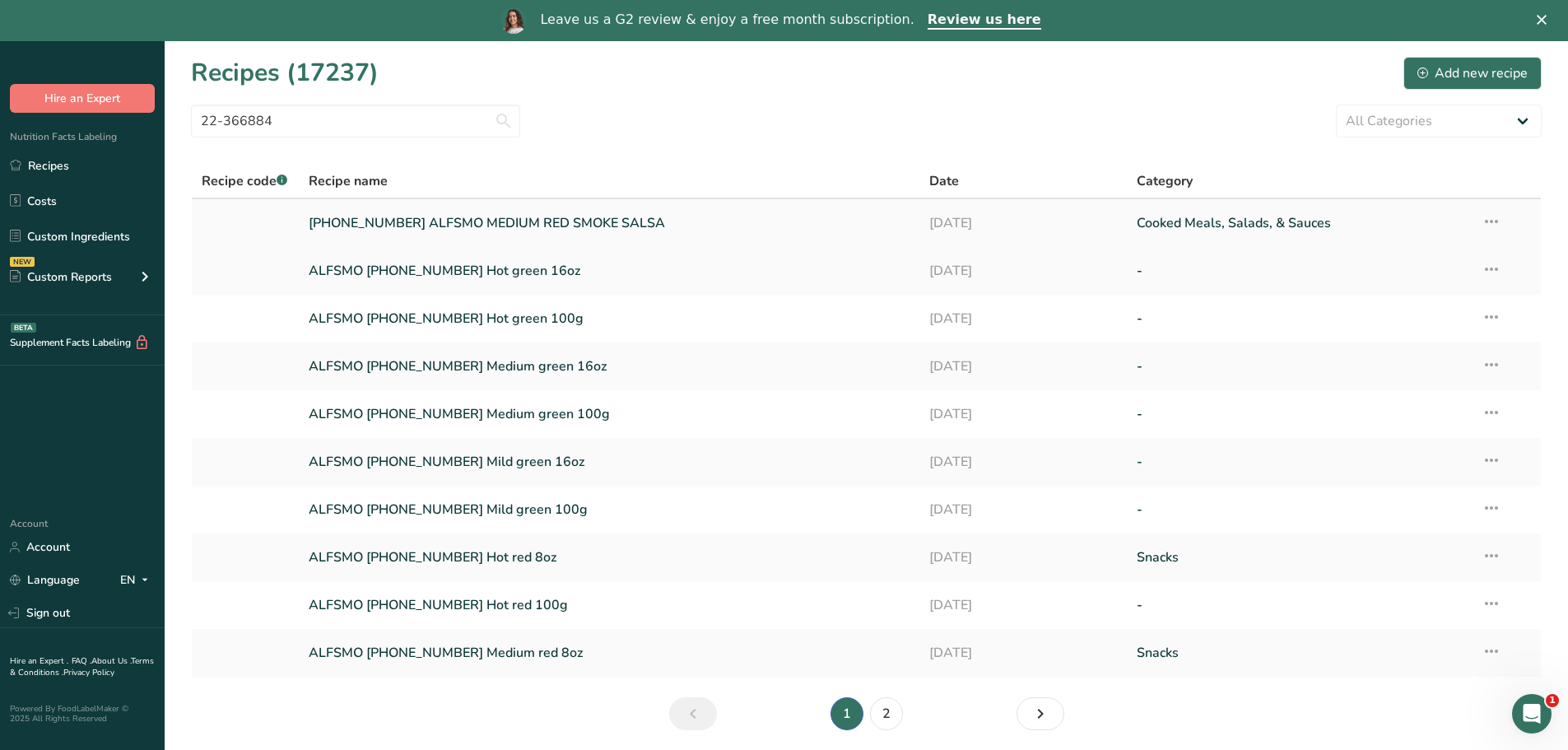
click at [474, 223] on link "[PHONE_NUMBER] ALFSMO MEDIUM RED SMOKE SALSA" at bounding box center [609, 223] width 602 height 35
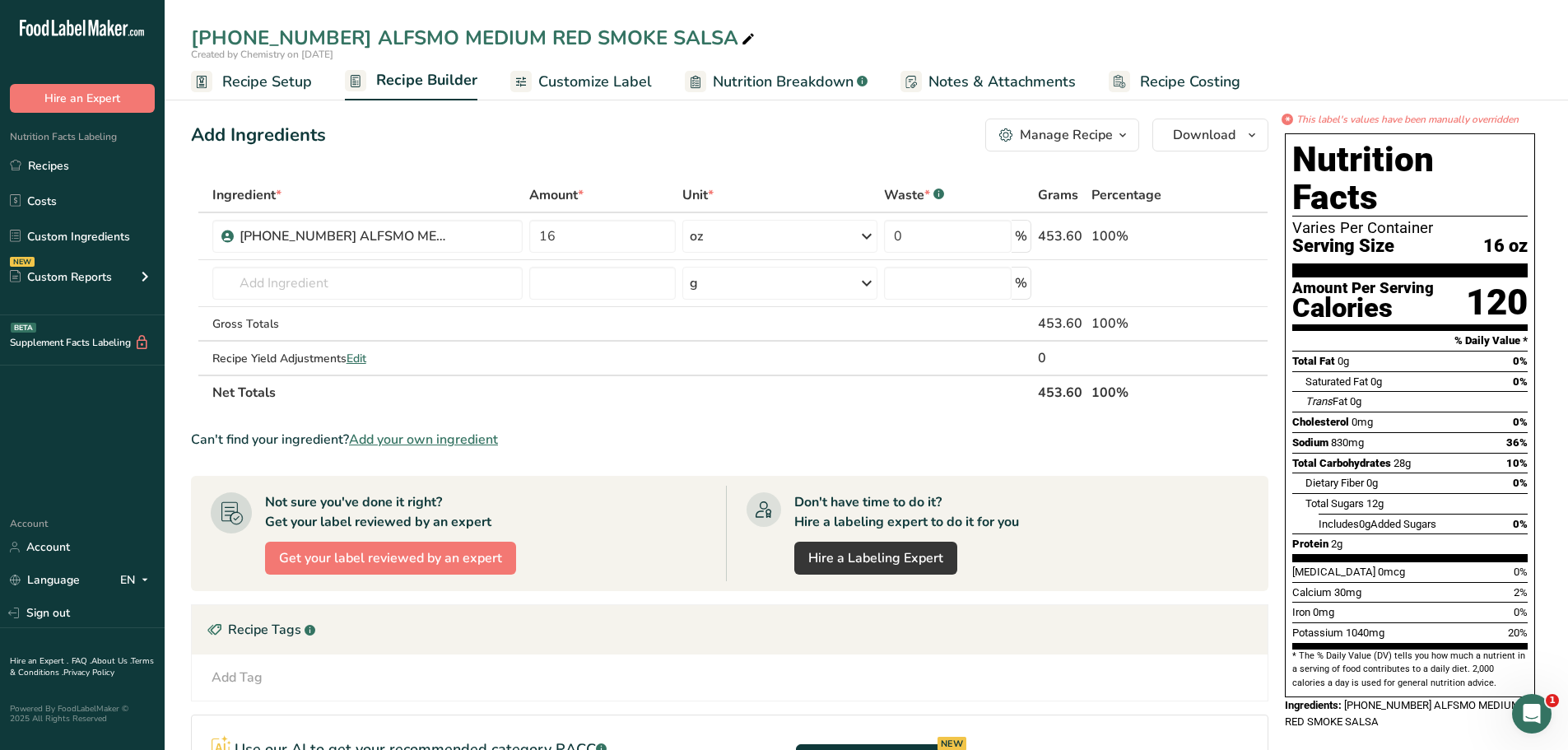
click at [580, 75] on span "Customize Label" at bounding box center [594, 82] width 113 height 22
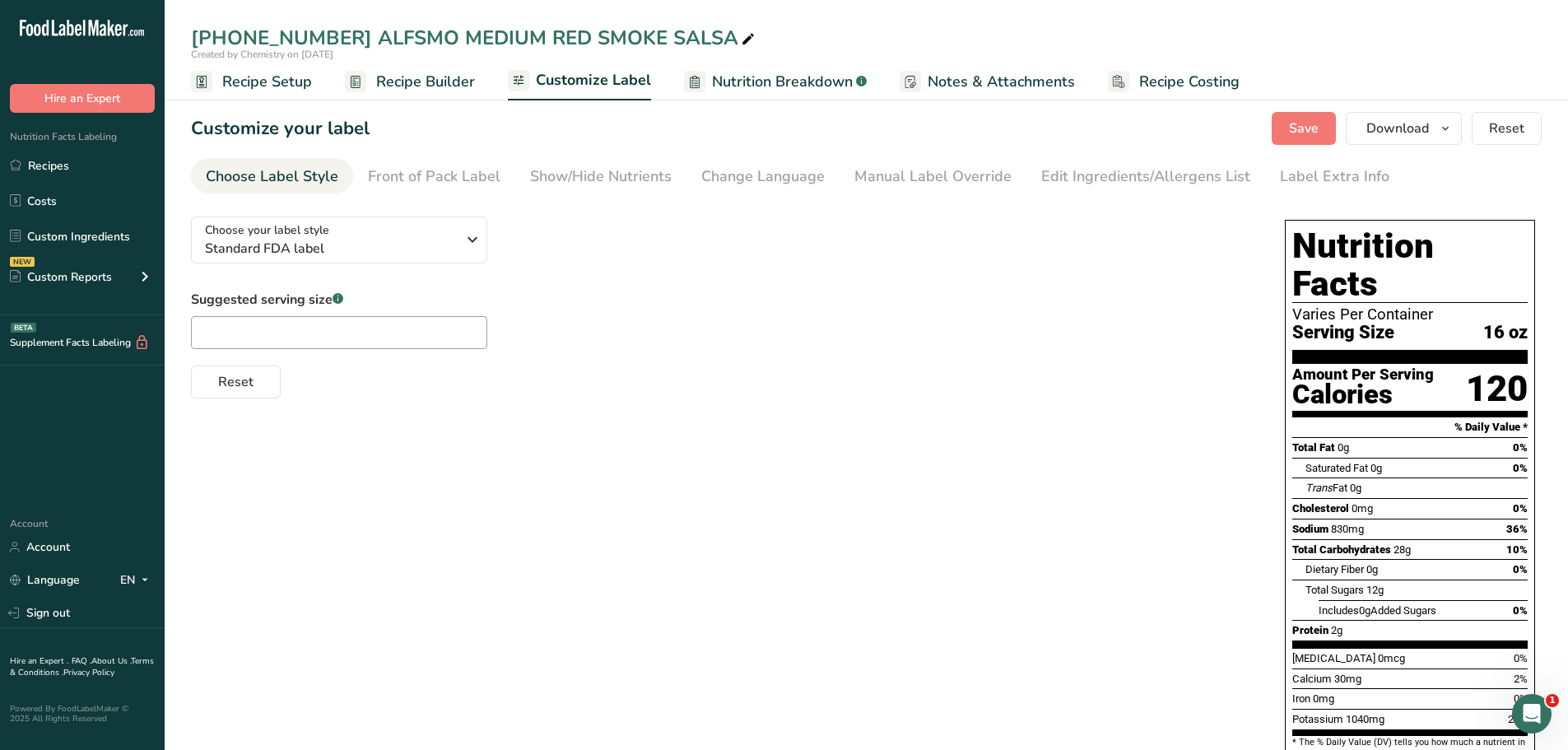
click at [611, 196] on section "Customize your label Save Download Choose what to show on your downloaded label…" at bounding box center [866, 472] width 1404 height 773
click at [612, 182] on div "Show/Hide Nutrients" at bounding box center [600, 176] width 141 height 22
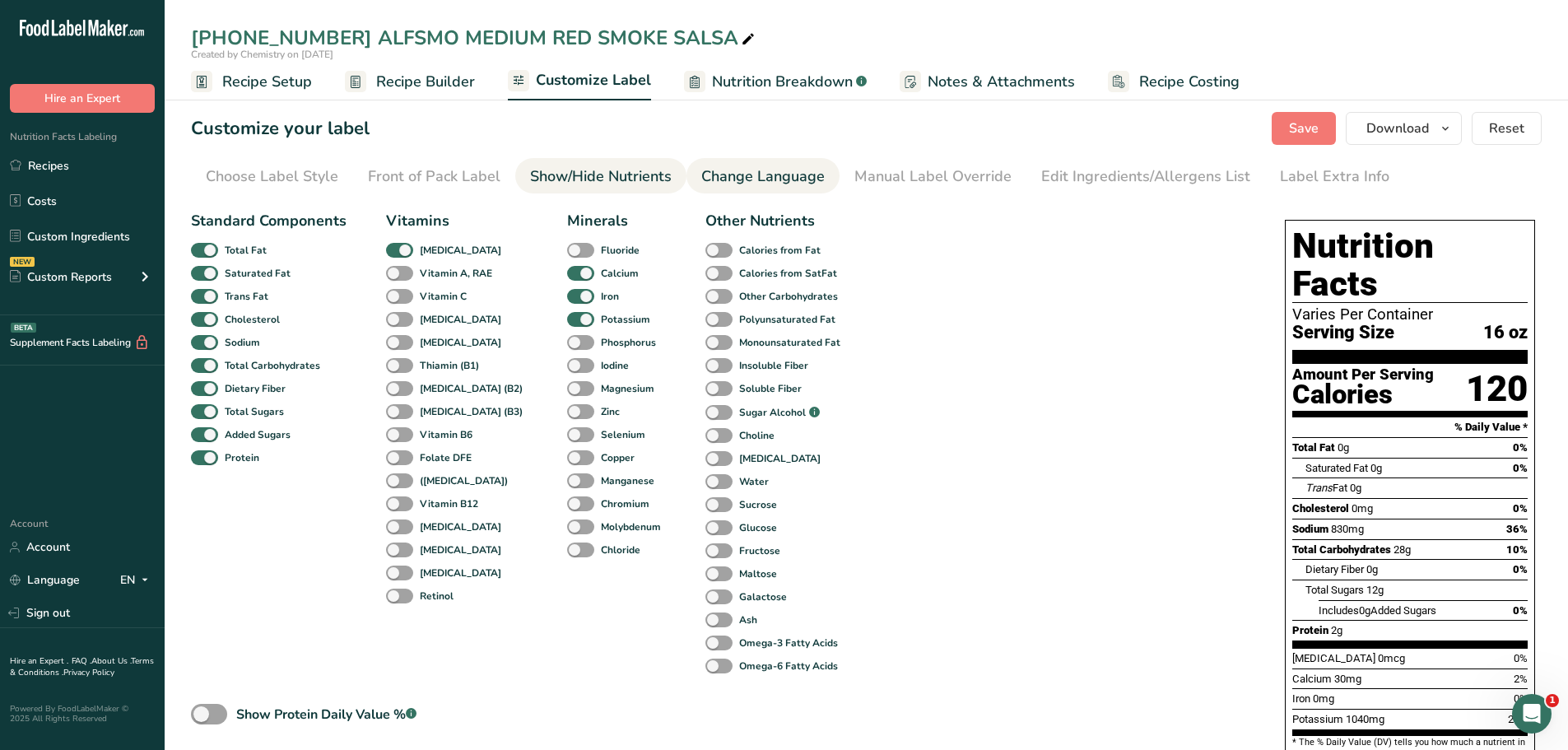
click at [768, 172] on div "Change Language" at bounding box center [763, 176] width 123 height 22
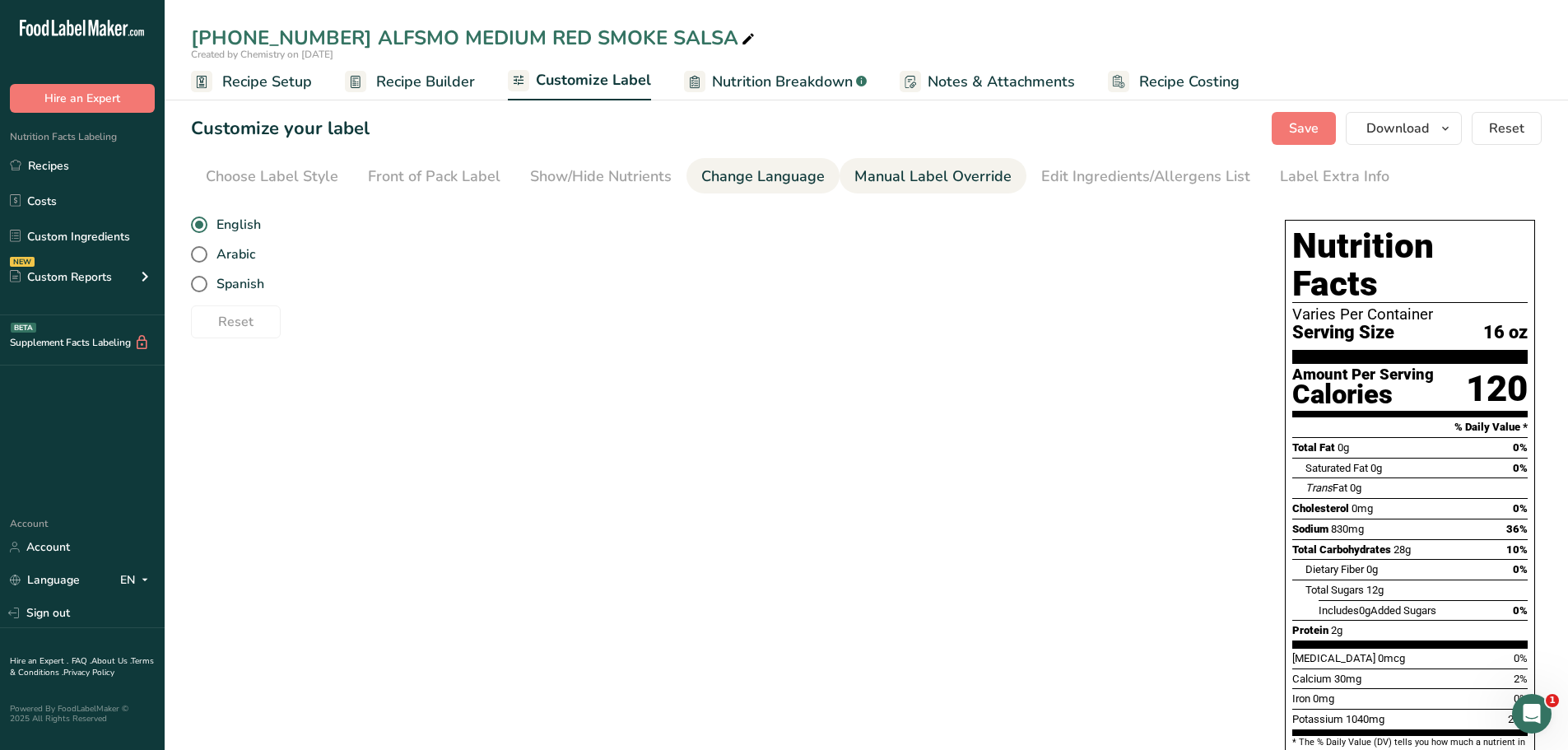
click at [923, 184] on div "Manual Label Override" at bounding box center [933, 176] width 157 height 22
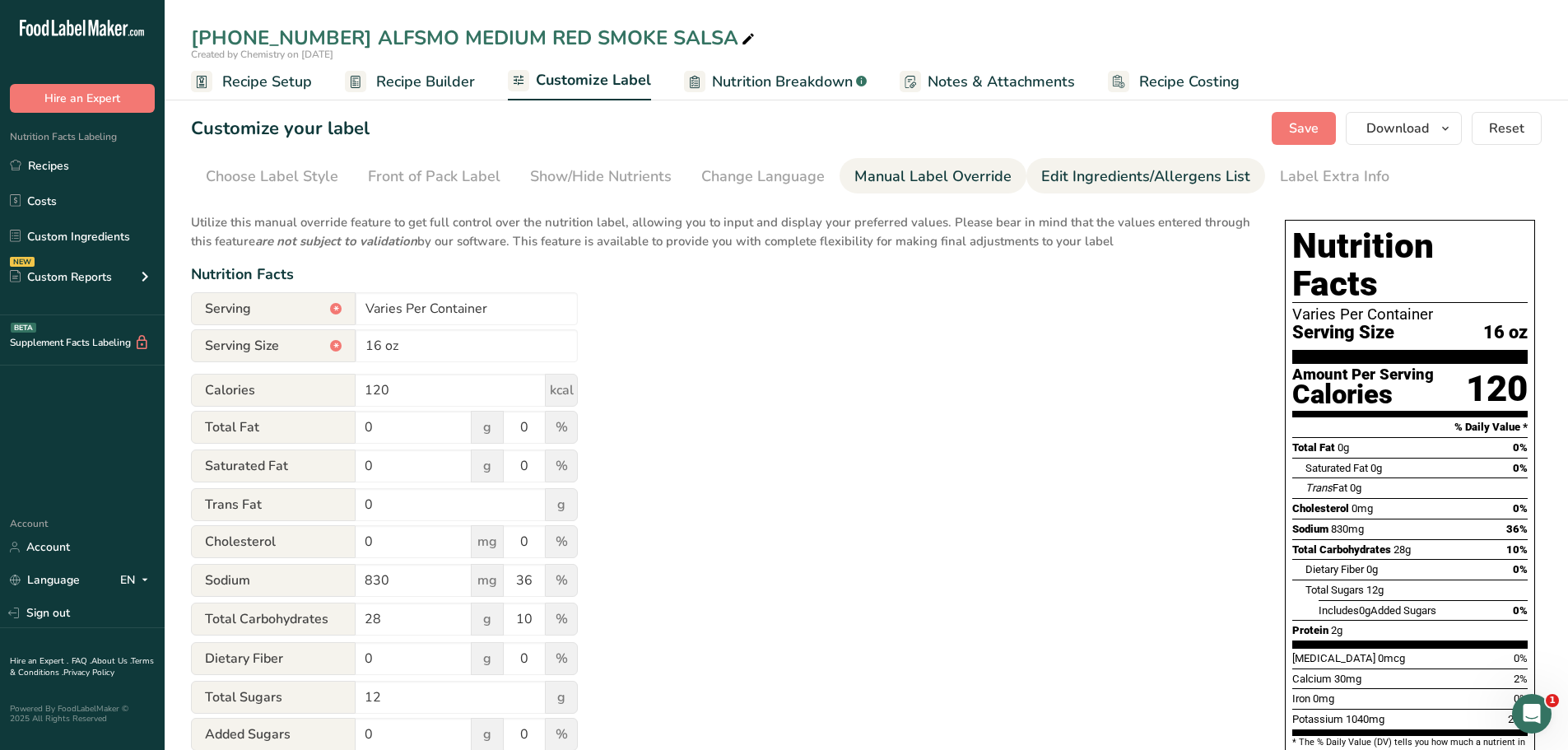
click at [1115, 178] on div "Edit Ingredients/Allergens List" at bounding box center [1146, 176] width 209 height 22
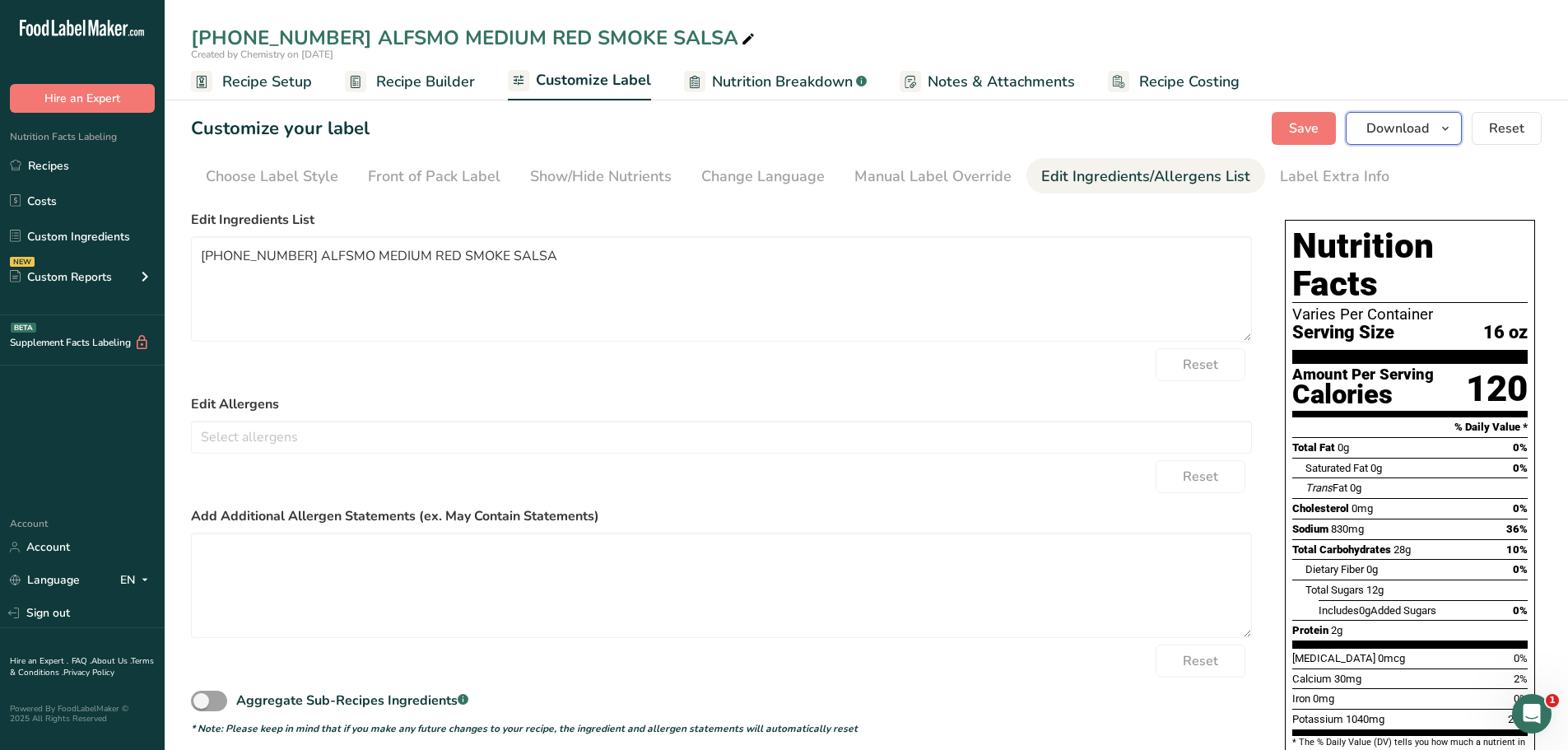
click at [1452, 131] on icon "button" at bounding box center [1446, 128] width 13 height 21
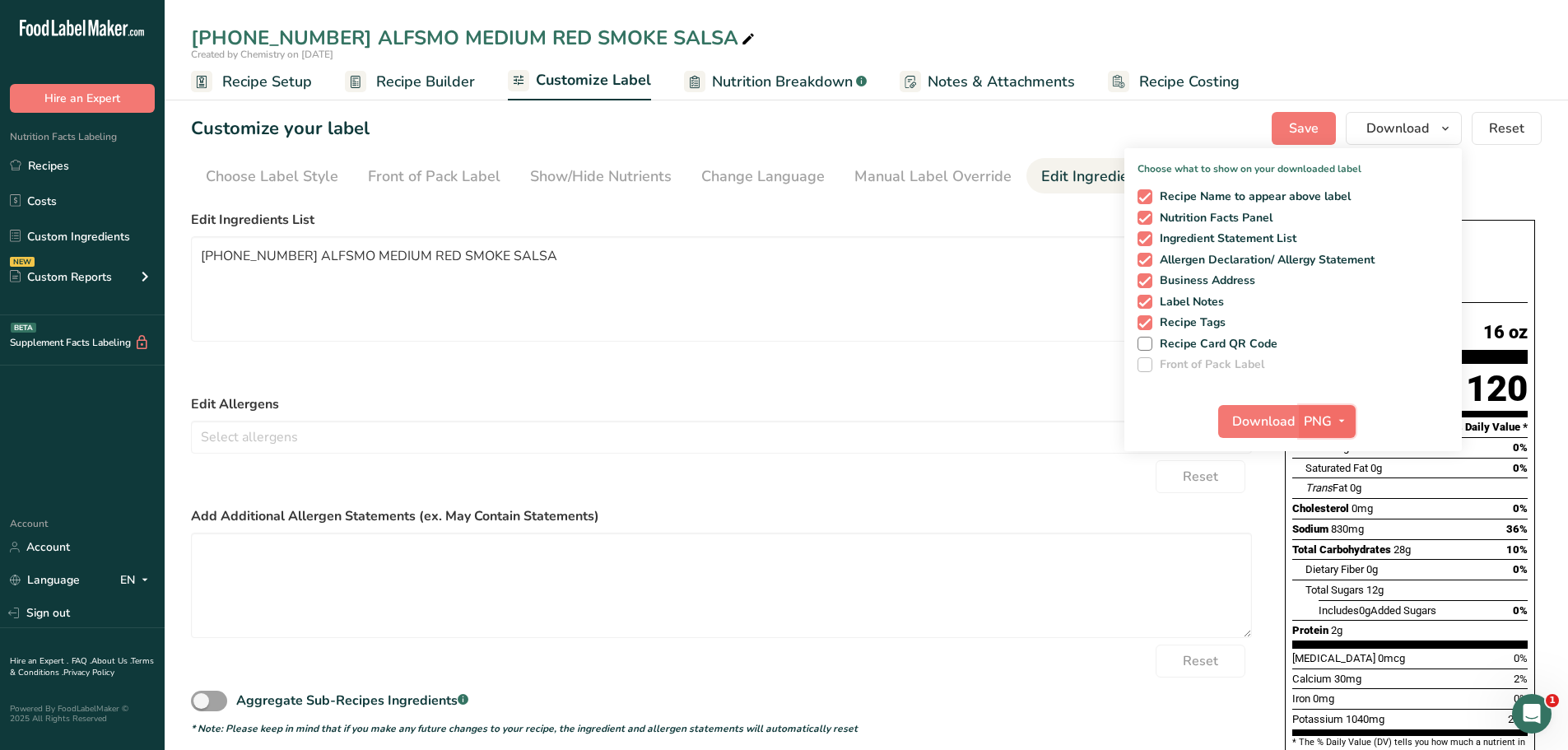
click at [1345, 423] on icon "button" at bounding box center [1342, 421] width 13 height 21
click at [1332, 540] on link "PDF" at bounding box center [1330, 536] width 53 height 27
click at [1256, 421] on span "Download" at bounding box center [1265, 422] width 63 height 20
drag, startPoint x: 296, startPoint y: 36, endPoint x: 188, endPoint y: 41, distance: 108.1
click at [188, 41] on div "[PHONE_NUMBER] ALFSMO MEDIUM RED SMOKE SALSA" at bounding box center [866, 38] width 1404 height 30
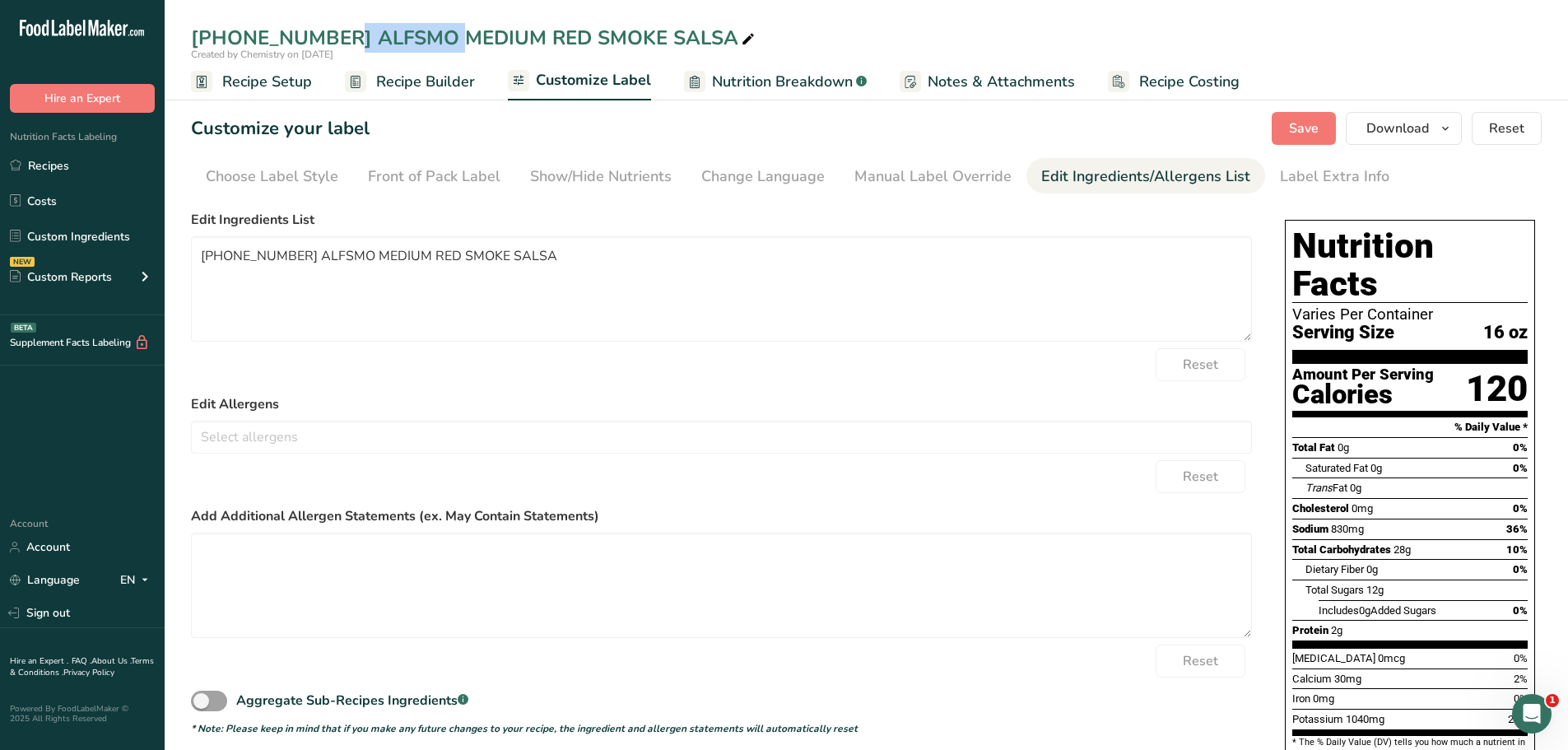
copy div "22-366884"
click at [76, 170] on link "Recipes" at bounding box center [82, 165] width 164 height 31
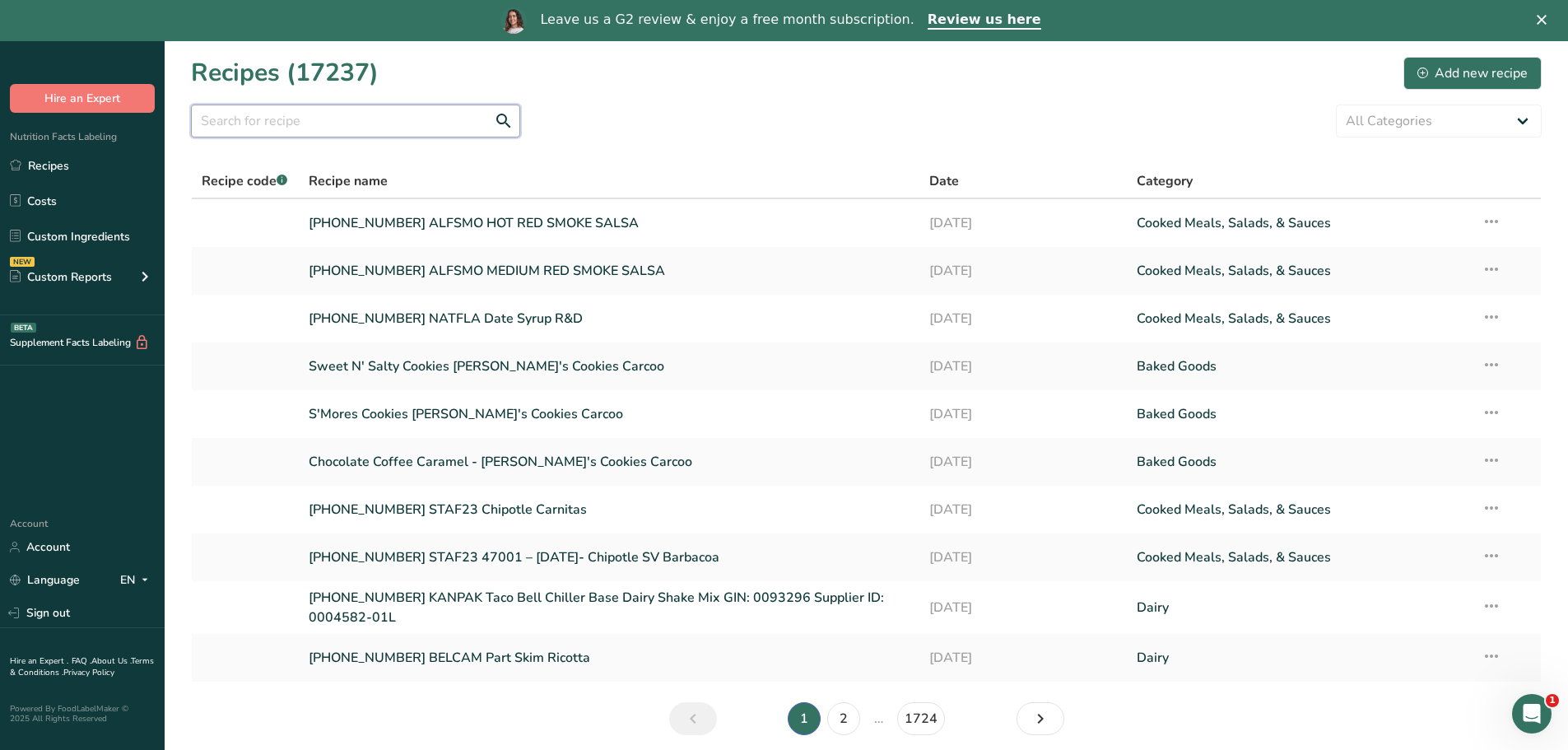
click at [279, 124] on input "text" at bounding box center [355, 121] width 329 height 33
paste input "22-366884"
type input "22-366884"
